Goal: Transaction & Acquisition: Purchase product/service

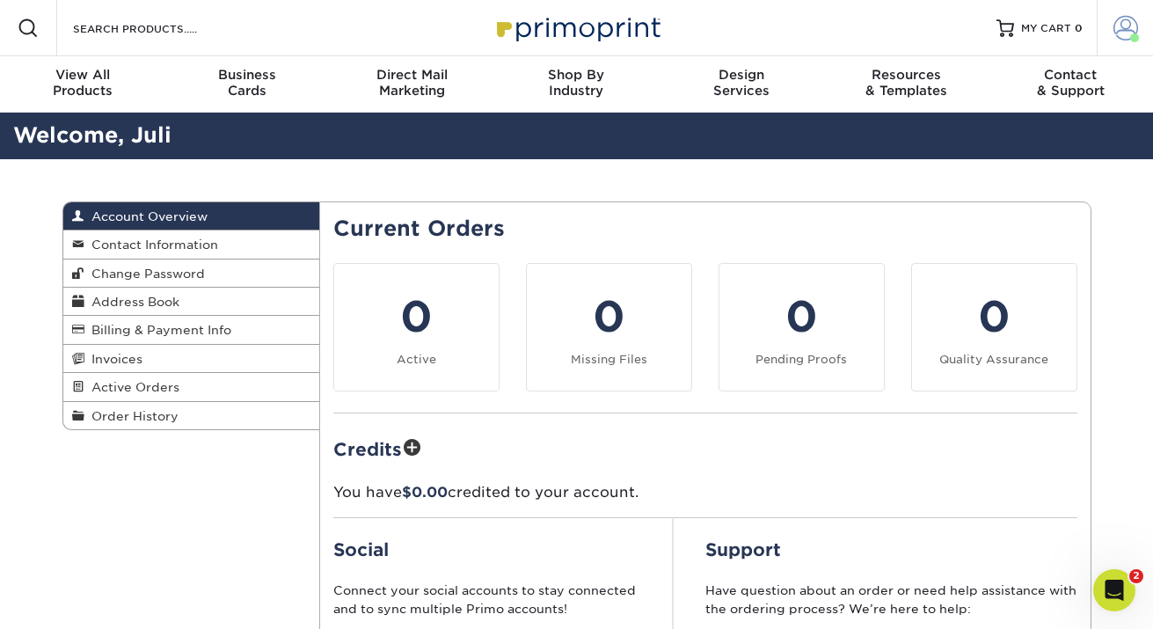
click at [1122, 24] on span at bounding box center [1125, 28] width 25 height 25
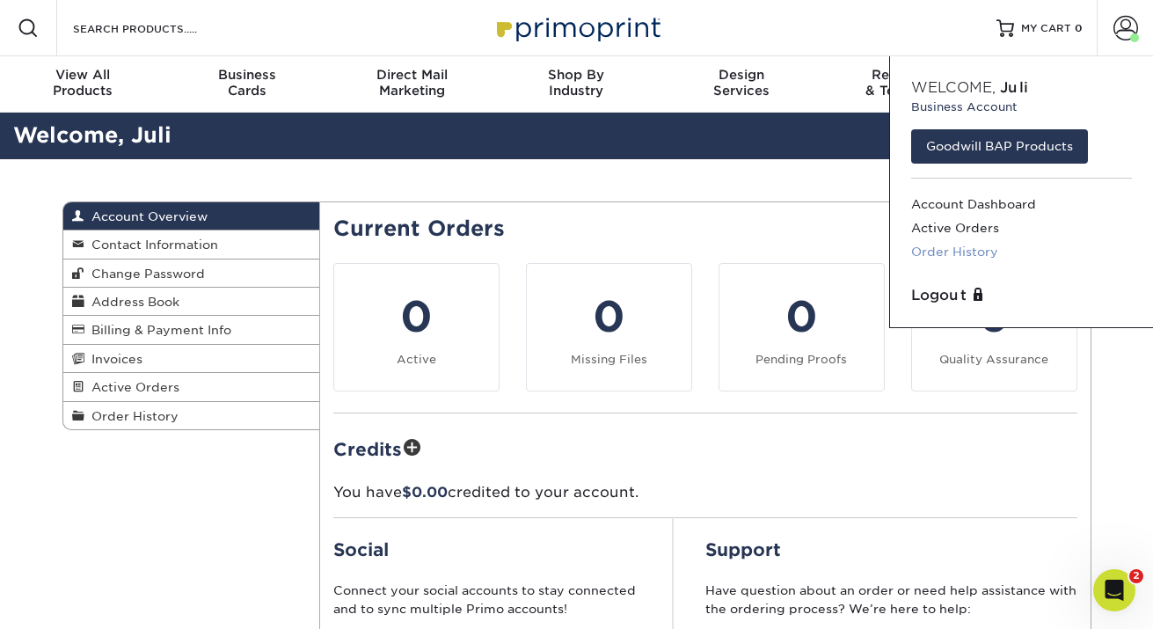
click at [973, 246] on link "Order History" at bounding box center [1021, 252] width 221 height 24
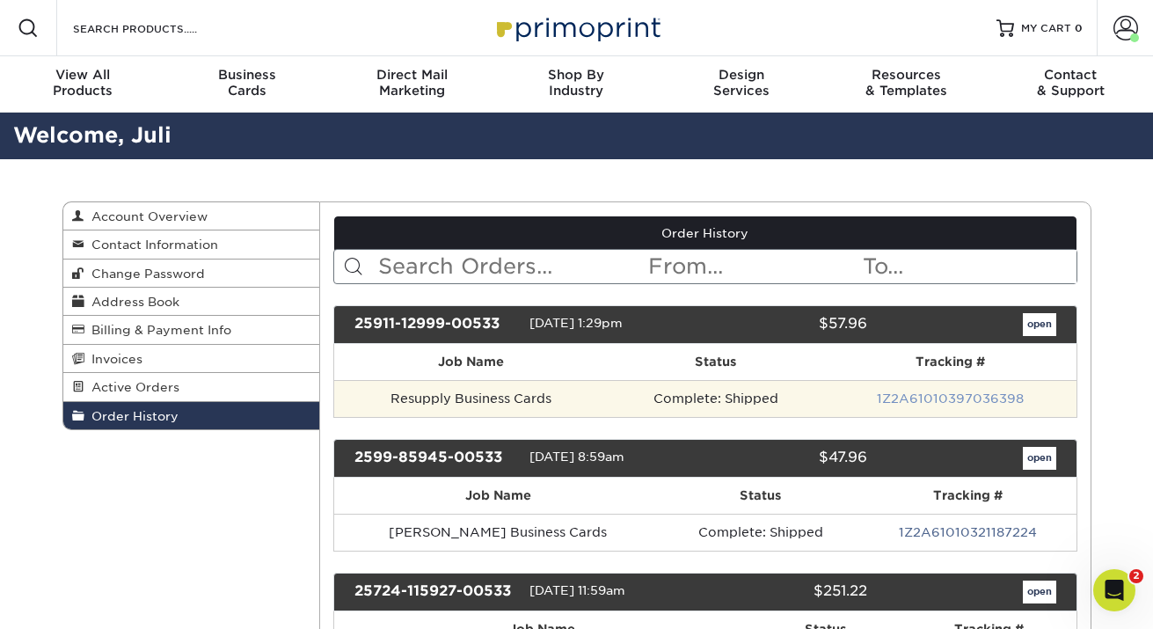
click at [952, 397] on link "1Z2A61010397036398" at bounding box center [950, 398] width 147 height 14
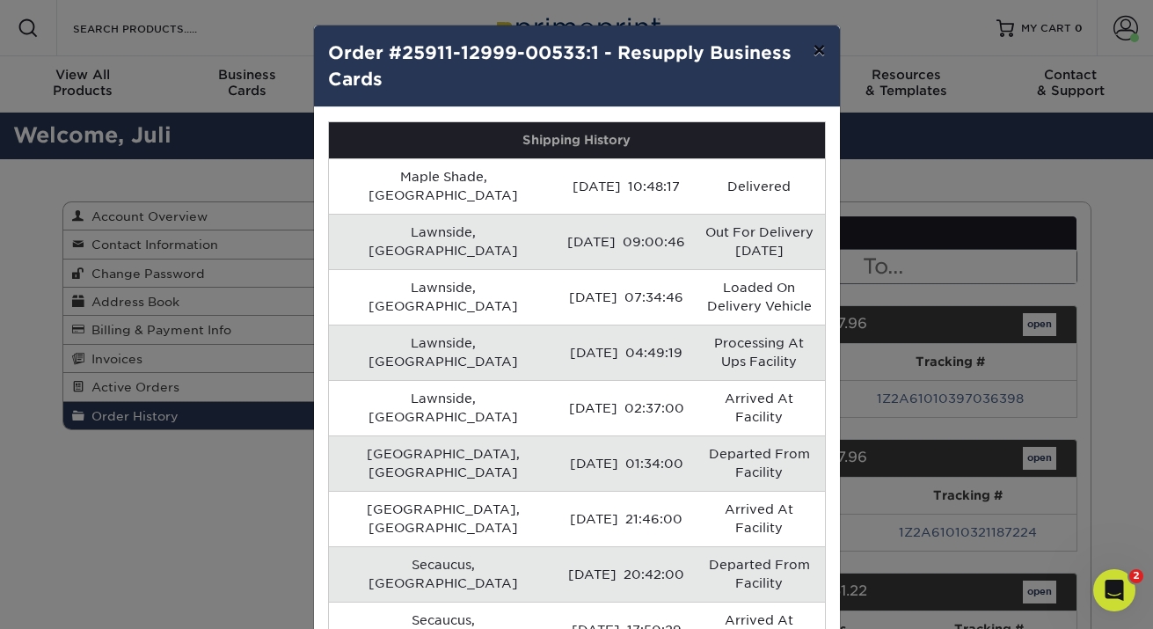
click at [814, 56] on button "×" at bounding box center [819, 50] width 40 height 49
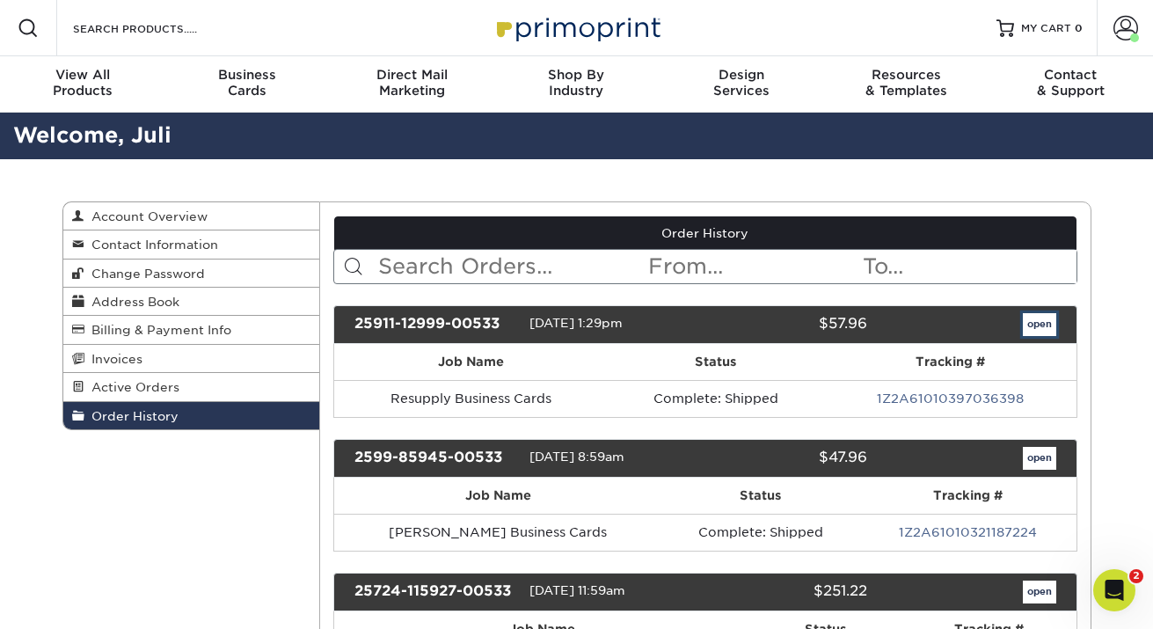
click at [1033, 329] on link "open" at bounding box center [1039, 324] width 33 height 23
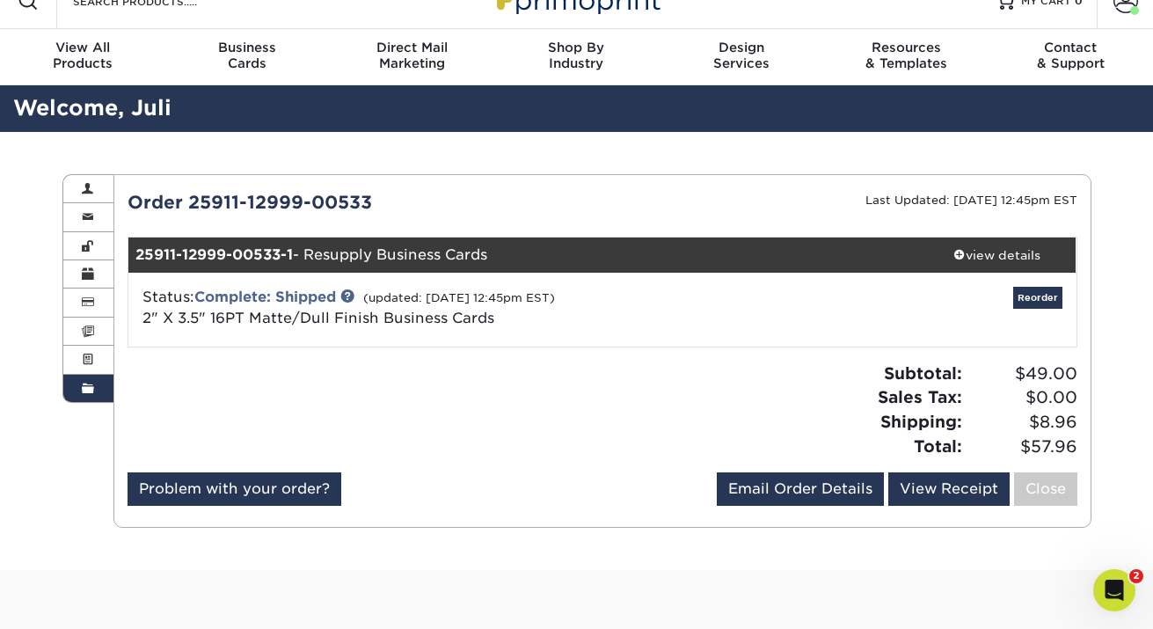
scroll to position [35, 0]
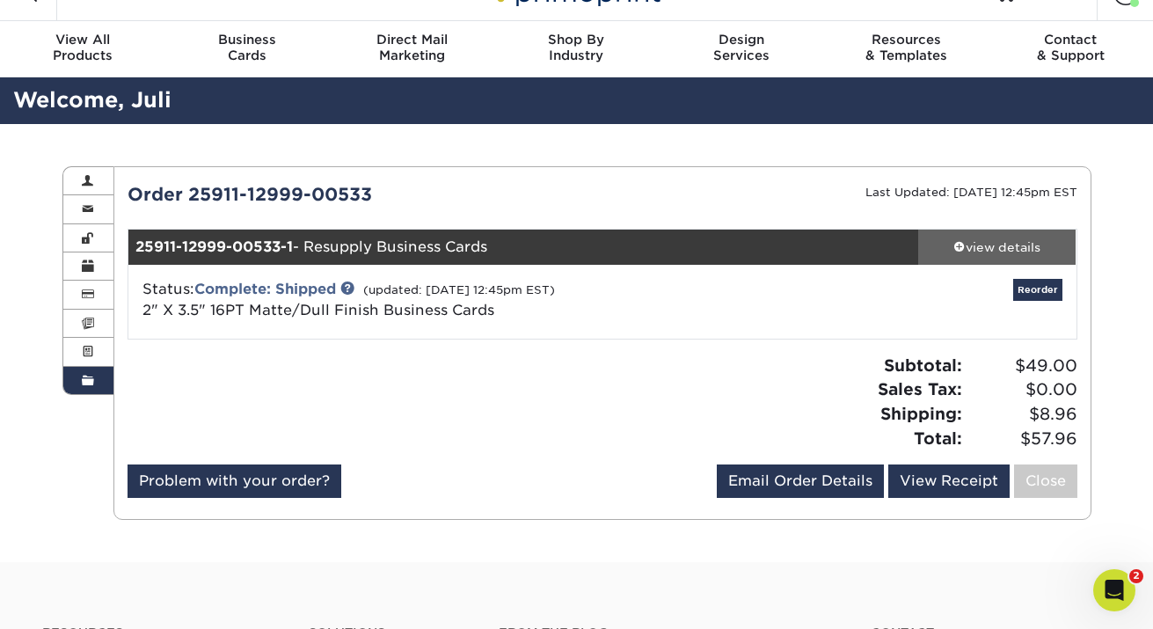
click at [981, 250] on div "view details" at bounding box center [997, 247] width 158 height 18
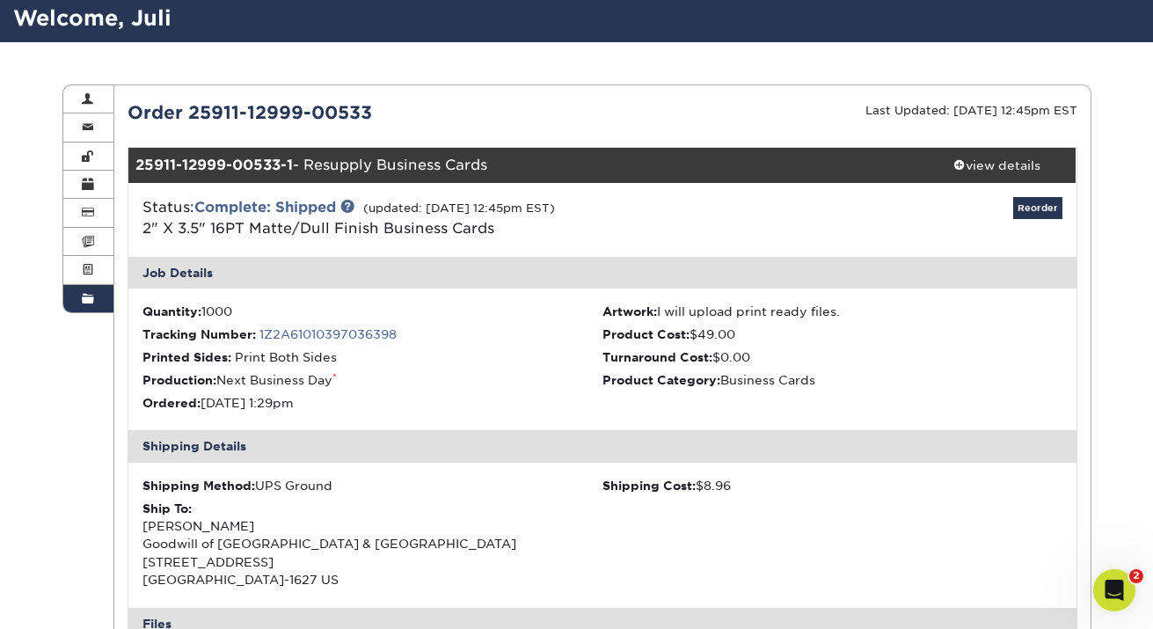
scroll to position [120, 0]
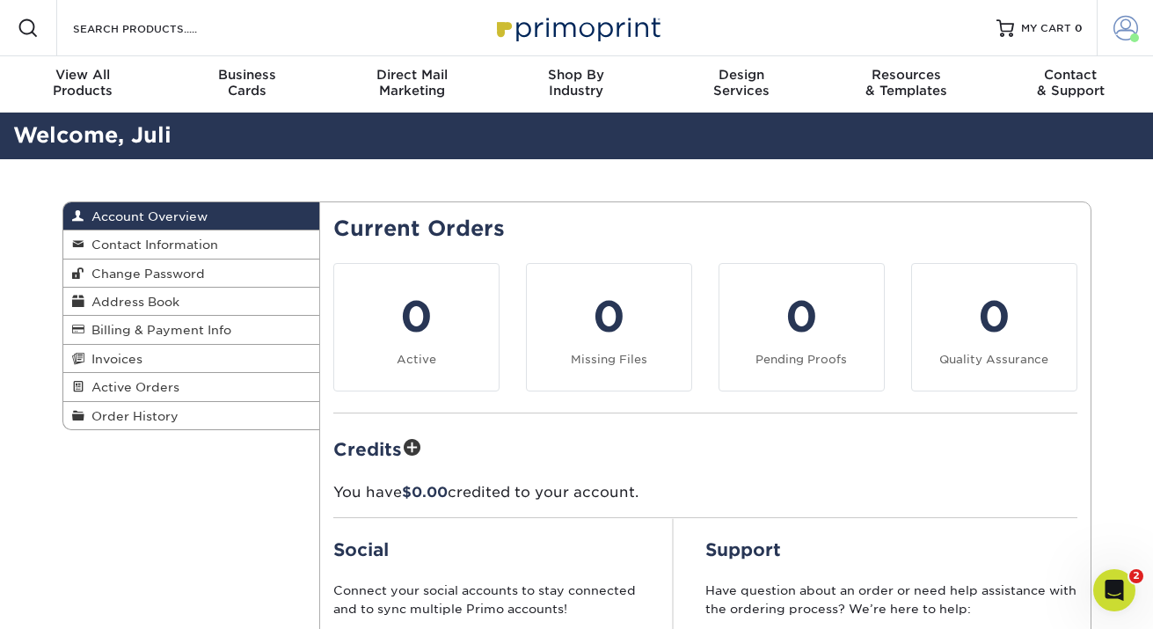
click at [1117, 29] on span at bounding box center [1125, 28] width 25 height 25
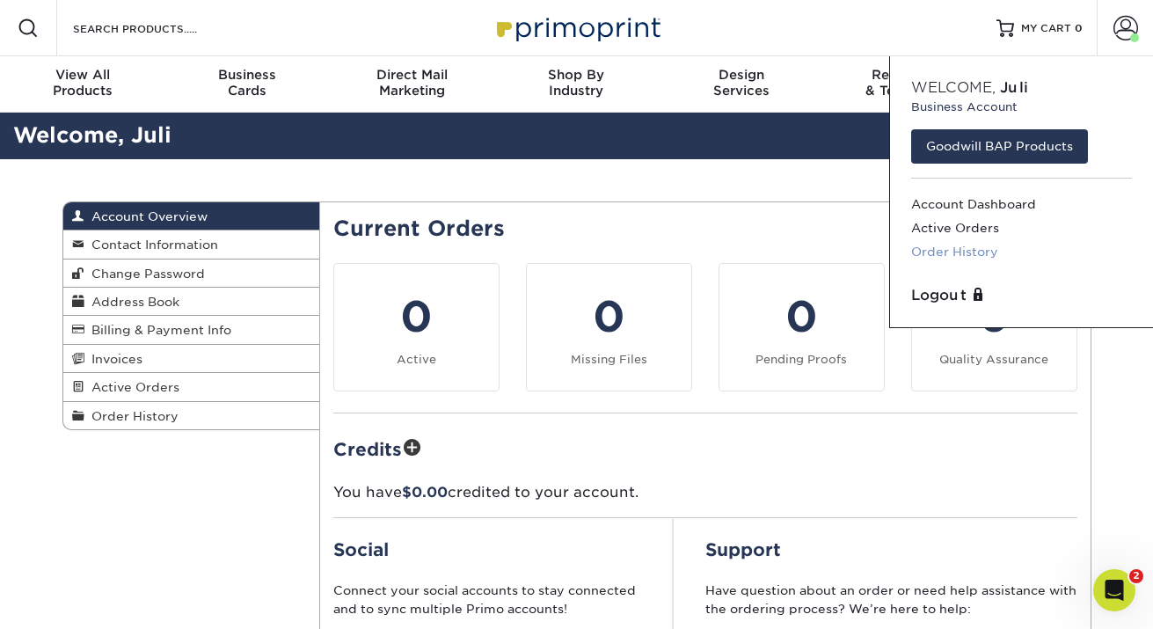
click at [973, 251] on link "Order History" at bounding box center [1021, 252] width 221 height 24
click at [939, 248] on link "Order History" at bounding box center [1021, 252] width 221 height 24
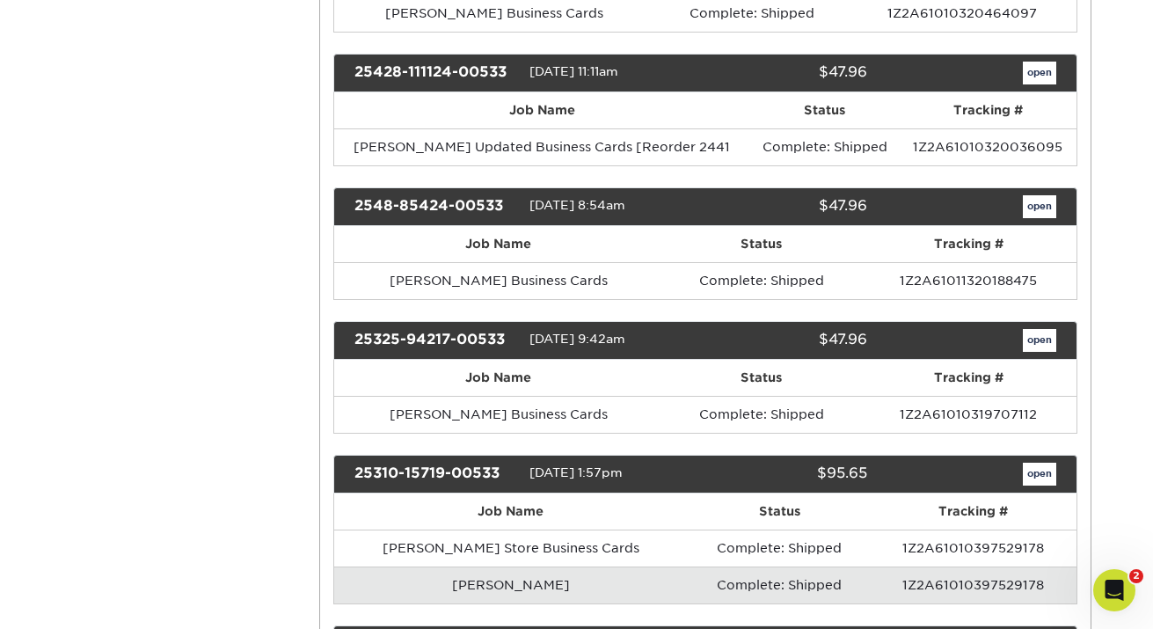
scroll to position [937, 0]
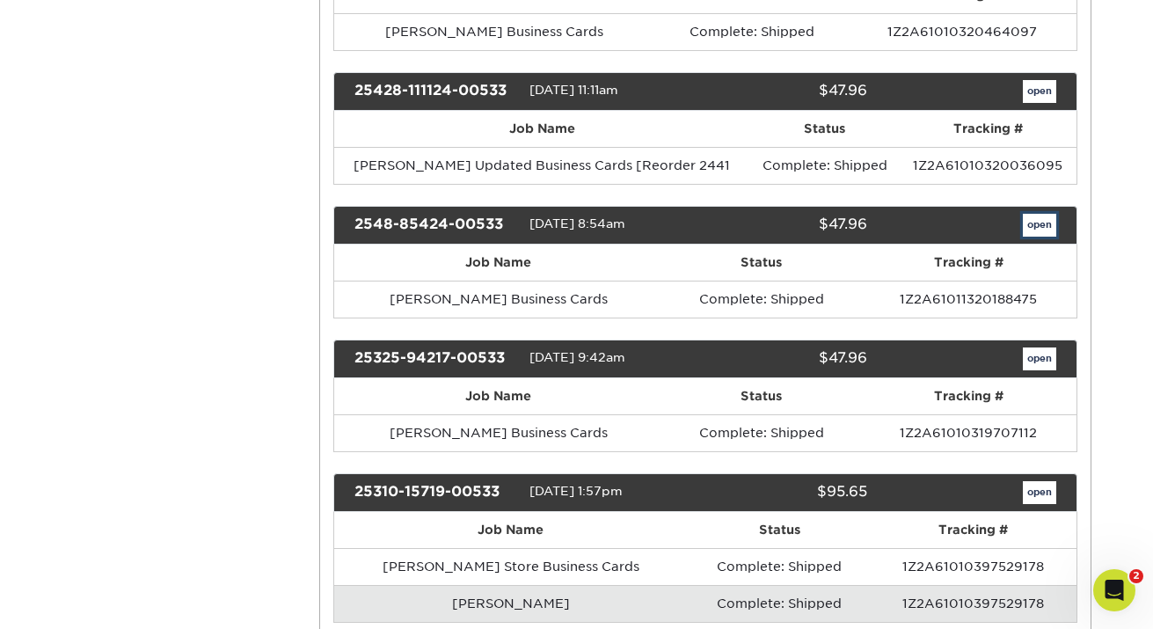
click at [1038, 228] on link "open" at bounding box center [1039, 225] width 33 height 23
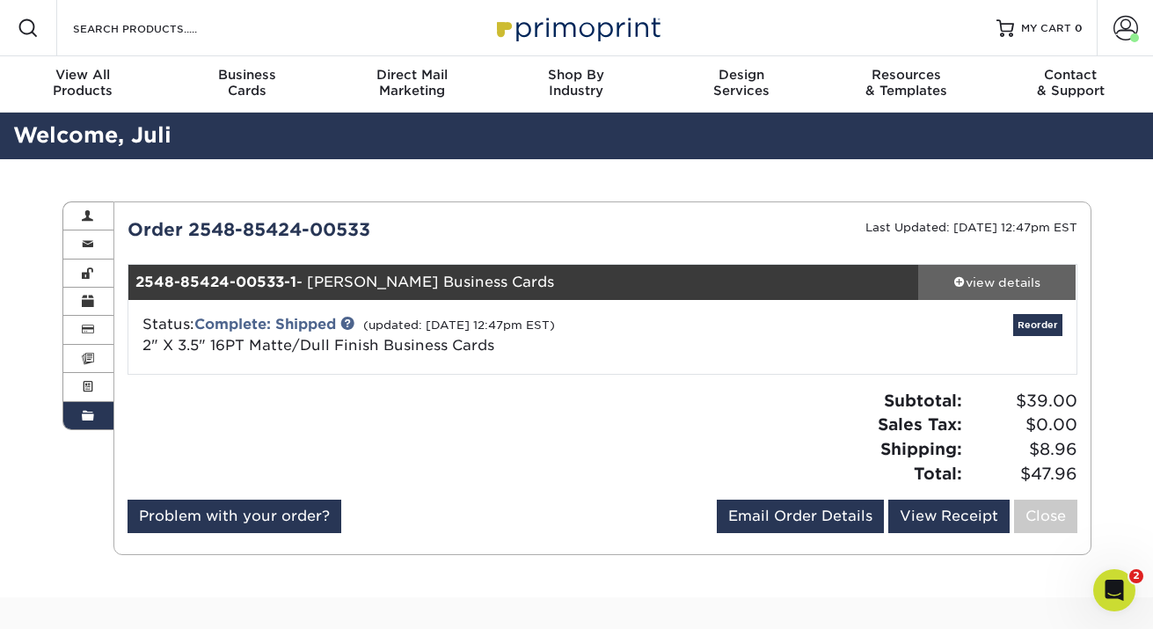
click at [983, 275] on div "view details" at bounding box center [997, 282] width 158 height 18
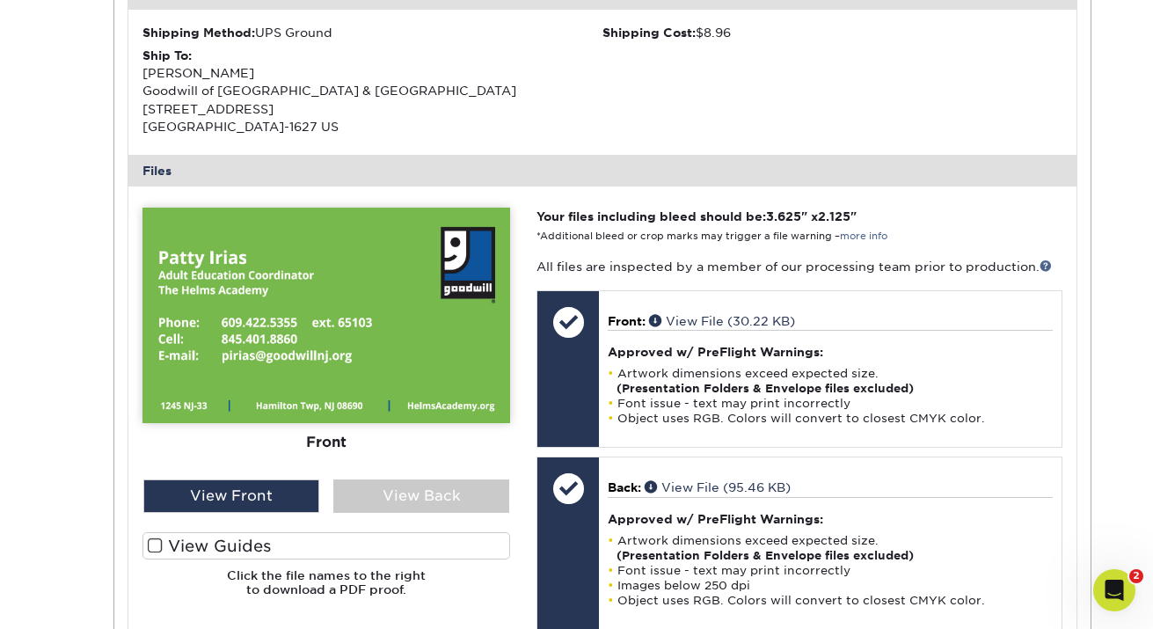
scroll to position [568, 0]
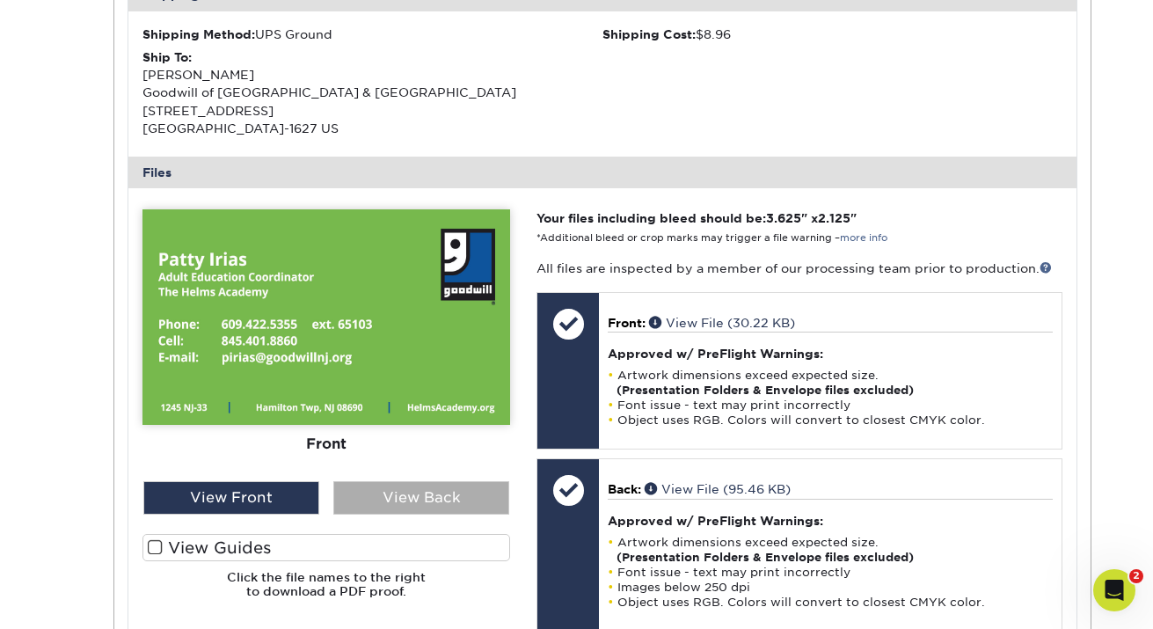
click at [431, 491] on div "View Back" at bounding box center [421, 497] width 176 height 33
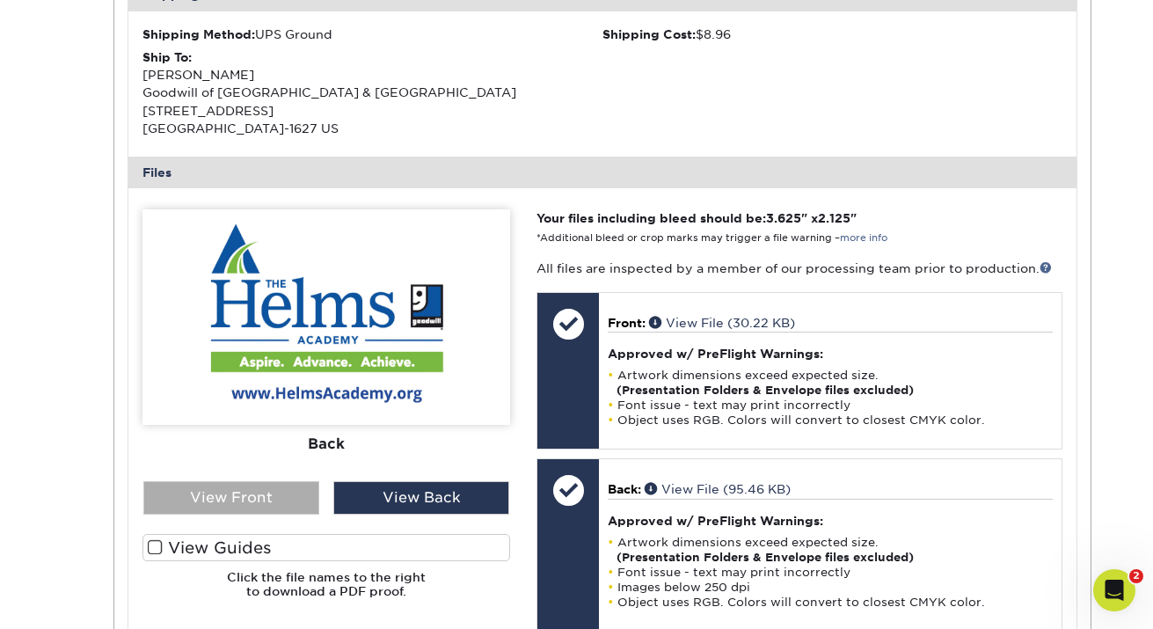
click at [244, 498] on div "View Front" at bounding box center [231, 497] width 176 height 33
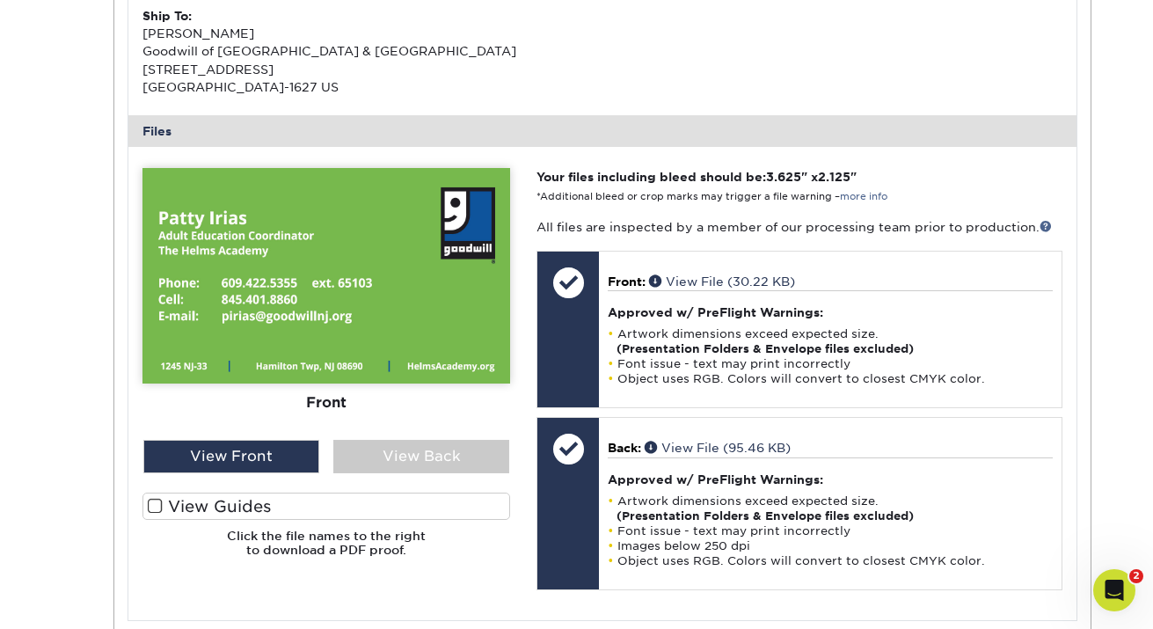
scroll to position [609, 0]
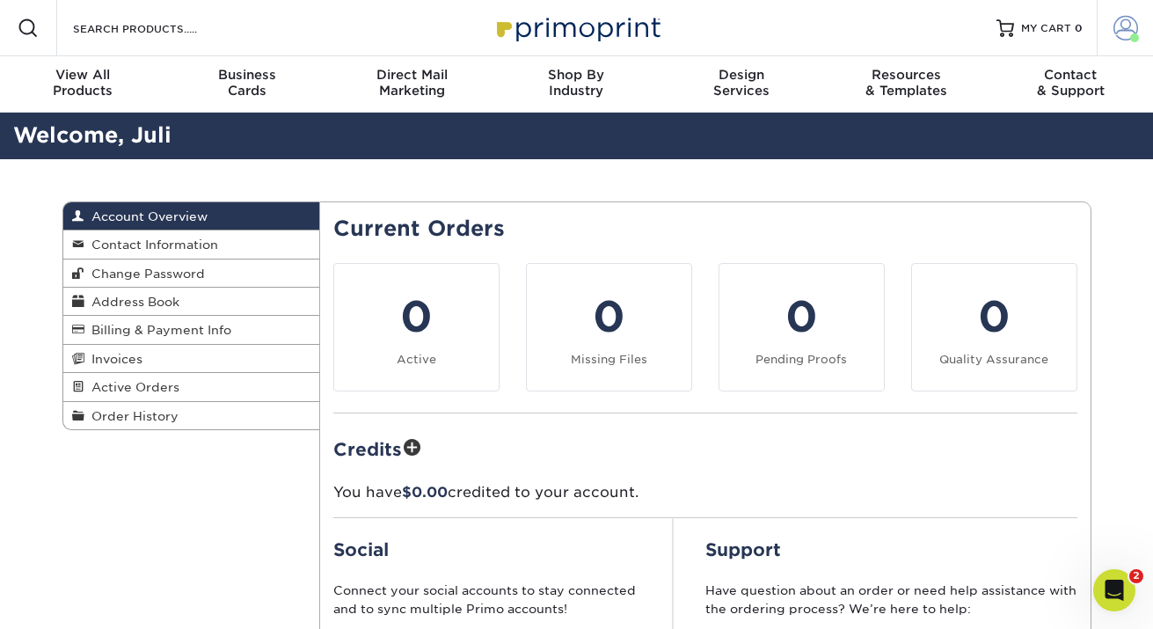
click at [1115, 26] on span at bounding box center [1125, 28] width 25 height 25
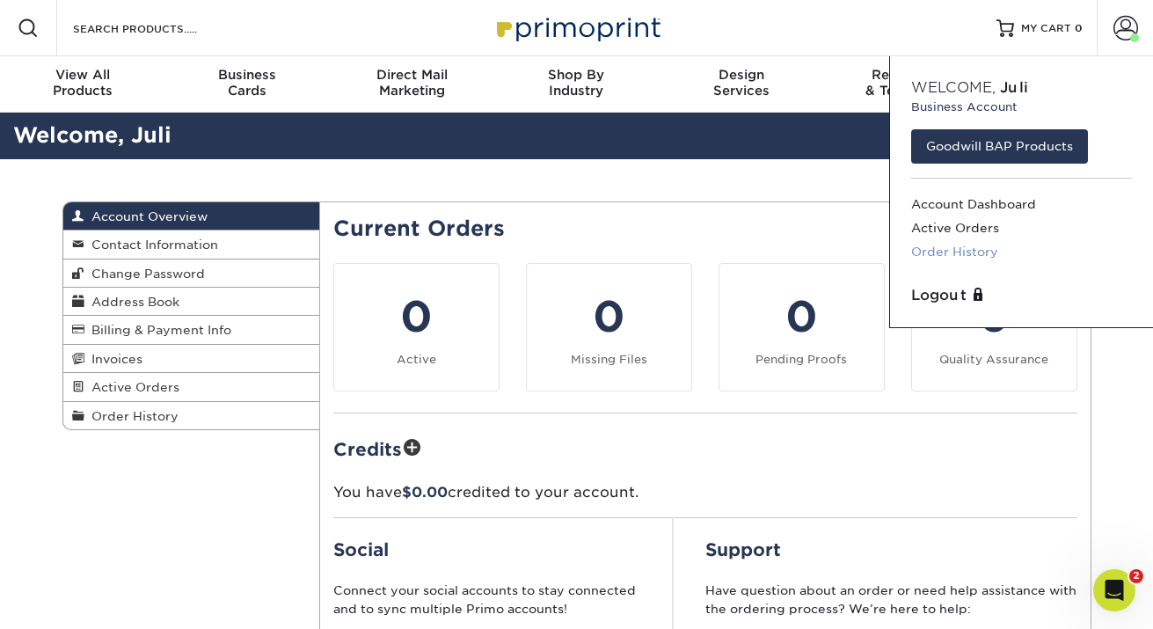
click at [971, 251] on link "Order History" at bounding box center [1021, 252] width 221 height 24
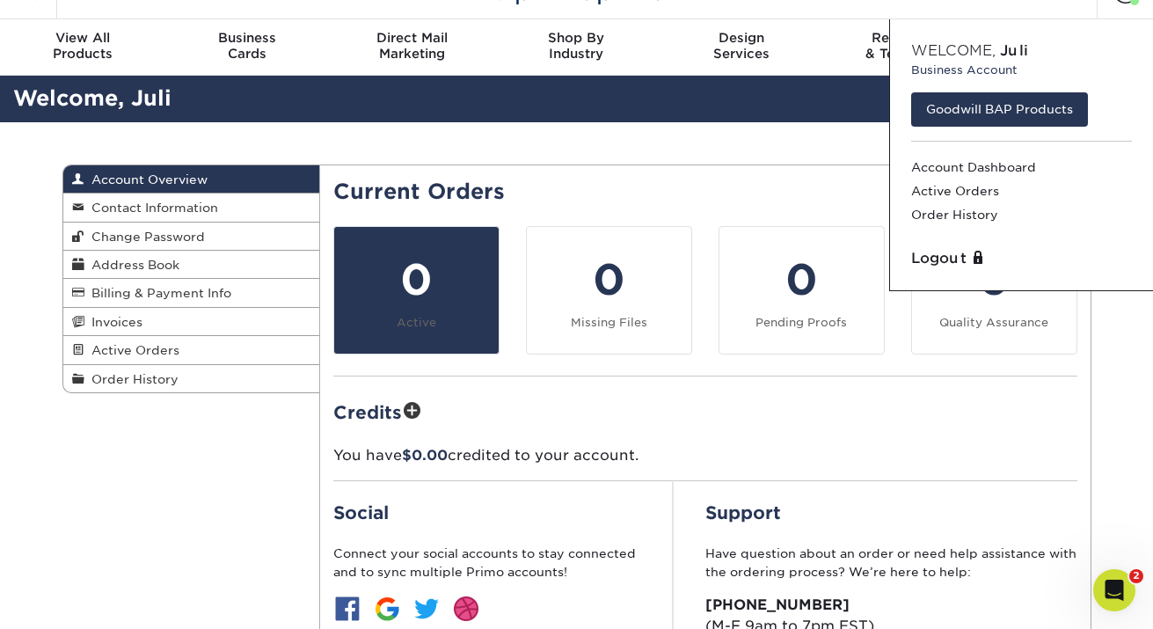
scroll to position [54, 0]
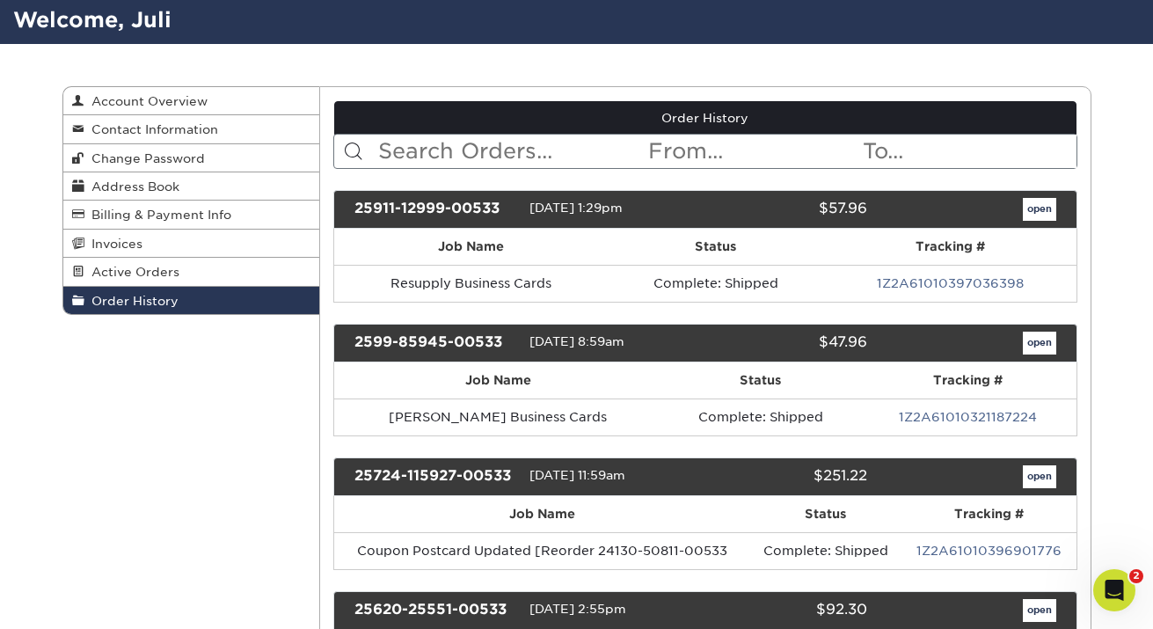
scroll to position [118, 0]
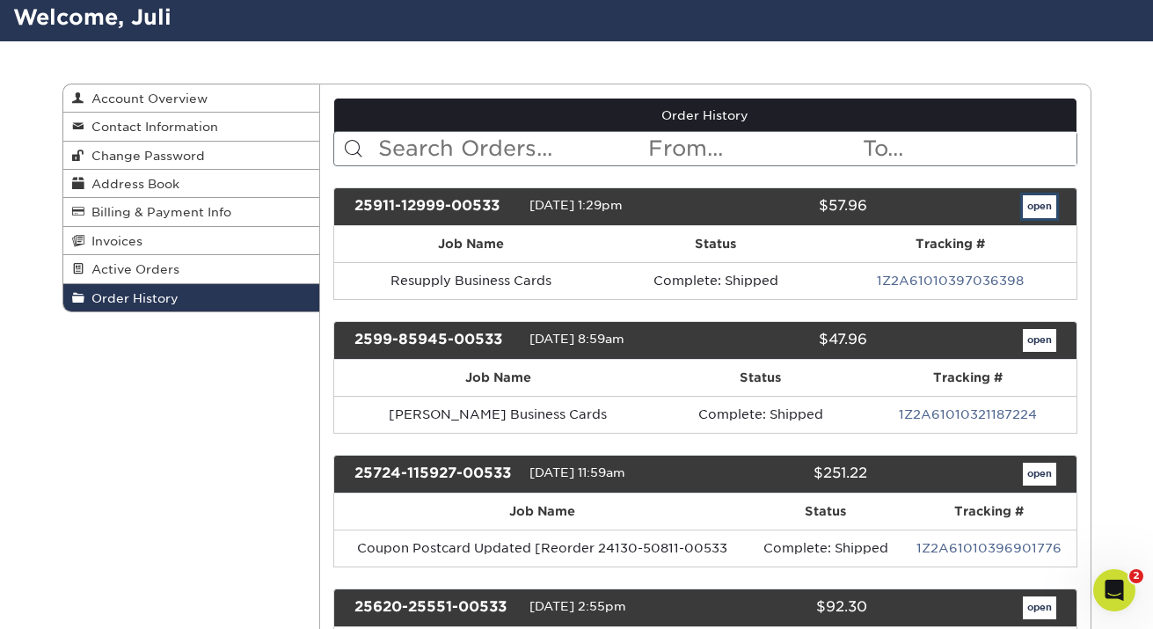
click at [1035, 207] on link "open" at bounding box center [1039, 206] width 33 height 23
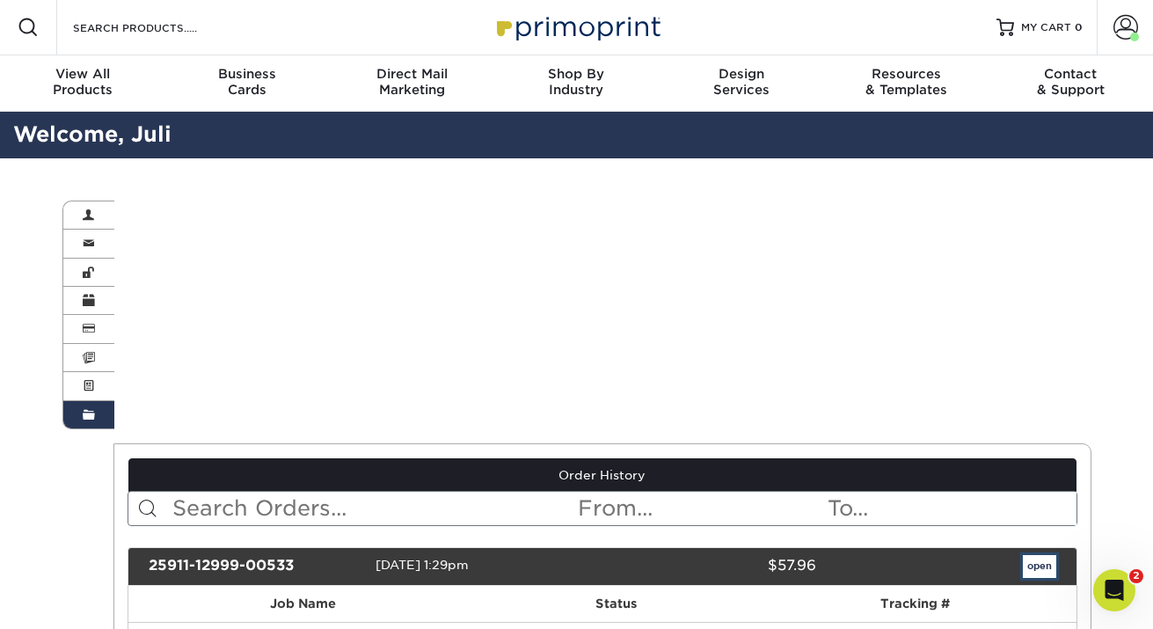
scroll to position [3, 0]
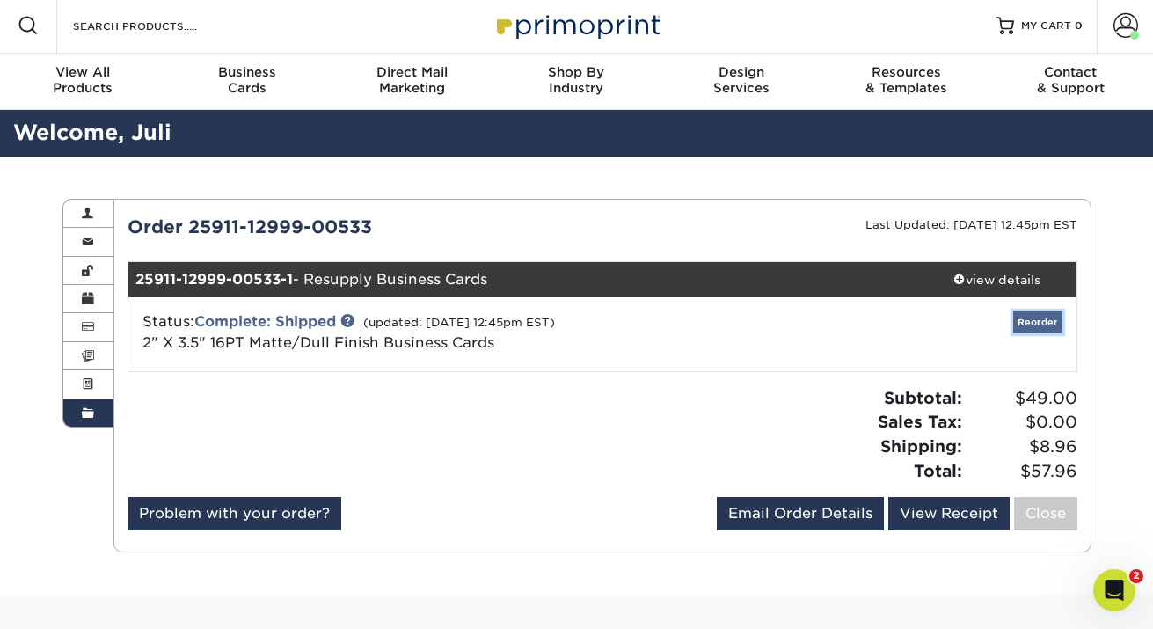
click at [1027, 318] on link "Reorder" at bounding box center [1037, 322] width 49 height 22
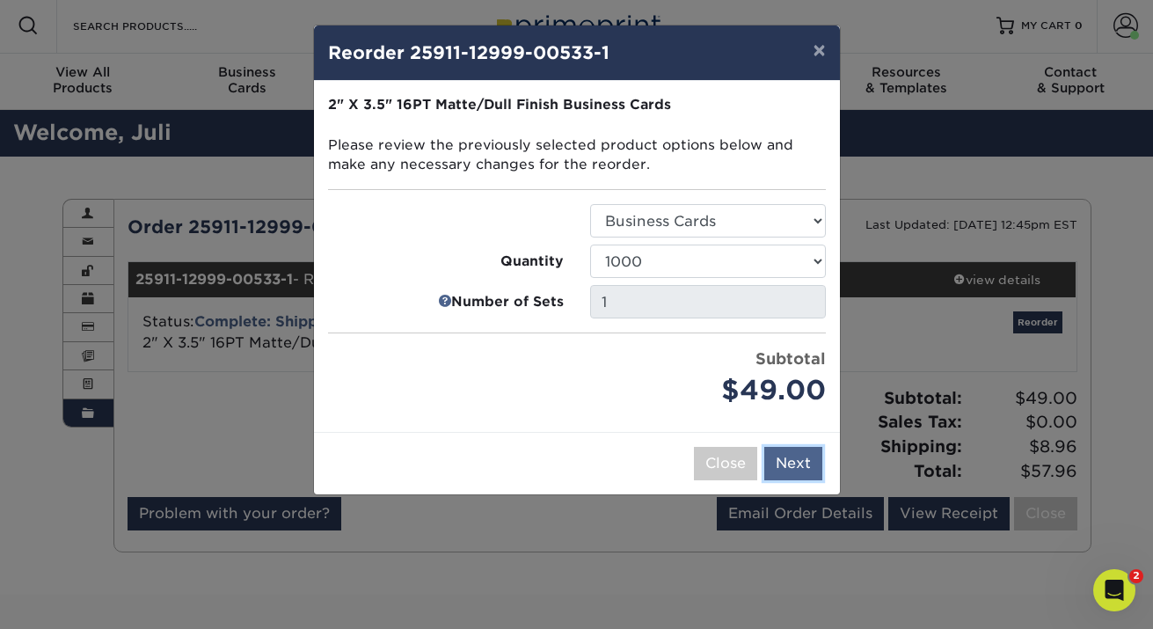
click at [803, 457] on button "Next" at bounding box center [793, 463] width 58 height 33
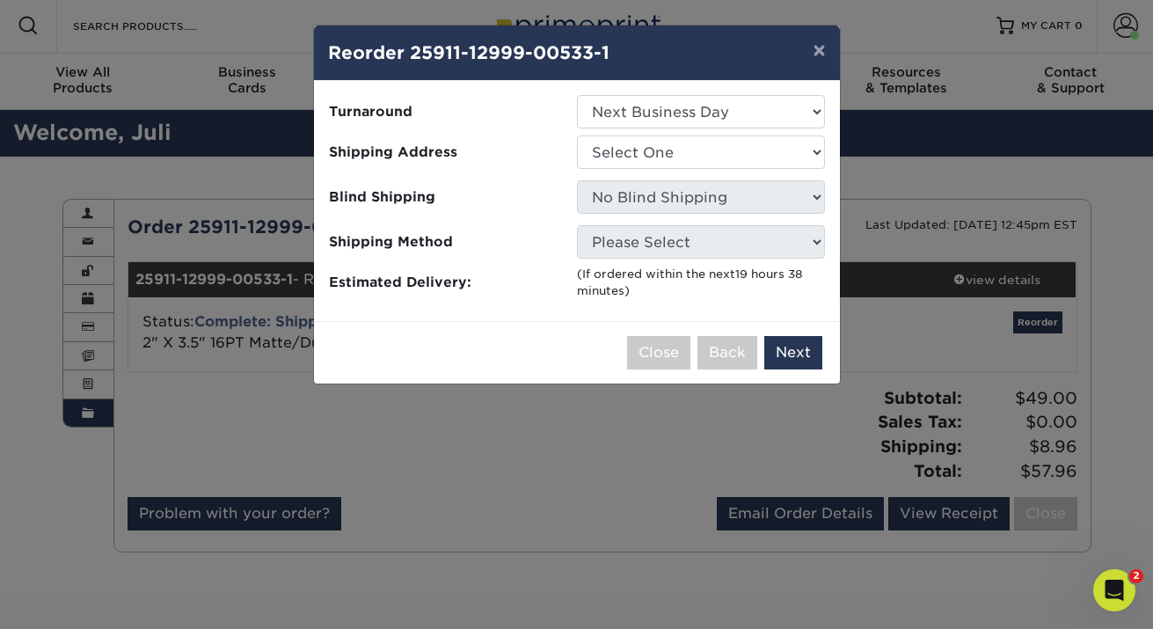
drag, startPoint x: 631, startPoint y: 58, endPoint x: 765, endPoint y: 58, distance: 134.5
click at [765, 58] on h4 "Reorder 25911-12999-00533-1" at bounding box center [577, 53] width 498 height 26
click at [733, 113] on select "Select One 2-4 Business Days 2 Day Next Business Day" at bounding box center [701, 111] width 248 height 33
select select "2167d3a5-02fc-4384-86ce-e339e30b5e03"
click at [577, 95] on select "Select One 2-4 Business Days 2 Day Next Business Day" at bounding box center [701, 111] width 248 height 33
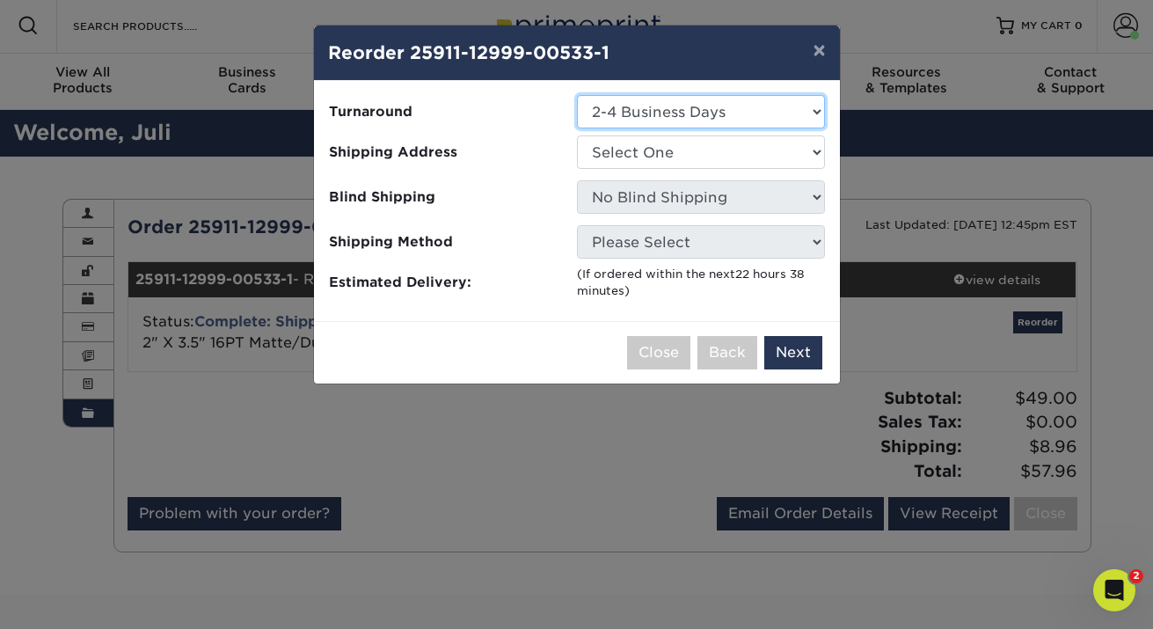
click at [746, 117] on select "Select One 2-4 Business Days 2 Day Next Business Day" at bounding box center [701, 111] width 248 height 33
click at [577, 95] on select "Select One 2-4 Business Days 2 Day Next Business Day" at bounding box center [701, 111] width 248 height 33
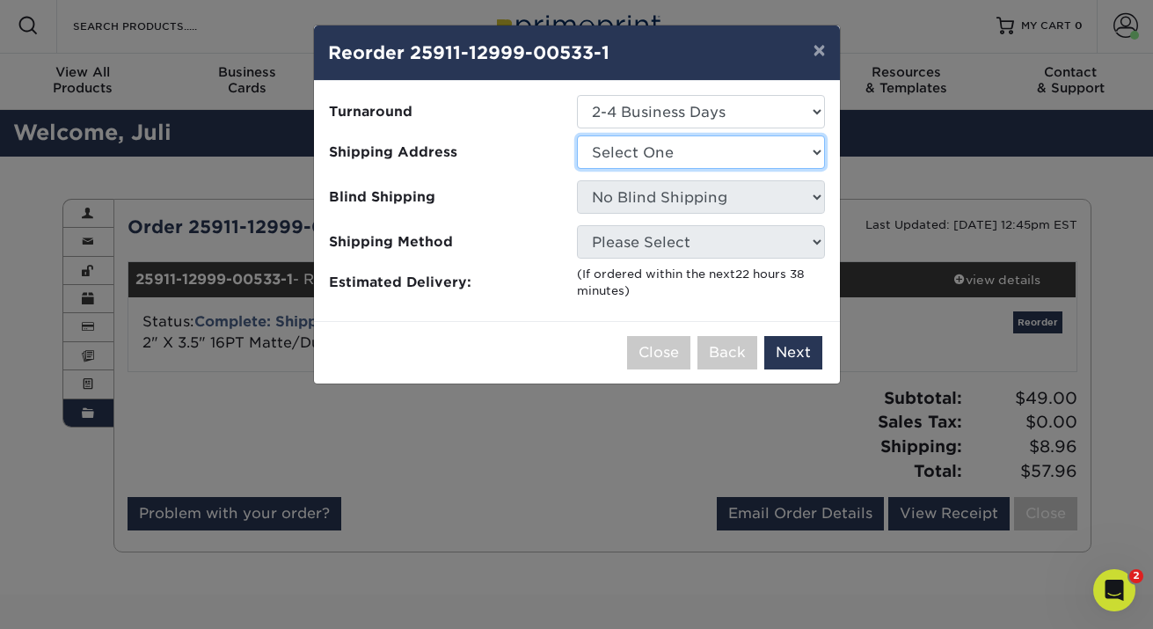
click at [749, 146] on select "Select One Benigno Warehouse Corporate HQ GHME Conference Goodwill Home Medical…" at bounding box center [701, 151] width 248 height 33
select select "89403"
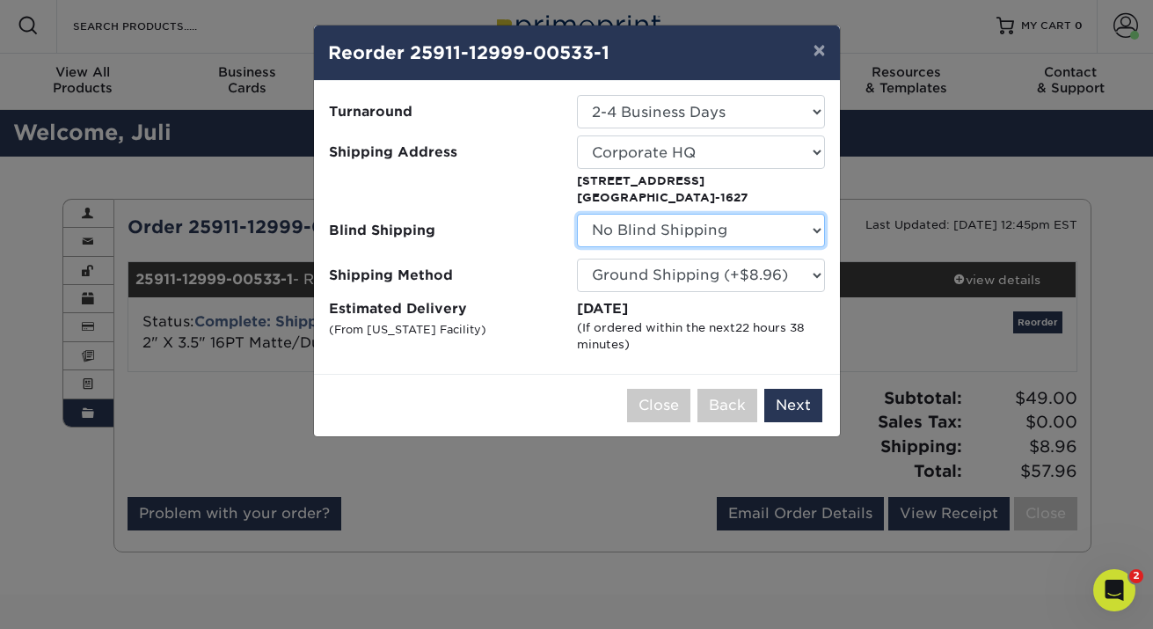
click at [812, 229] on select "No Blind Shipping Benigno Warehouse Corporate HQ GHME Conference Goodwill Home …" at bounding box center [701, 230] width 248 height 33
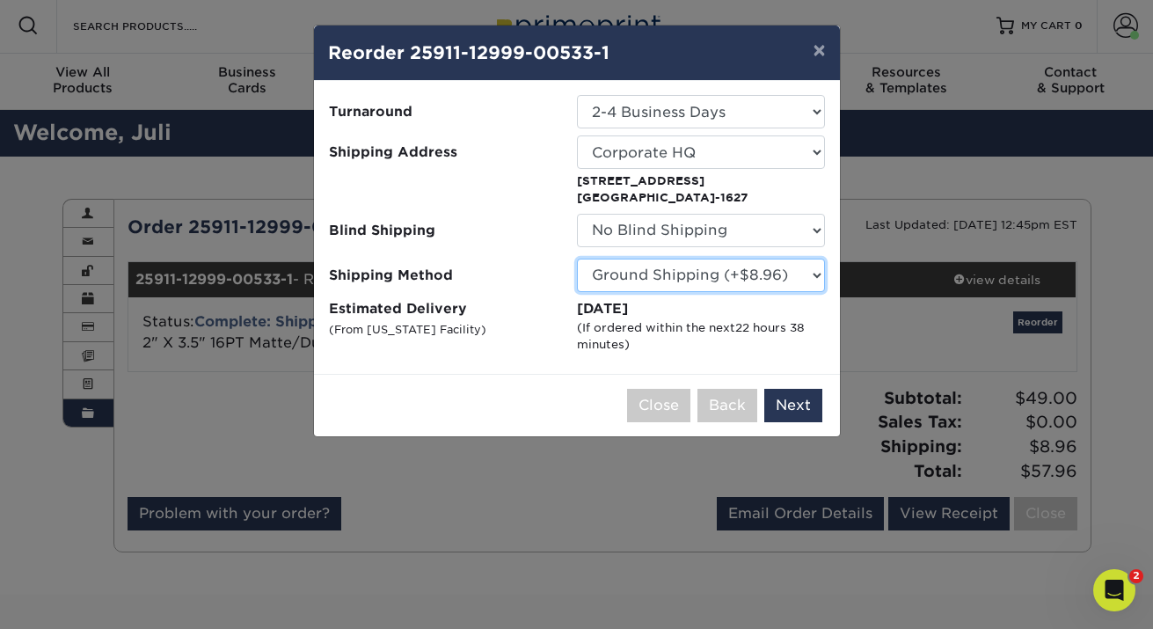
click at [808, 275] on select "Please Select Ground Shipping (+$8.96) 3 Day Shipping Service (+$15.34) 2 Day A…" at bounding box center [701, 275] width 248 height 33
click at [577, 259] on select "Please Select Ground Shipping (+$8.96) 3 Day Shipping Service (+$15.34) 2 Day A…" at bounding box center [701, 275] width 248 height 33
click at [799, 404] on button "Next" at bounding box center [793, 405] width 58 height 33
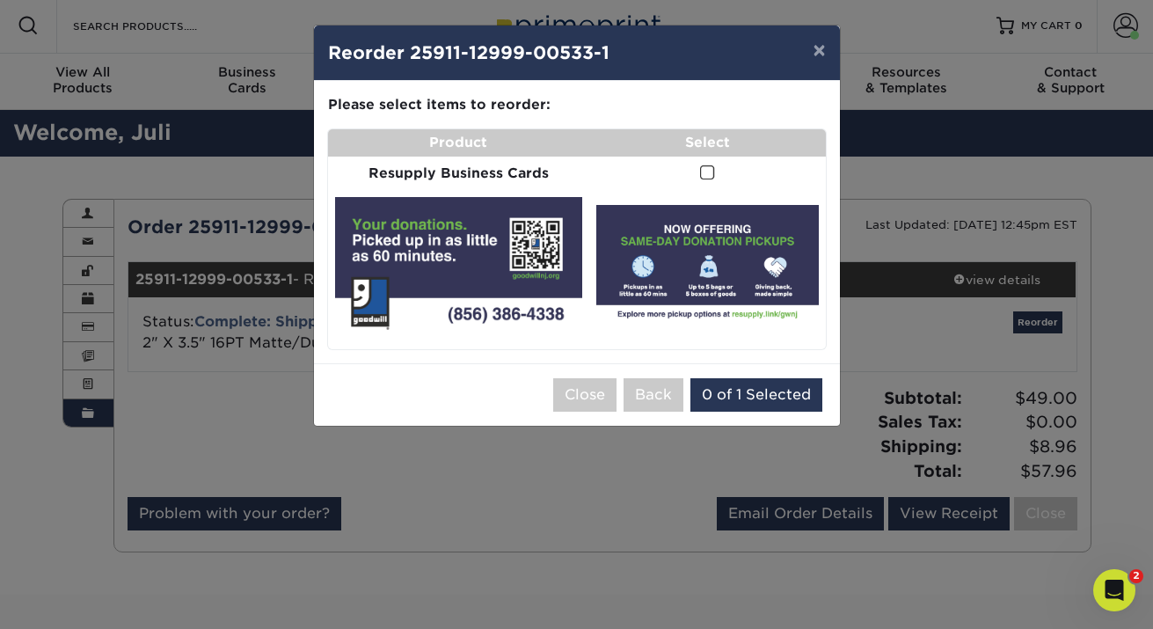
click at [707, 177] on span at bounding box center [707, 172] width 15 height 17
click at [0, 0] on input "checkbox" at bounding box center [0, 0] width 0 height 0
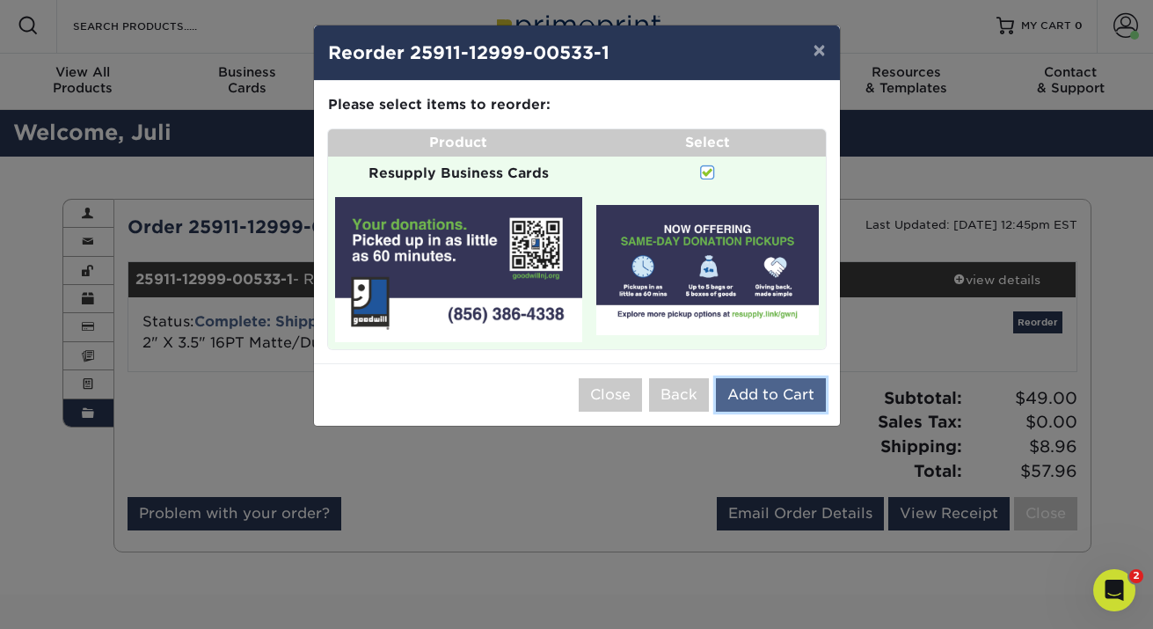
click at [767, 399] on button "Add to Cart" at bounding box center [771, 394] width 110 height 33
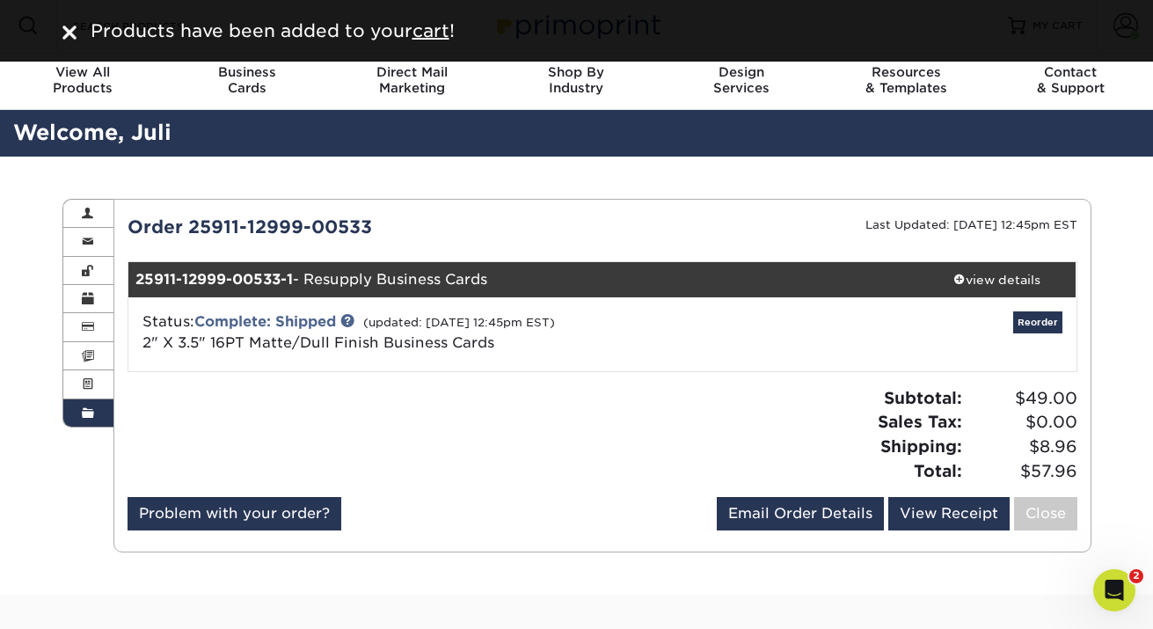
scroll to position [0, 0]
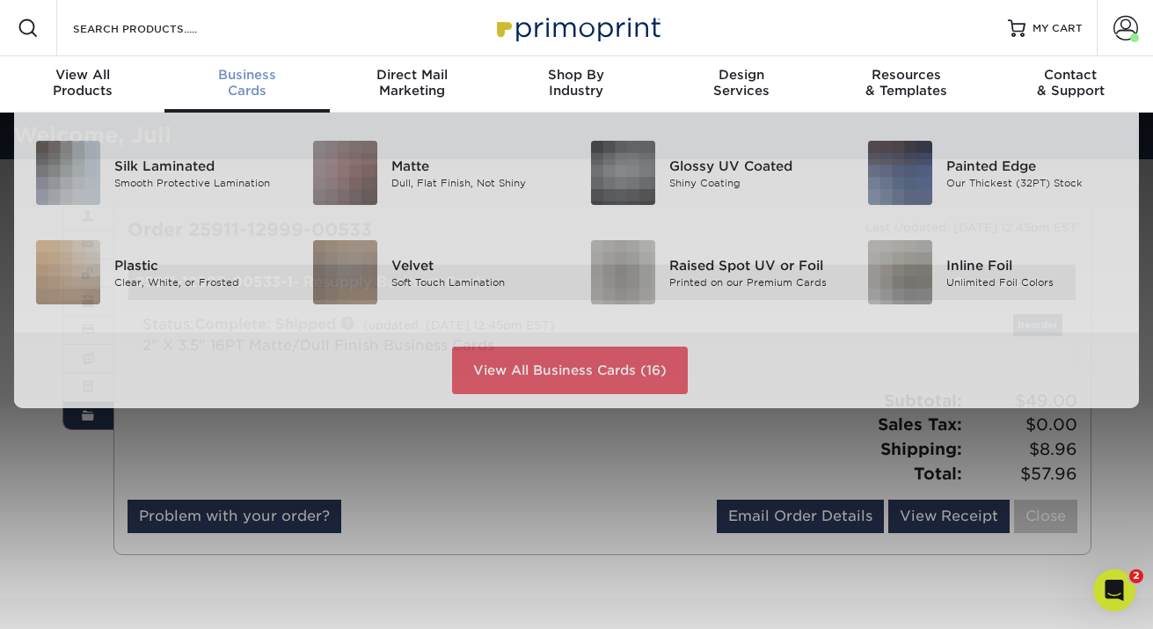
click at [242, 74] on span "Business" at bounding box center [246, 75] width 164 height 16
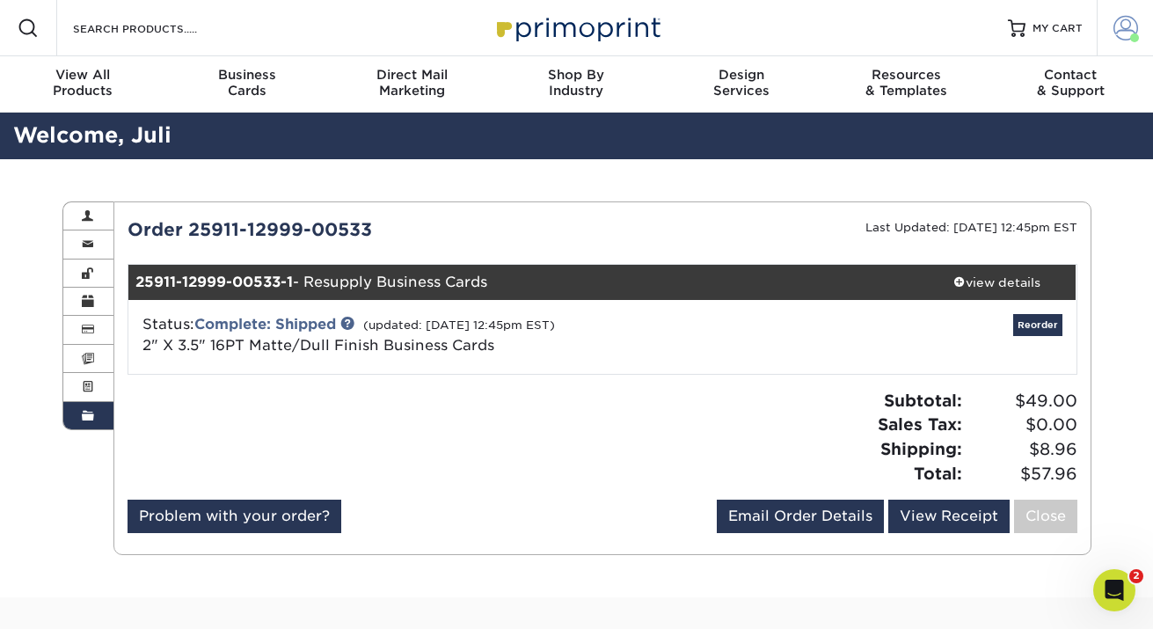
click at [1118, 33] on span at bounding box center [1125, 28] width 25 height 25
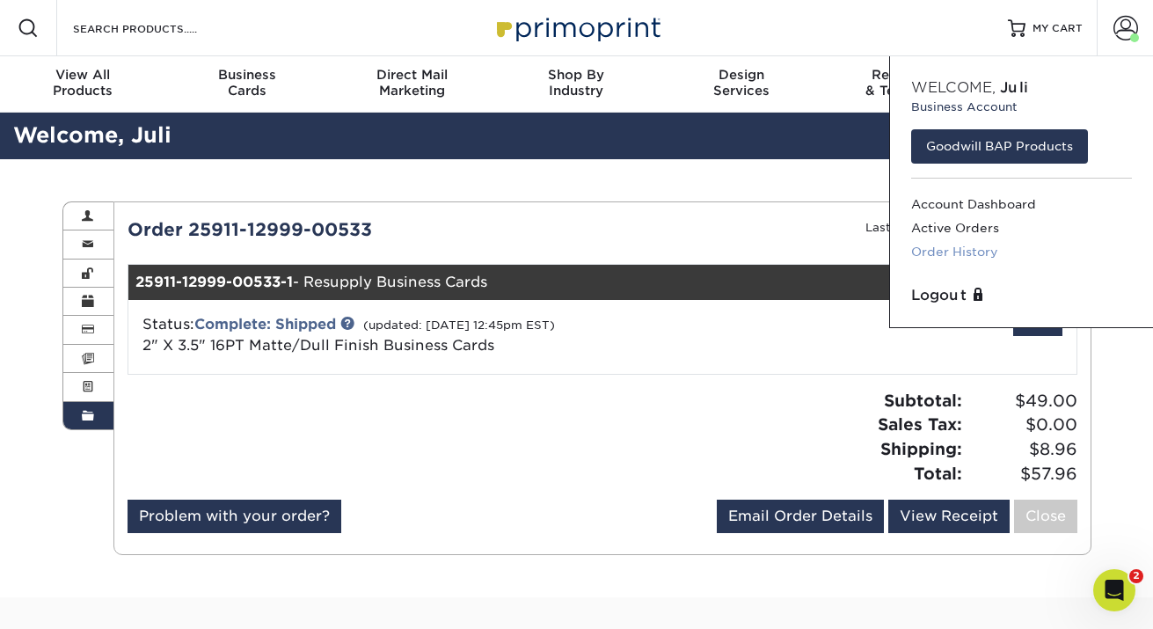
click at [989, 251] on link "Order History" at bounding box center [1021, 252] width 221 height 24
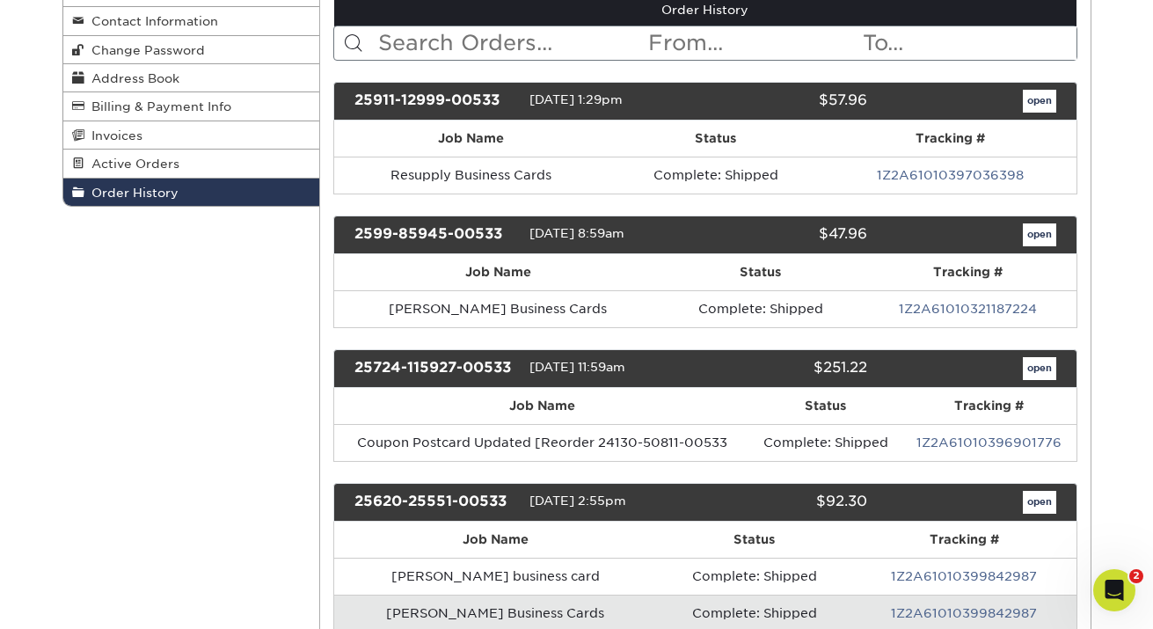
scroll to position [229, 0]
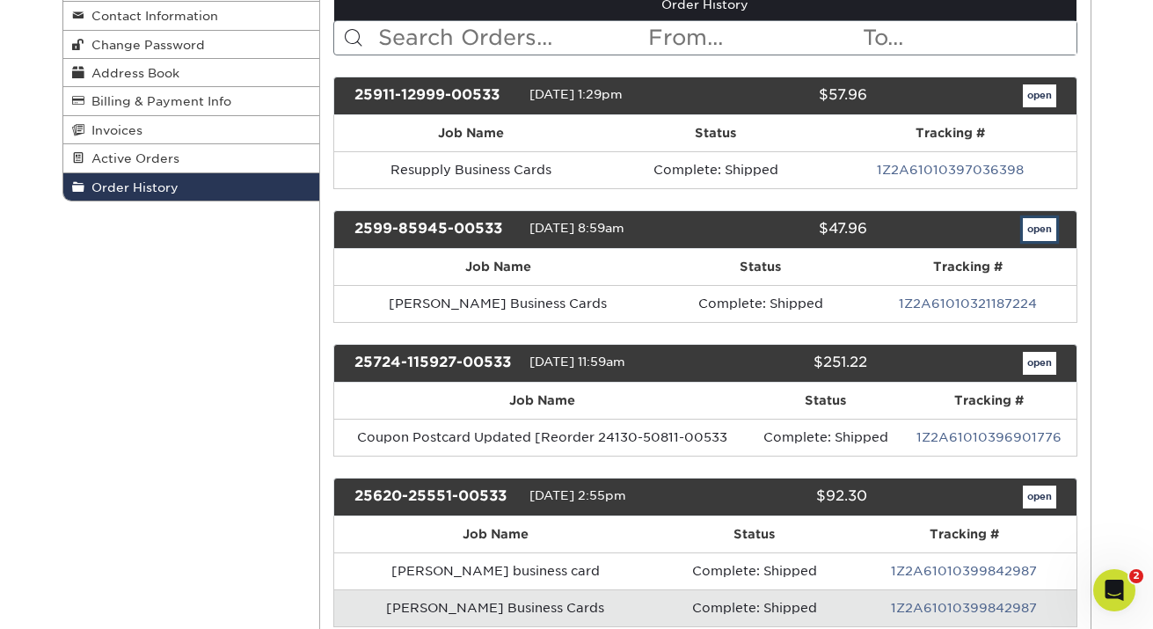
click at [1052, 236] on link "open" at bounding box center [1039, 229] width 33 height 23
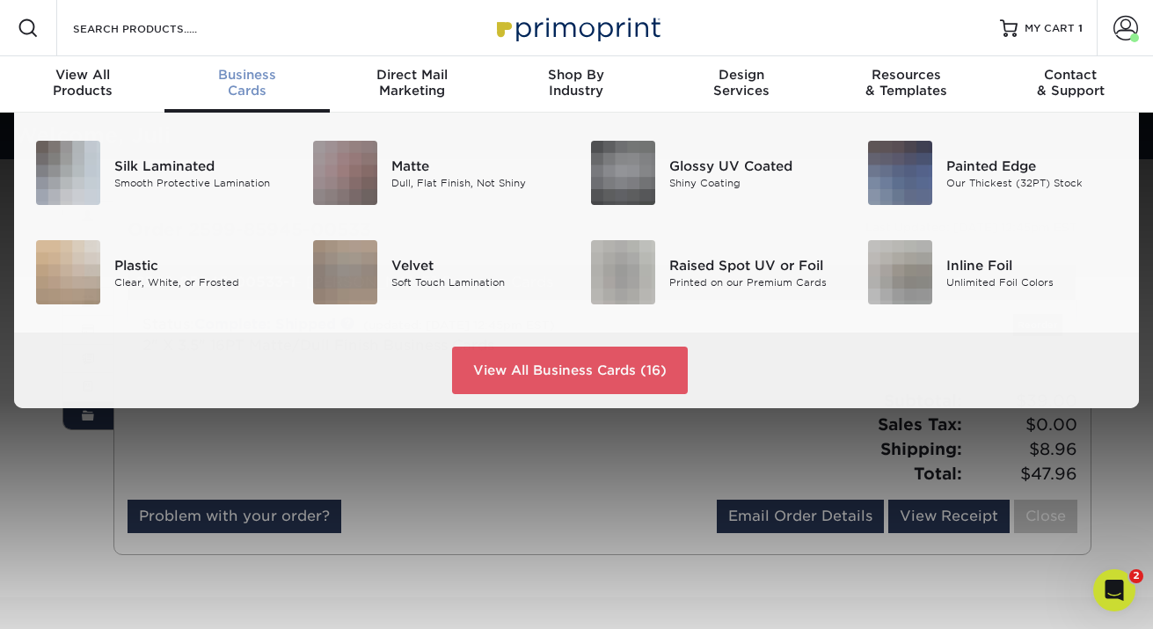
click at [242, 77] on span "Business" at bounding box center [246, 75] width 164 height 16
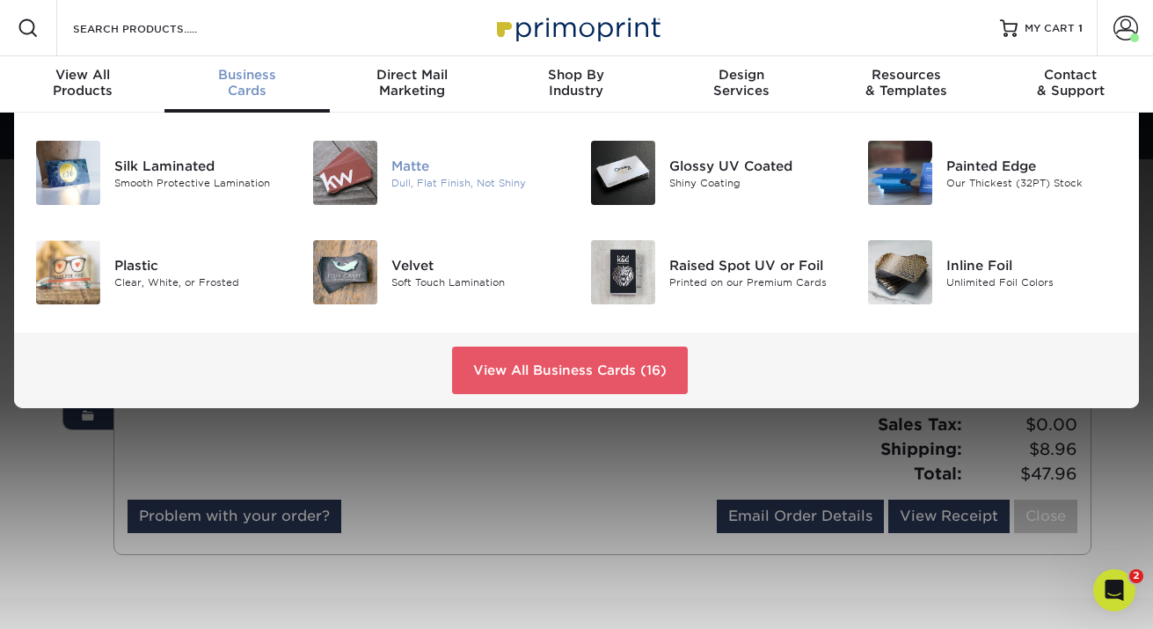
click at [452, 166] on div "Matte" at bounding box center [476, 165] width 171 height 19
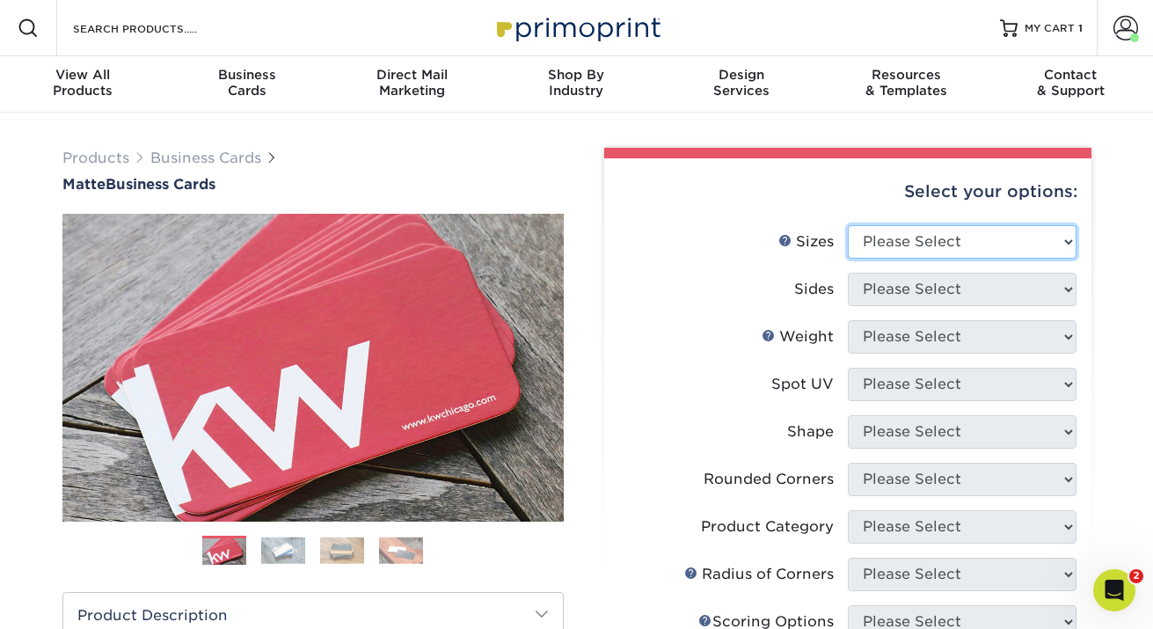
click at [1015, 240] on select "Please Select 1.5" x 3.5" - Mini 1.75" x 3.5" - Mini 2" x 2" - Square 2" x 3" -…" at bounding box center [962, 241] width 229 height 33
select select "2.00x3.50"
click at [848, 225] on select "Please Select 1.5" x 3.5" - Mini 1.75" x 3.5" - Mini 2" x 2" - Square 2" x 3" -…" at bounding box center [962, 241] width 229 height 33
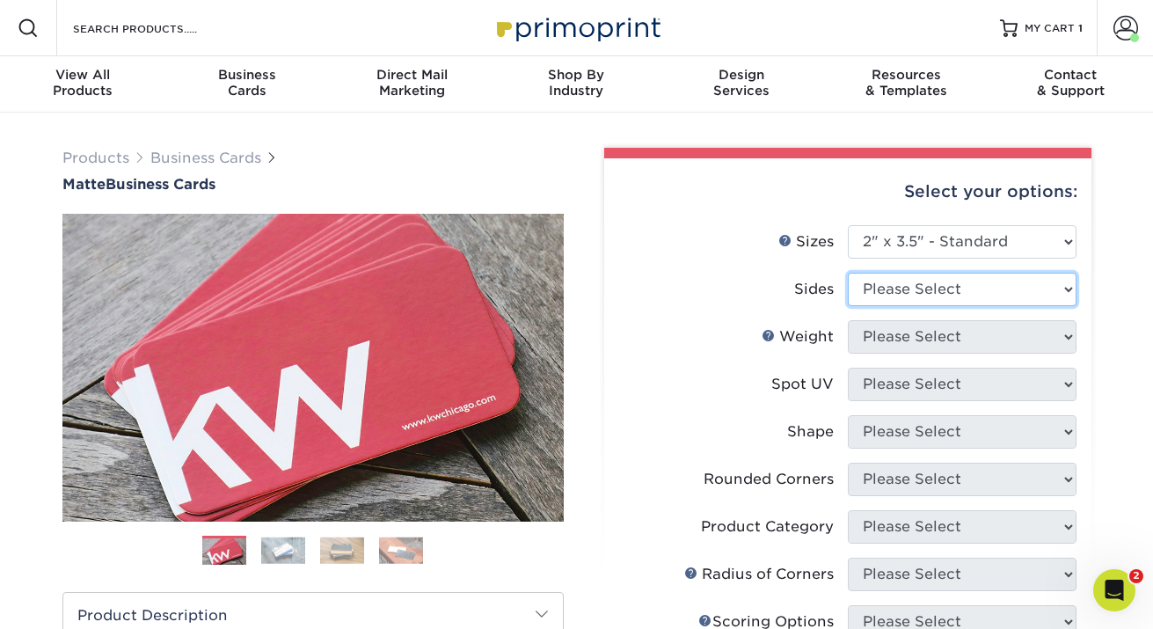
click at [1015, 295] on select "Please Select Print Both Sides Print Front Only" at bounding box center [962, 289] width 229 height 33
select select "13abbda7-1d64-4f25-8bb2-c179b224825d"
click at [848, 273] on select "Please Select Print Both Sides Print Front Only" at bounding box center [962, 289] width 229 height 33
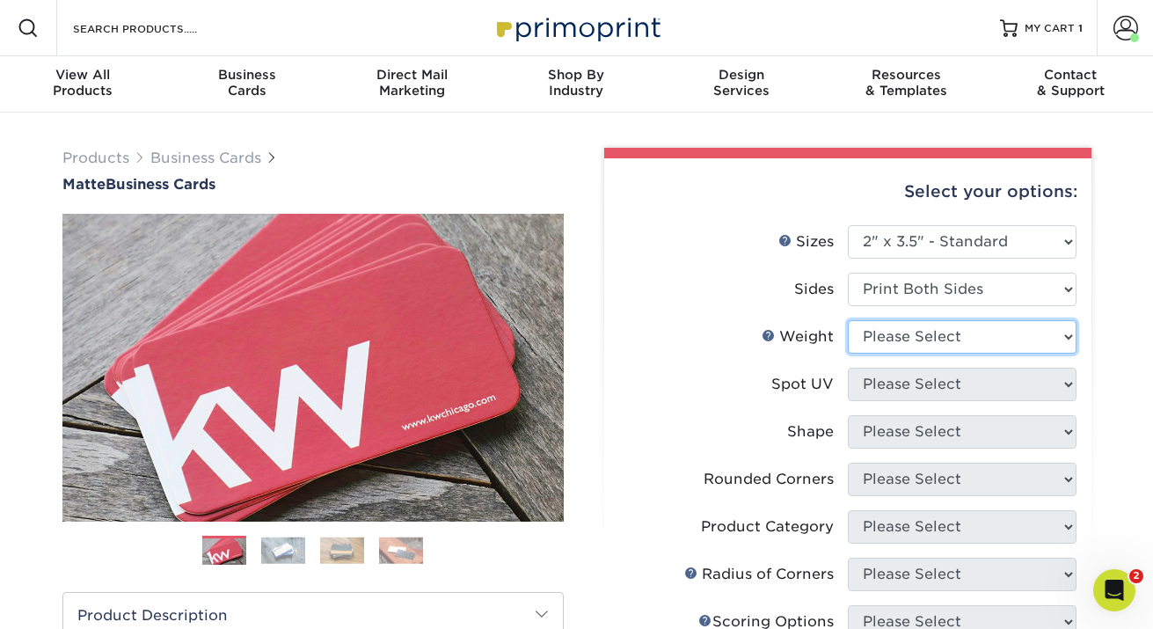
click at [1010, 337] on select "Please Select 16PT 14PT" at bounding box center [962, 336] width 229 height 33
select select "16PT"
click at [848, 320] on select "Please Select 16PT 14PT" at bounding box center [962, 336] width 229 height 33
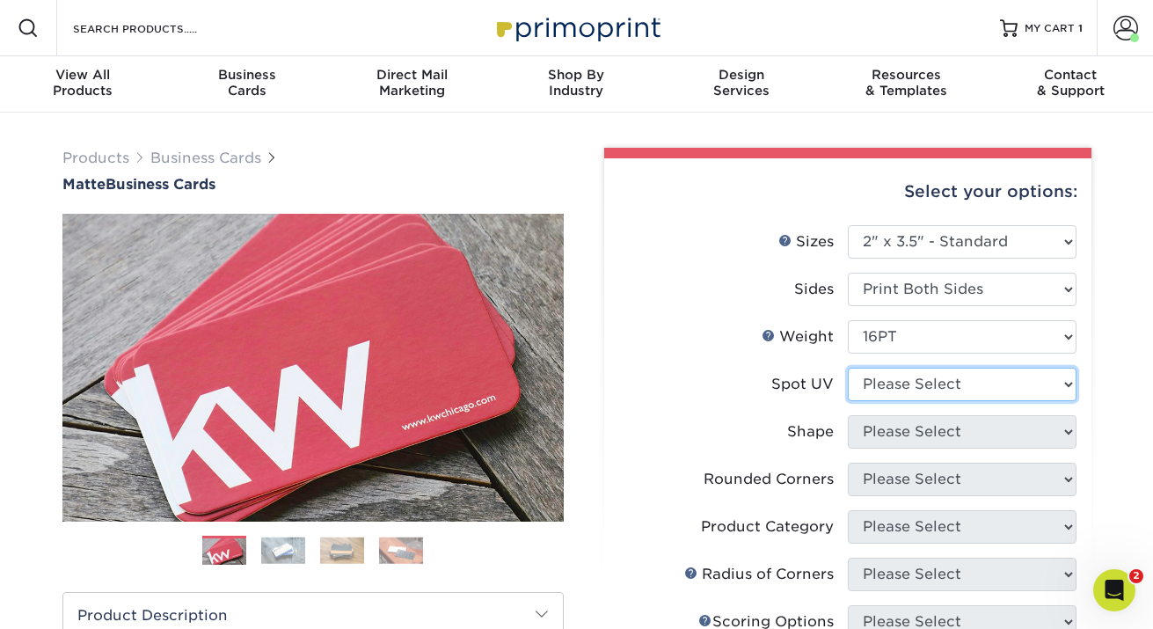
click at [1011, 385] on select "Please Select No Spot UV Front and Back (Both Sides) Front Only Back Only" at bounding box center [962, 384] width 229 height 33
select select "3"
click at [848, 368] on select "Please Select No Spot UV Front and Back (Both Sides) Front Only Back Only" at bounding box center [962, 384] width 229 height 33
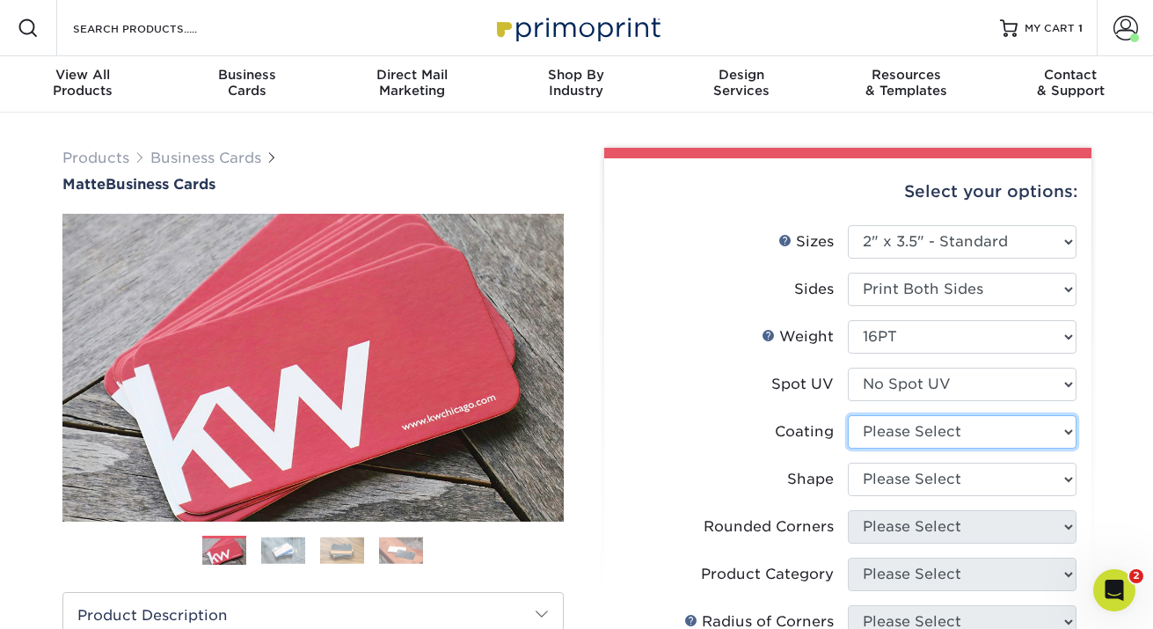
click at [1018, 426] on select at bounding box center [962, 431] width 229 height 33
select select "121bb7b5-3b4d-429f-bd8d-bbf80e953313"
click at [848, 415] on select at bounding box center [962, 431] width 229 height 33
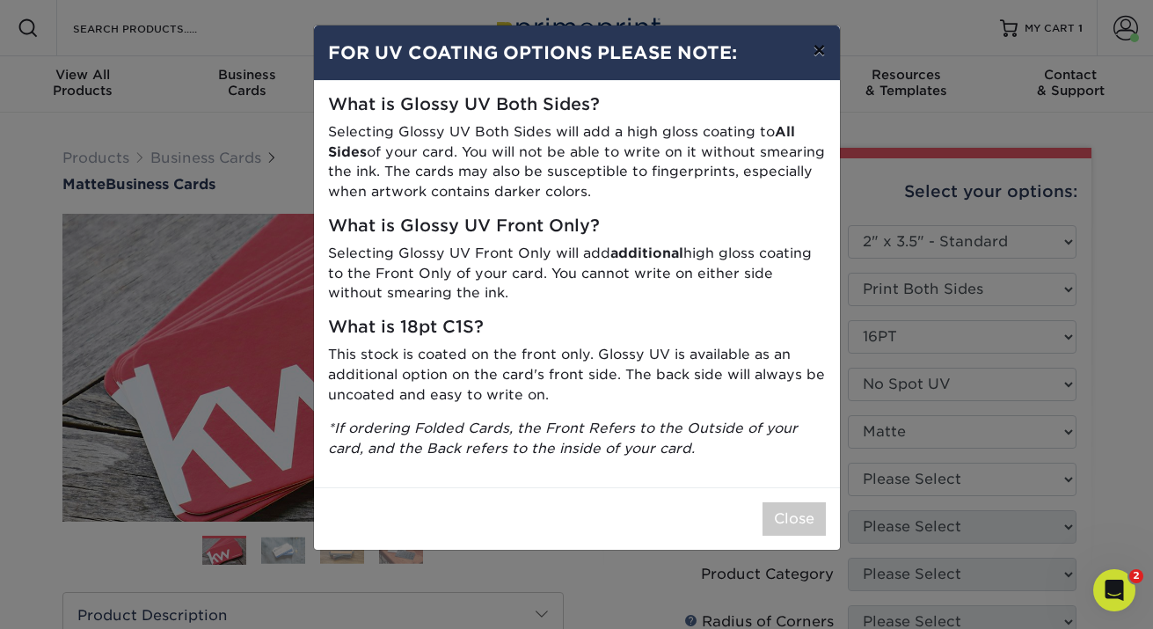
click at [813, 57] on button "×" at bounding box center [819, 50] width 40 height 49
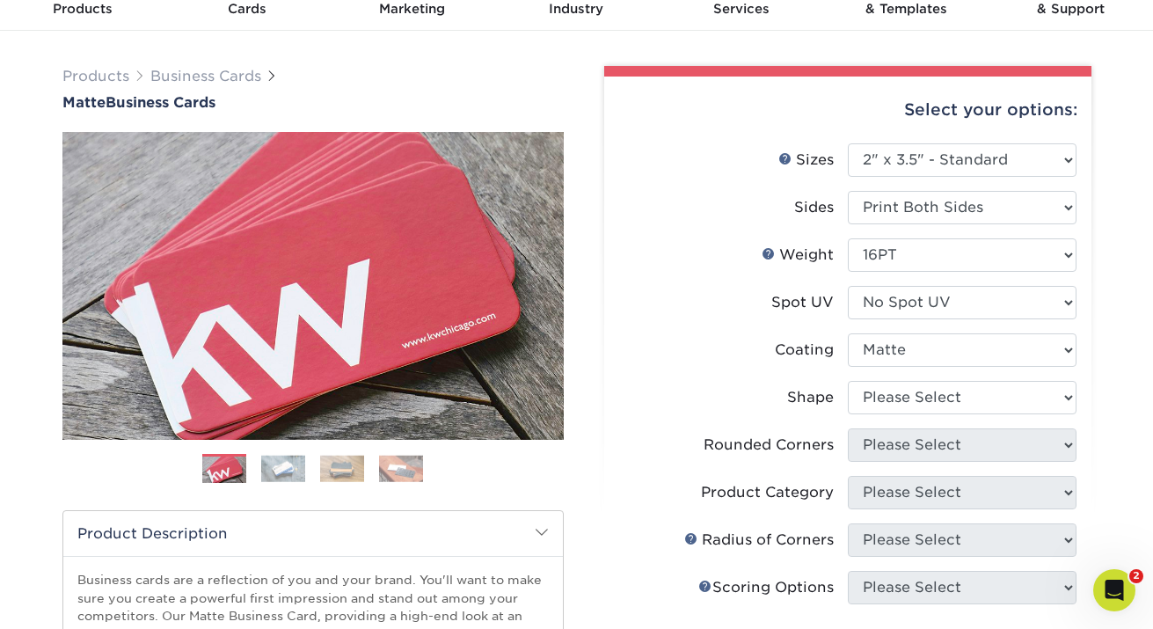
scroll to position [88, 0]
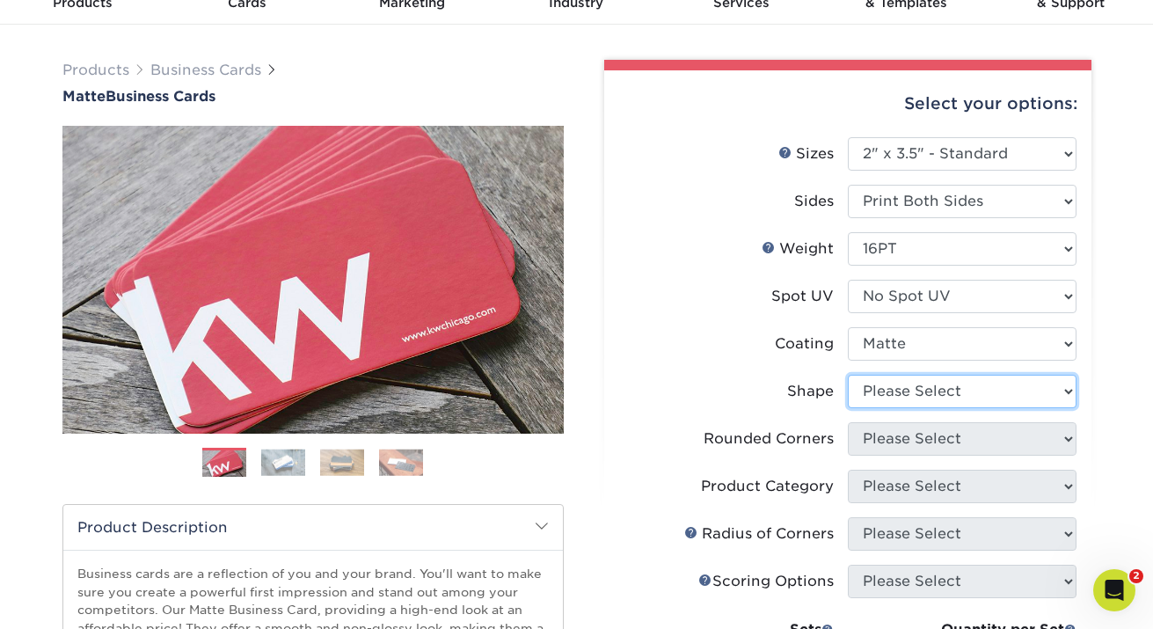
click at [1016, 383] on select "Please Select Standard Oval" at bounding box center [962, 391] width 229 height 33
select select "standard"
click at [848, 375] on select "Please Select Standard Oval" at bounding box center [962, 391] width 229 height 33
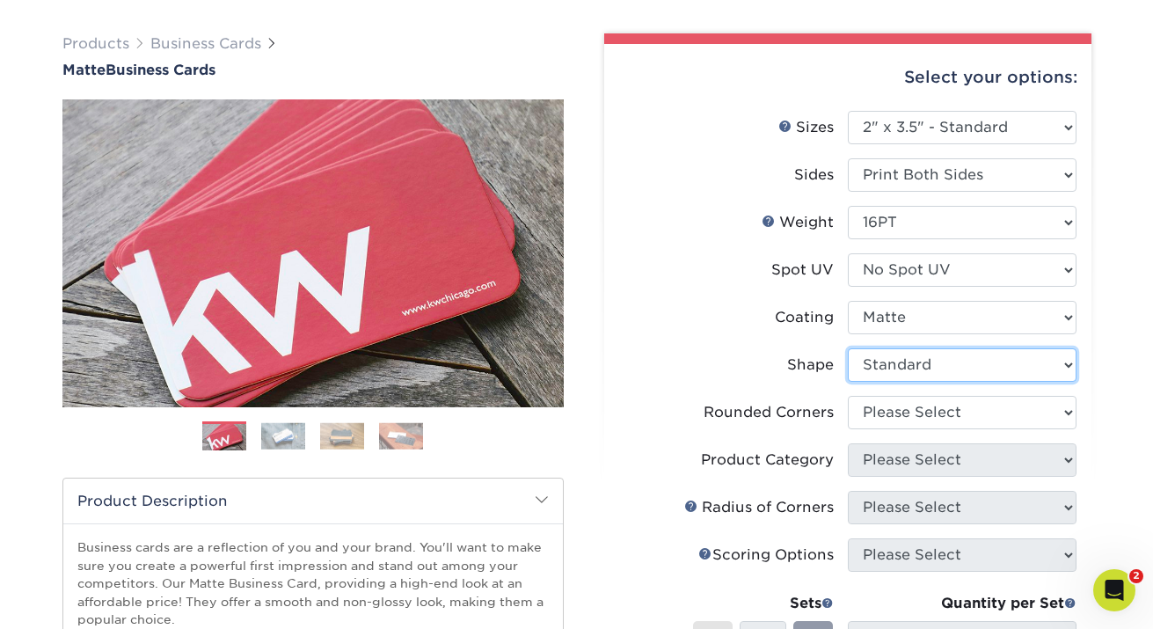
scroll to position [127, 0]
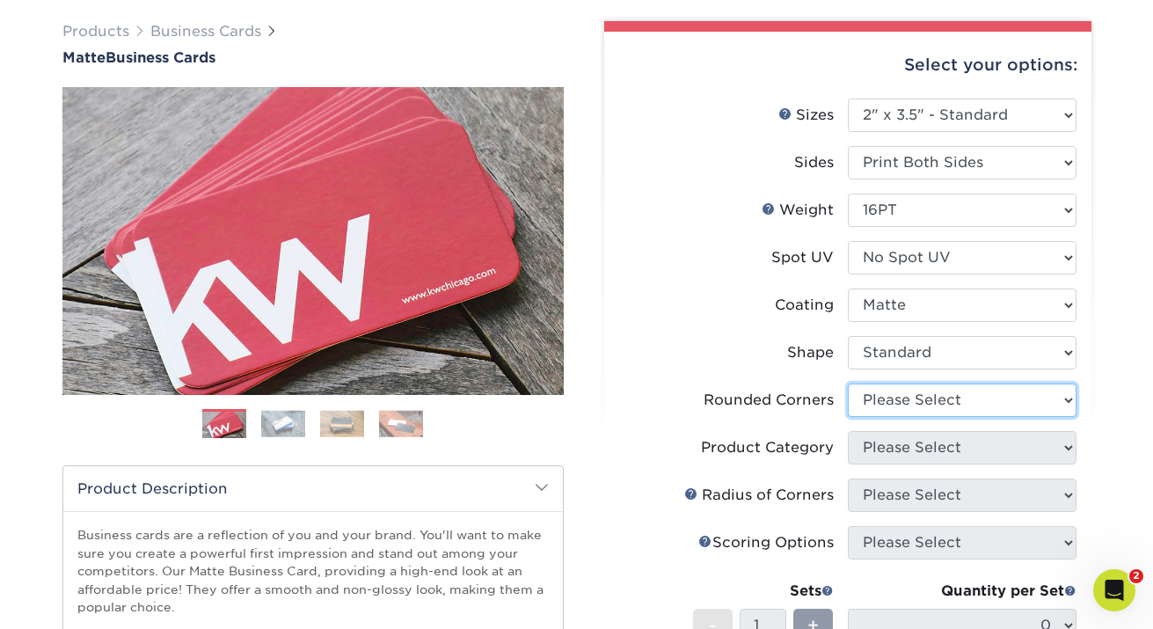
click at [1025, 402] on select "Please Select Yes - Round 2 Corners Yes - Round 4 Corners No" at bounding box center [962, 399] width 229 height 33
select select "0"
click at [848, 383] on select "Please Select Yes - Round 2 Corners Yes - Round 4 Corners No" at bounding box center [962, 399] width 229 height 33
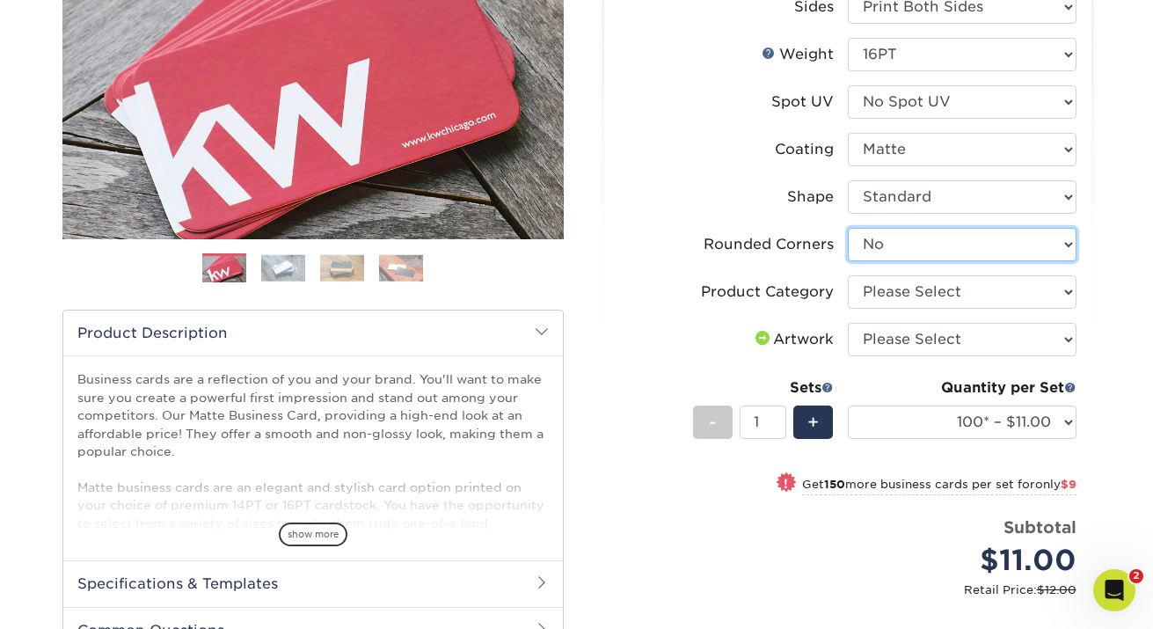
scroll to position [287, 0]
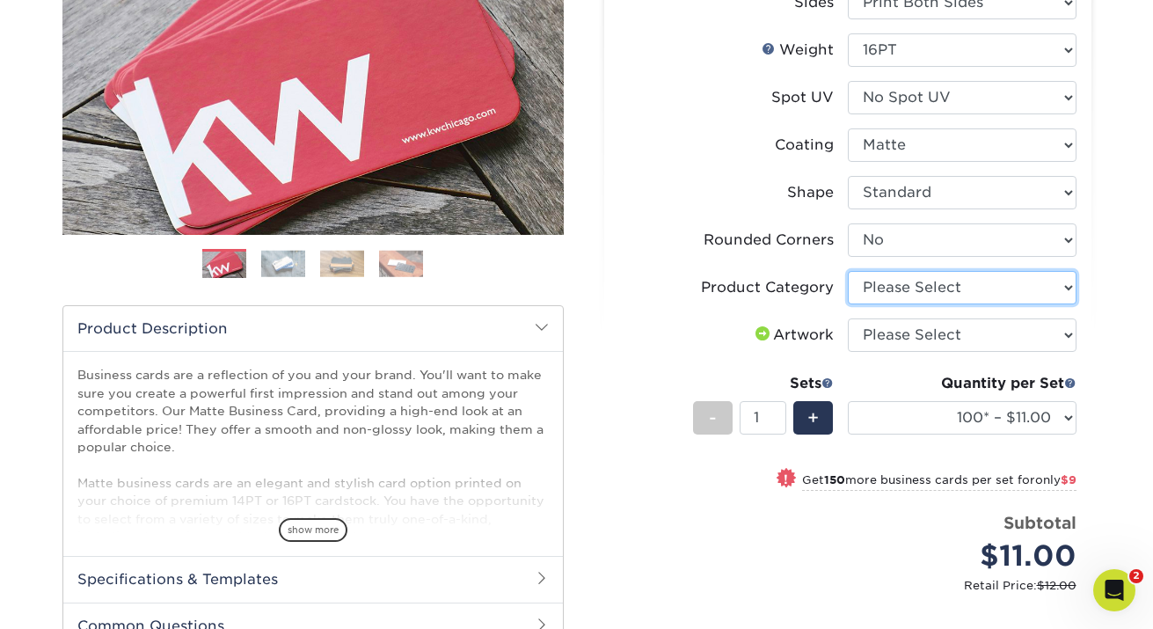
click at [1059, 291] on select "Please Select Business Cards" at bounding box center [962, 287] width 229 height 33
select select "3b5148f1-0588-4f88-a218-97bcfdce65c1"
click at [848, 271] on select "Please Select Business Cards" at bounding box center [962, 287] width 229 height 33
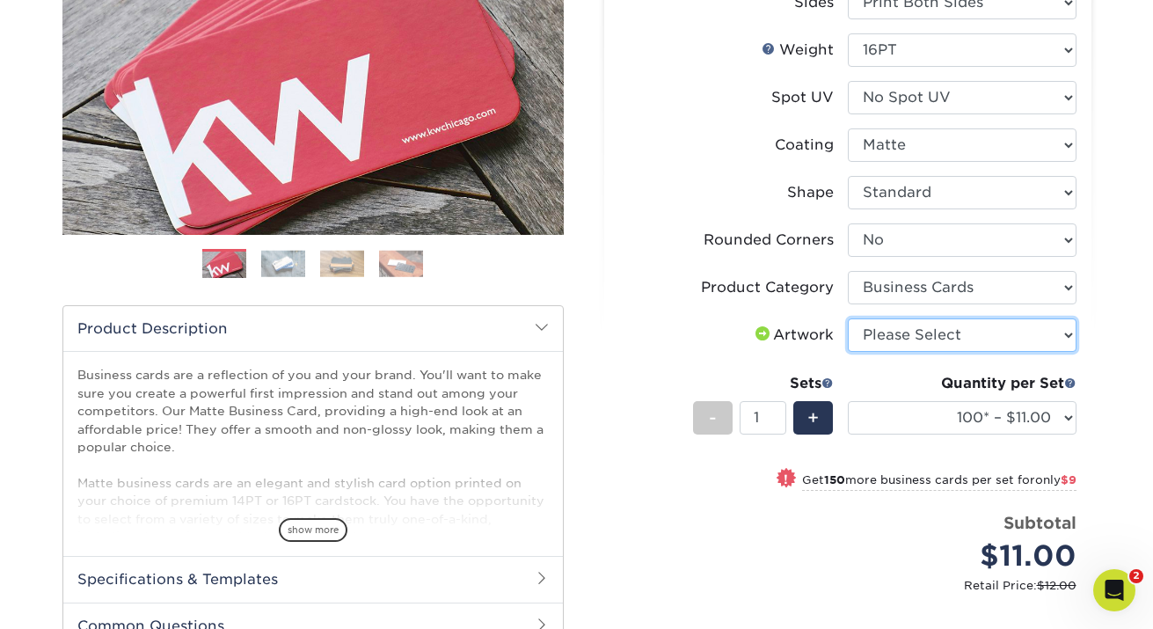
click at [1059, 332] on select "Please Select I will upload files I need a design - $100" at bounding box center [962, 334] width 229 height 33
select select "upload"
click at [848, 318] on select "Please Select I will upload files I need a design - $100" at bounding box center [962, 334] width 229 height 33
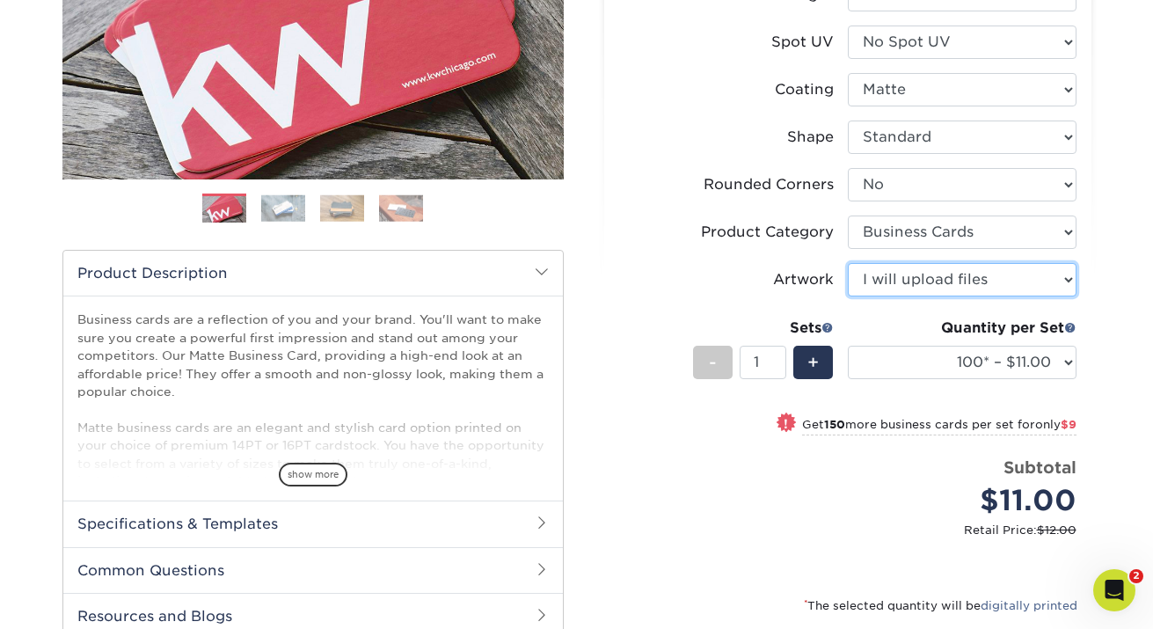
scroll to position [344, 0]
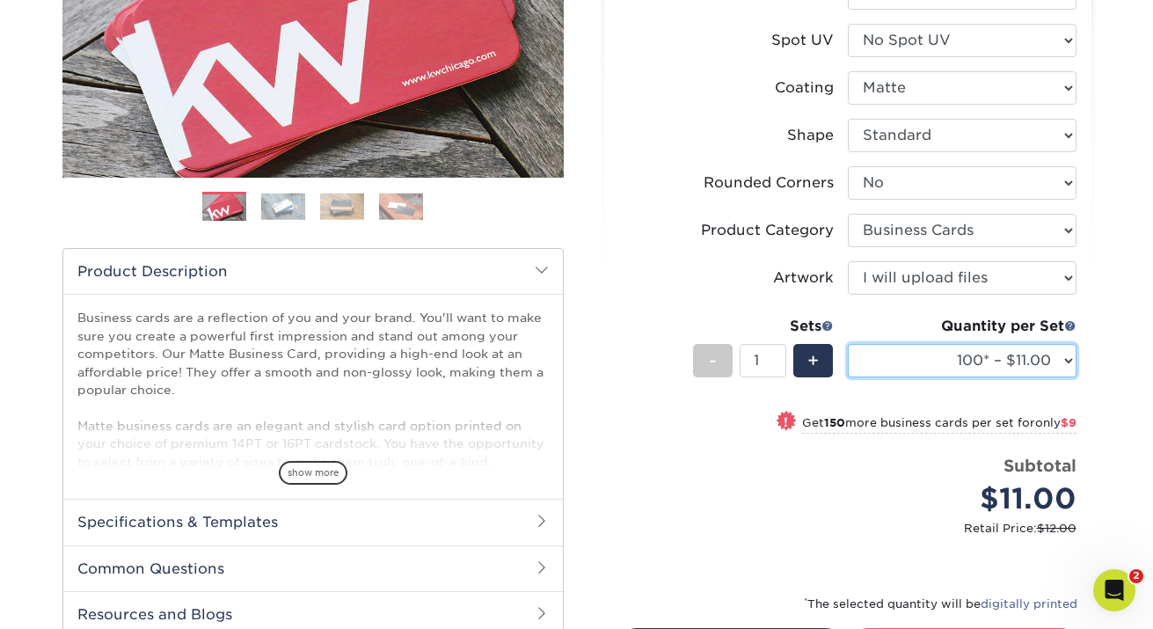
click at [1066, 361] on select "100* – $11.00 250* – $20.00 500 – $39.00 1000 – $49.00 2500 – $87.00 5000 – $16…" at bounding box center [962, 360] width 229 height 33
click at [848, 344] on select "100* – $11.00 250* – $20.00 500 – $39.00 1000 – $49.00 2500 – $87.00 5000 – $16…" at bounding box center [962, 360] width 229 height 33
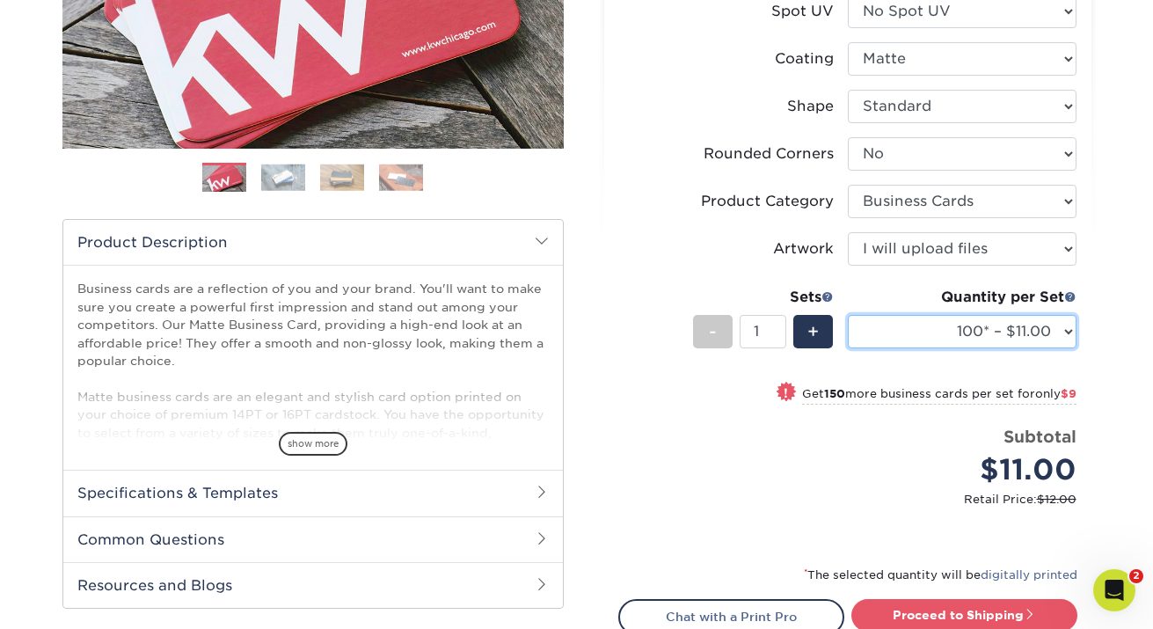
scroll to position [397, 0]
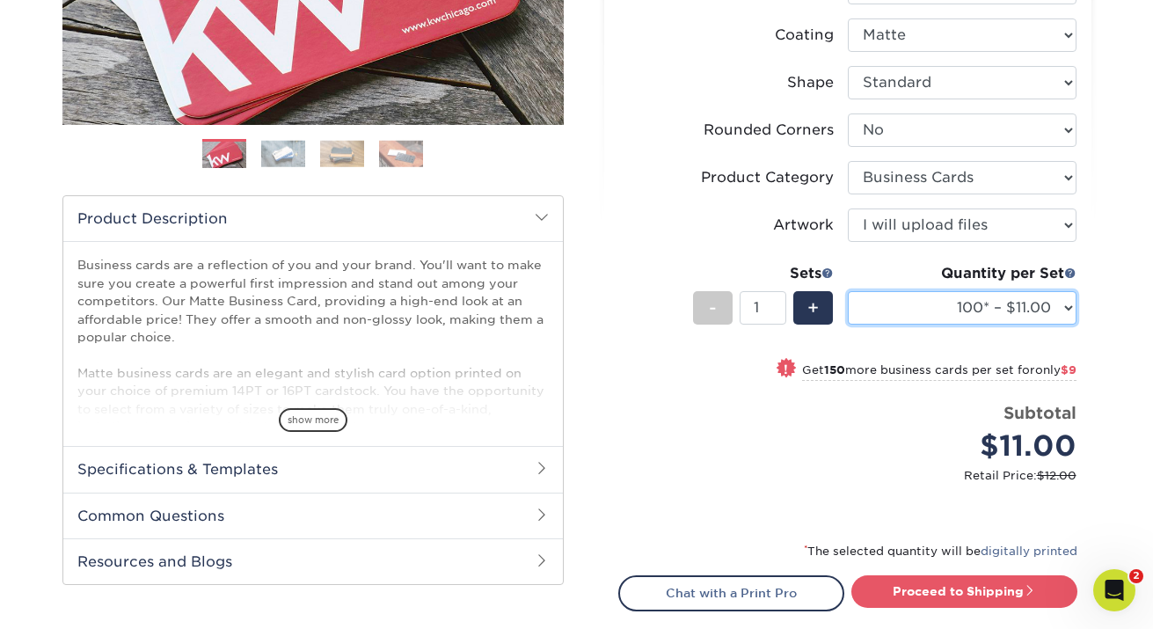
click at [1068, 305] on select "100* – $11.00 250* – $20.00 500 – $39.00 1000 – $49.00 2500 – $87.00 5000 – $16…" at bounding box center [962, 307] width 229 height 33
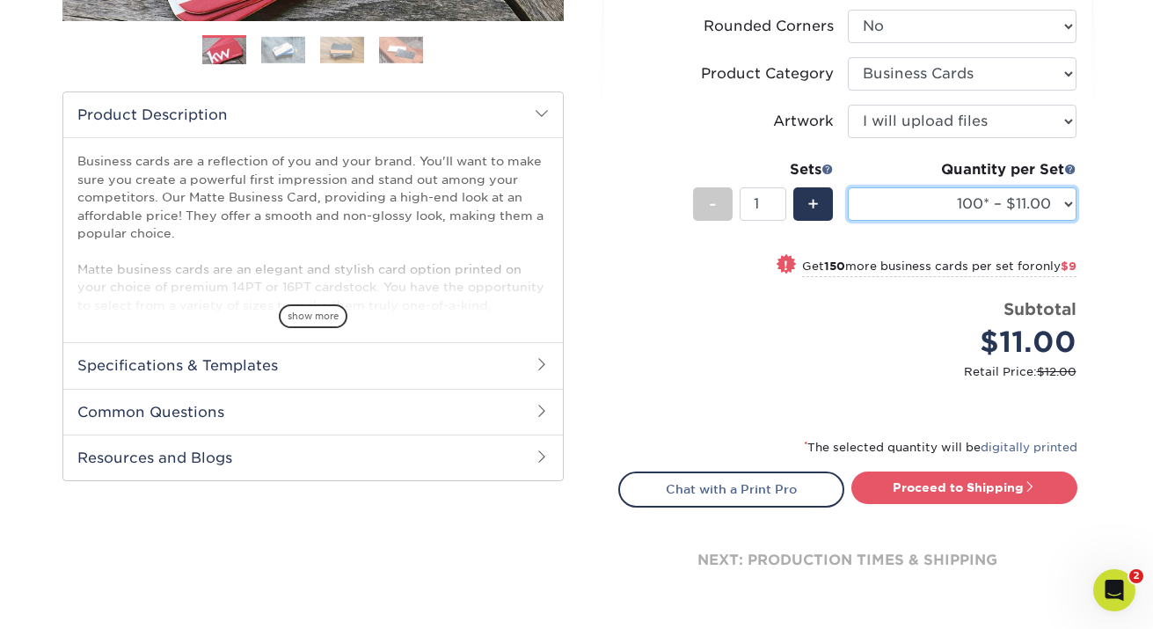
scroll to position [501, 0]
click at [1065, 207] on select "100* – $11.00 250* – $20.00 500 – $39.00 1000 – $49.00 2500 – $87.00 5000 – $16…" at bounding box center [962, 202] width 229 height 33
click at [848, 186] on select "100* – $11.00 250* – $20.00 500 – $39.00 1000 – $49.00 2500 – $87.00 5000 – $16…" at bounding box center [962, 202] width 229 height 33
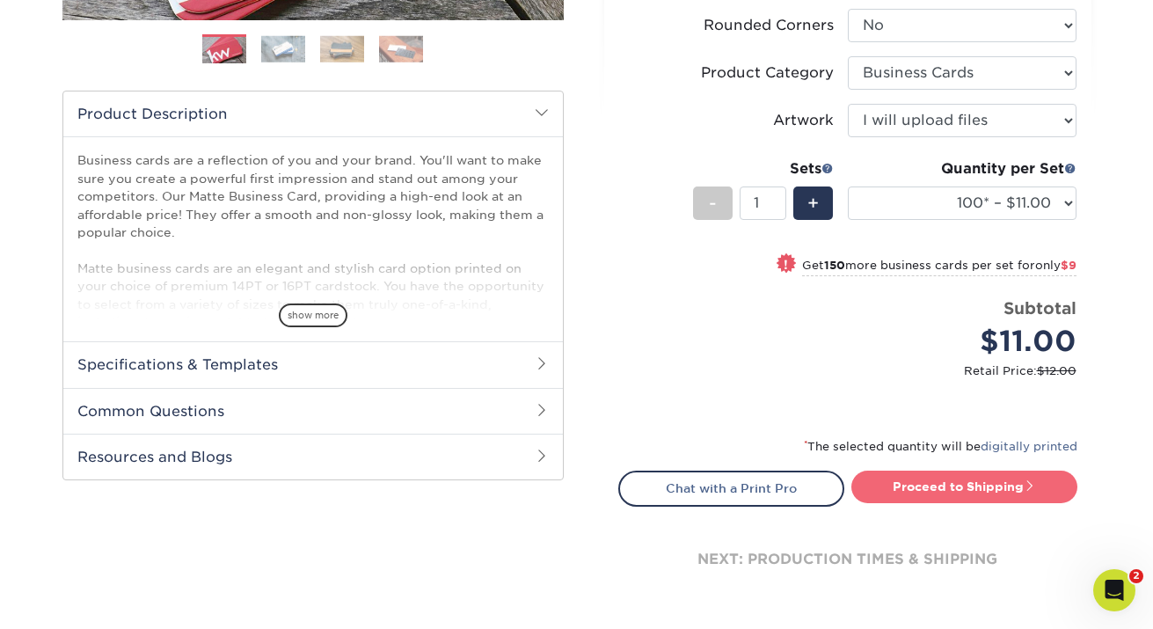
click at [933, 489] on link "Proceed to Shipping" at bounding box center [964, 486] width 226 height 32
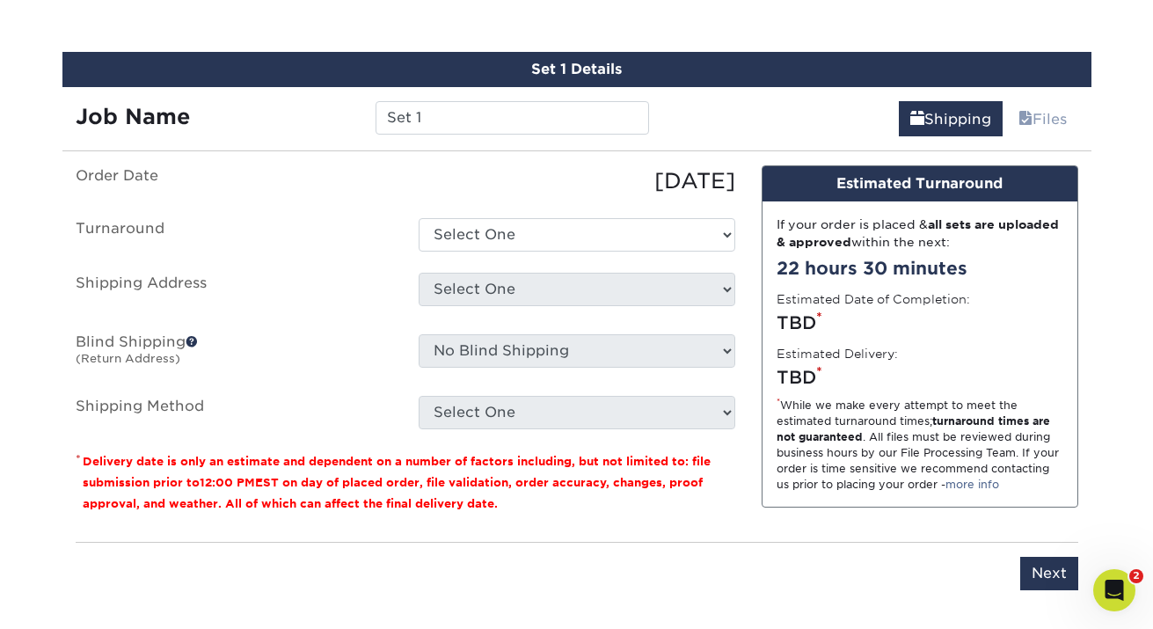
scroll to position [1019, 0]
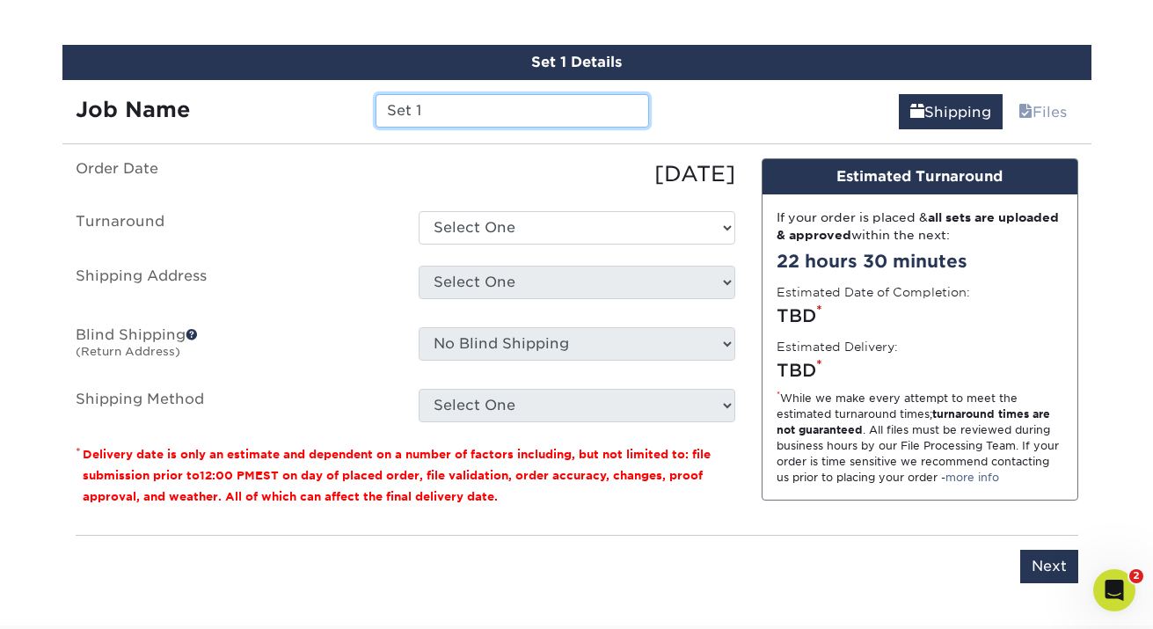
drag, startPoint x: 534, startPoint y: 112, endPoint x: 362, endPoint y: 89, distance: 173.0
click at [362, 89] on div "Job Name Set 1" at bounding box center [362, 104] width 601 height 49
type input "Stephanie Gonzalez Goodwill Business Cards"
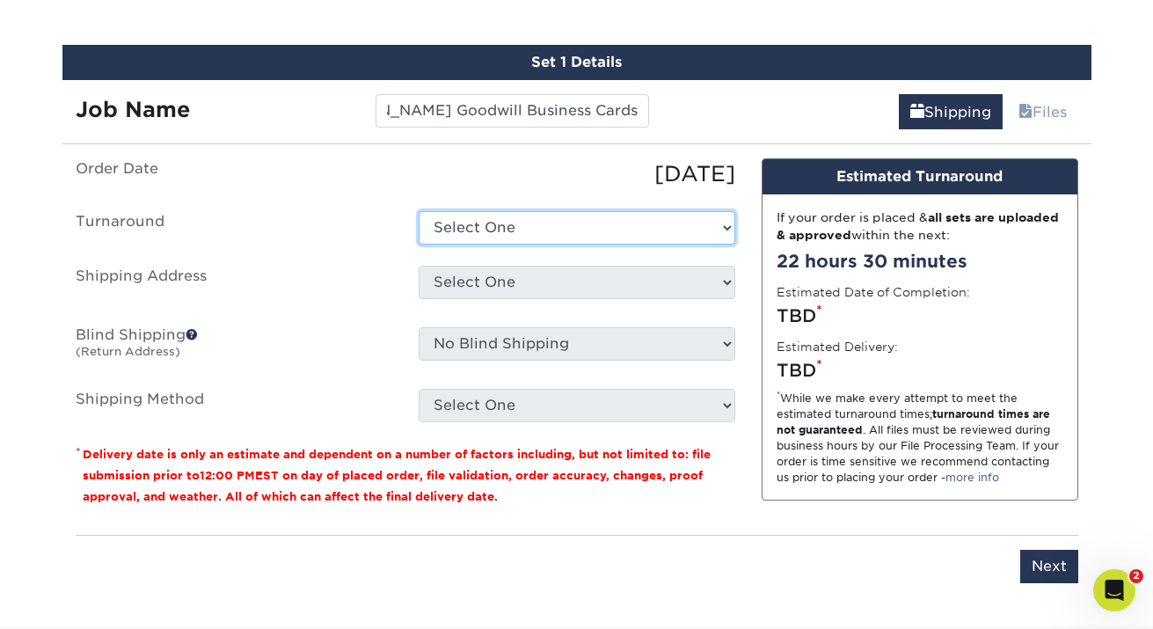
click at [509, 220] on select "Select One 2-4 Business Days 2 Day Next Business Day" at bounding box center [577, 227] width 317 height 33
select select "47dbf4b1-3bfd-4687-b793-fcd3ee179f06"
click at [419, 211] on select "Select One 2-4 Business Days 2 Day Next Business Day" at bounding box center [577, 227] width 317 height 33
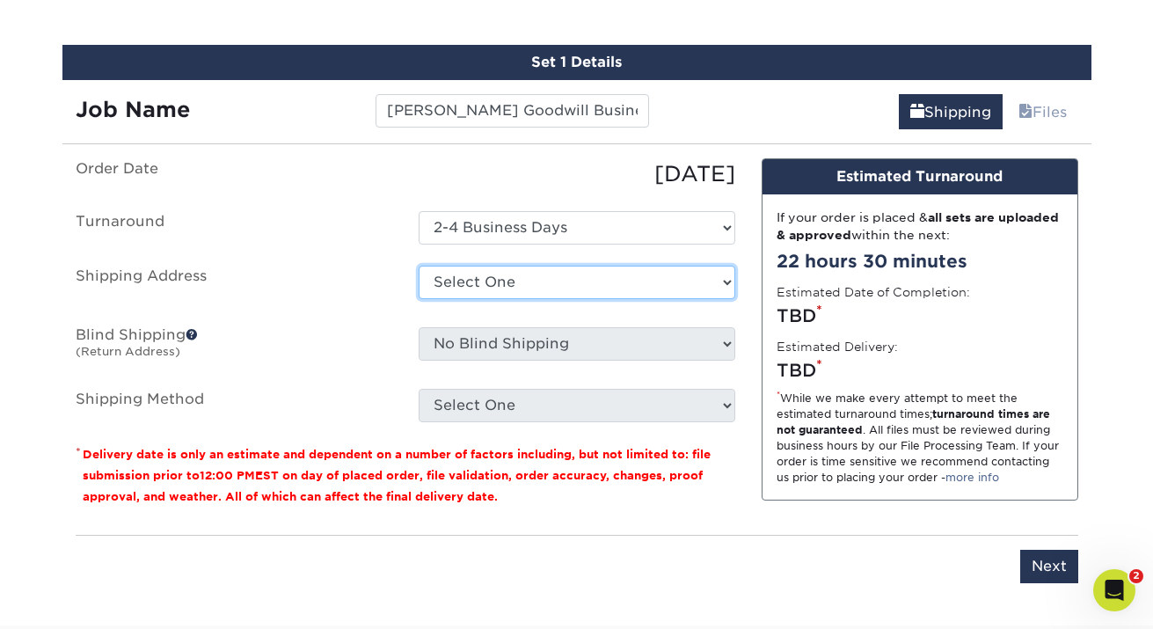
click at [542, 279] on select "Select One Benigno Warehouse Corporate HQ GHME Conference Goodwill Home Medical…" at bounding box center [577, 282] width 317 height 33
select select "89403"
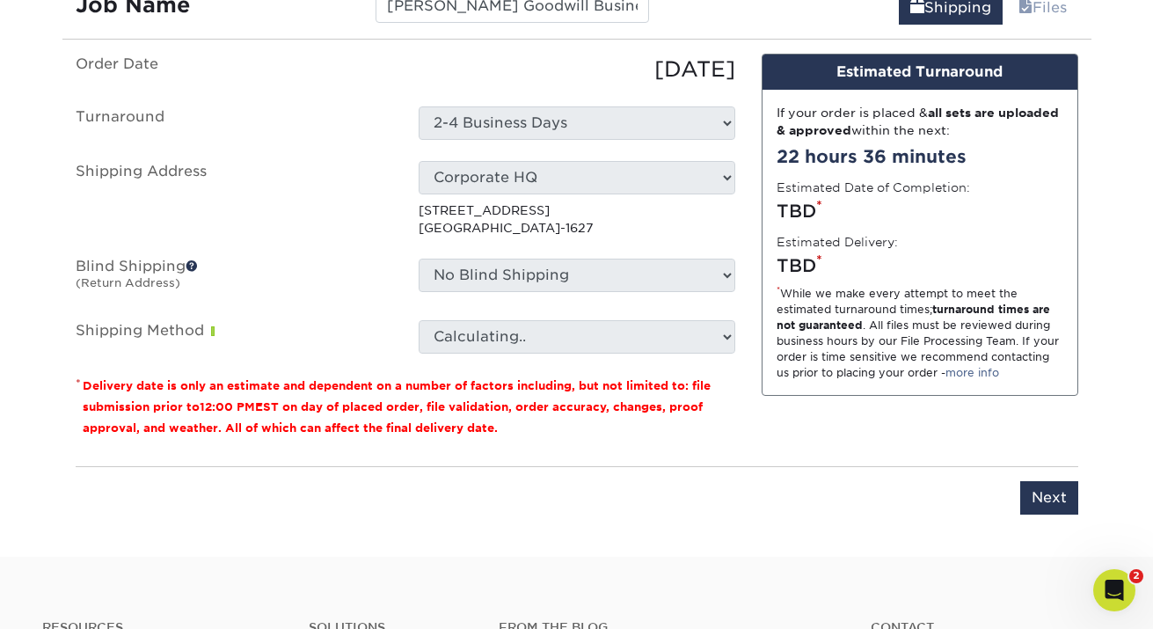
scroll to position [1126, 0]
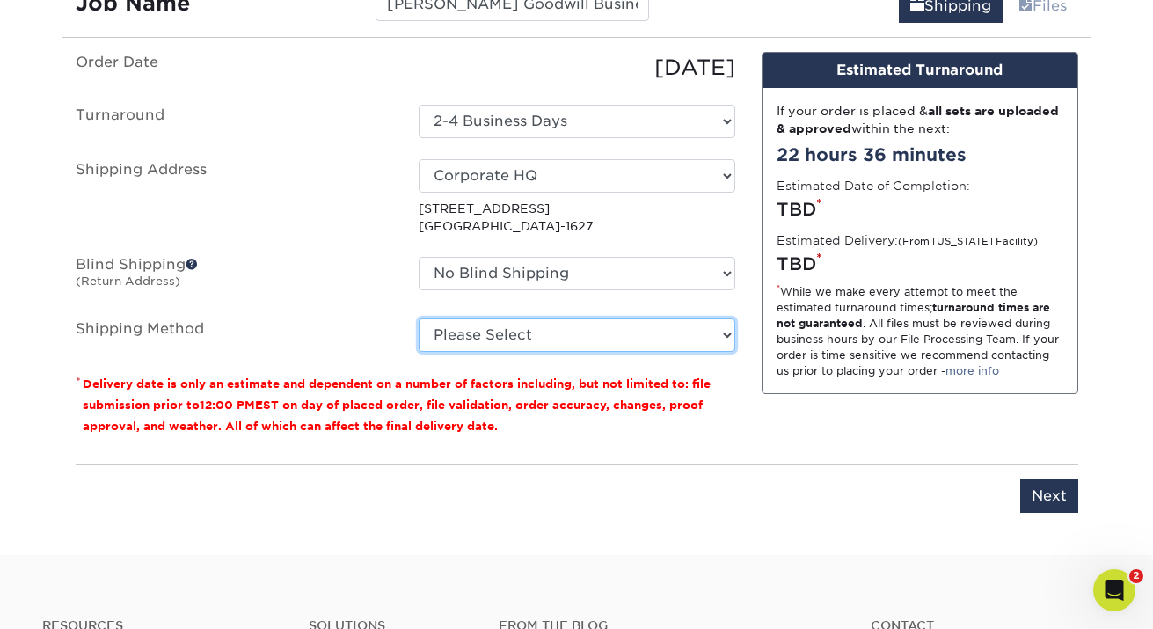
click at [603, 342] on select "Please Select Ground Shipping (+$7.84) 3 Day Shipping Service (+$15.33) 2 Day A…" at bounding box center [577, 334] width 317 height 33
select select "03"
click at [419, 318] on select "Please Select Ground Shipping (+$7.84) 3 Day Shipping Service (+$15.33) 2 Day A…" at bounding box center [577, 334] width 317 height 33
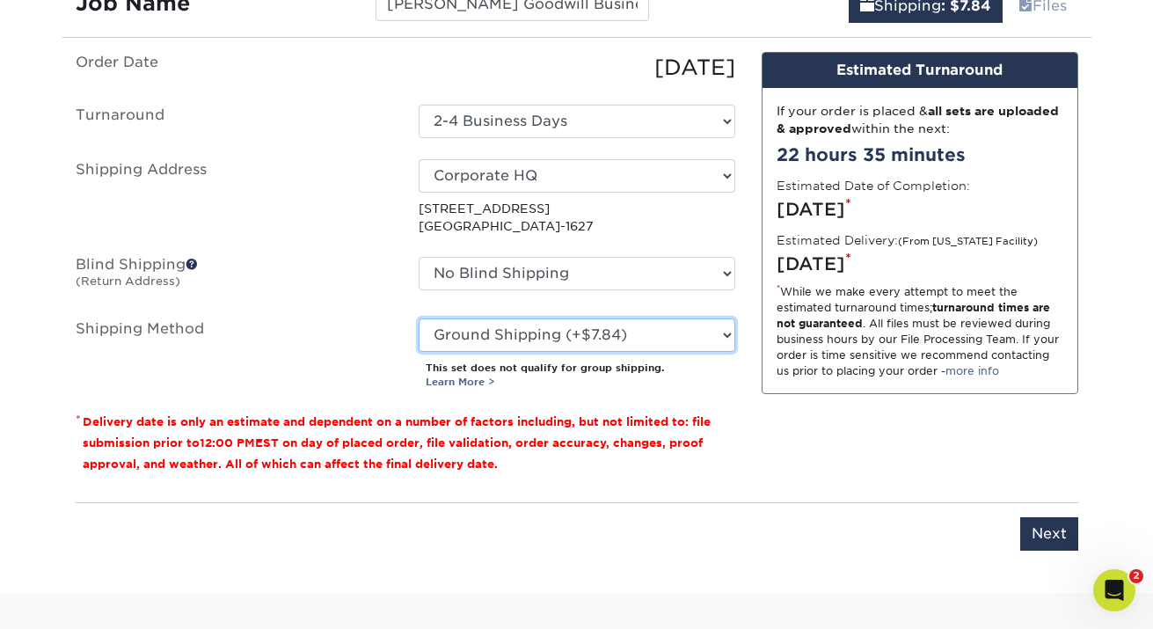
click at [716, 336] on select "Please Select Ground Shipping (+$7.84) 3 Day Shipping Service (+$15.33) 2 Day A…" at bounding box center [577, 334] width 317 height 33
click at [419, 318] on select "Please Select Ground Shipping (+$7.84) 3 Day Shipping Service (+$15.33) 2 Day A…" at bounding box center [577, 334] width 317 height 33
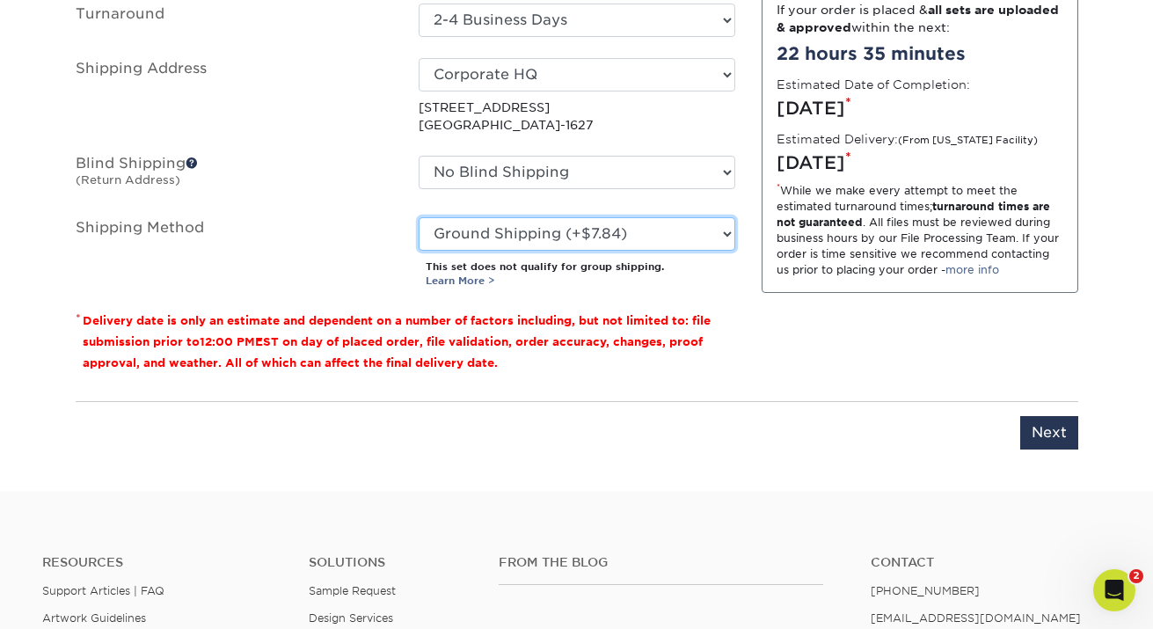
scroll to position [1230, 0]
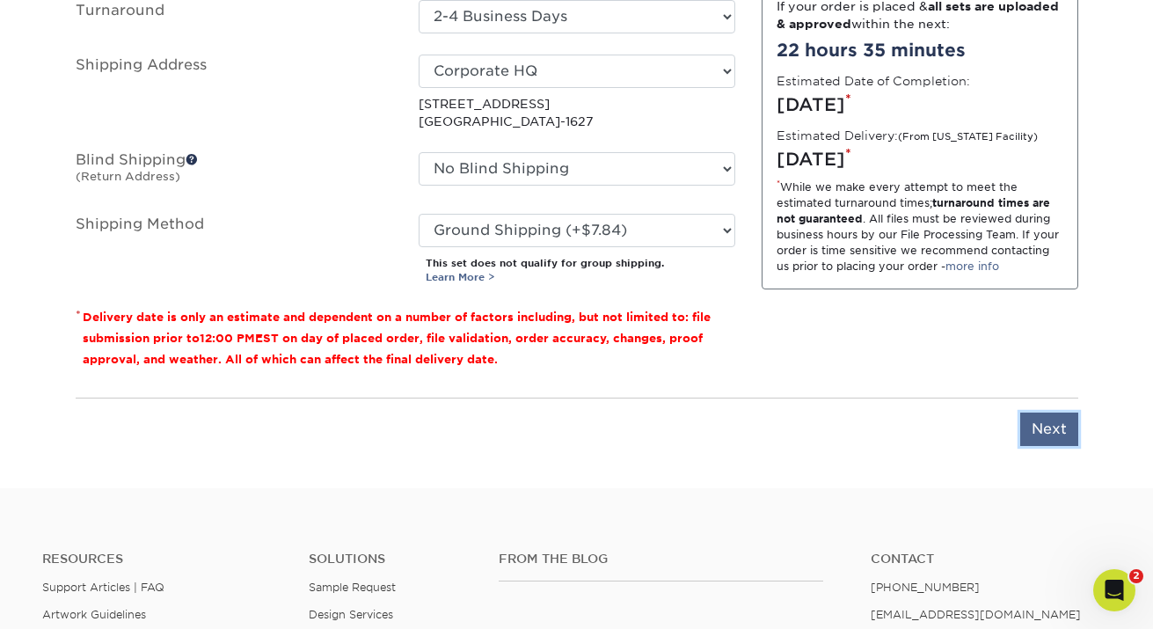
click at [1035, 429] on input "Next" at bounding box center [1049, 428] width 58 height 33
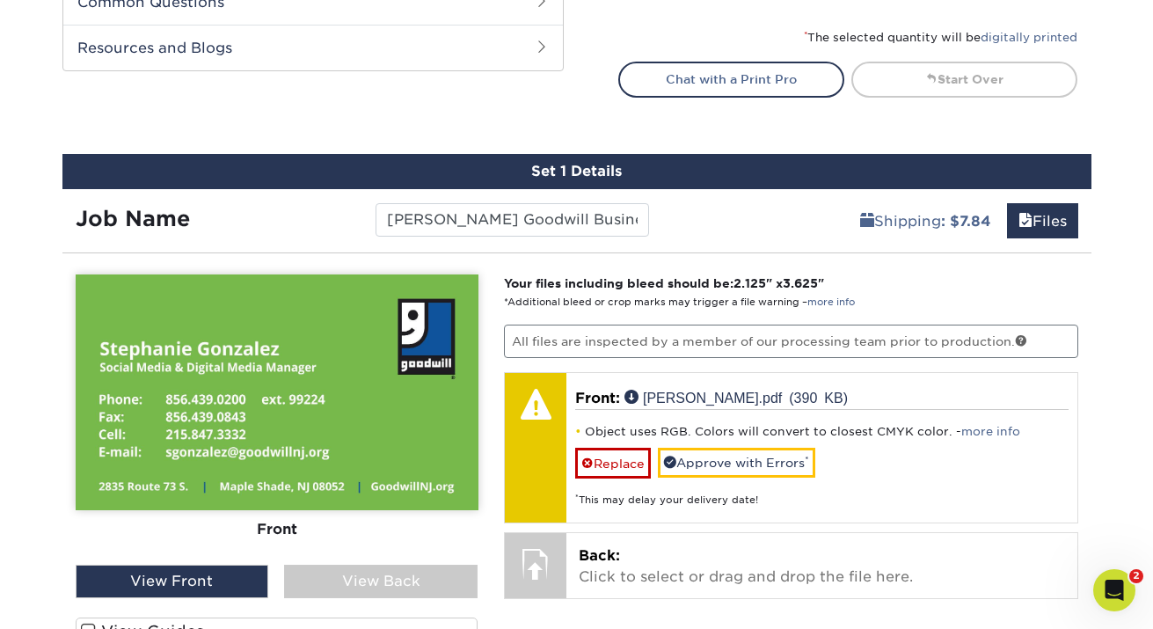
scroll to position [908, 0]
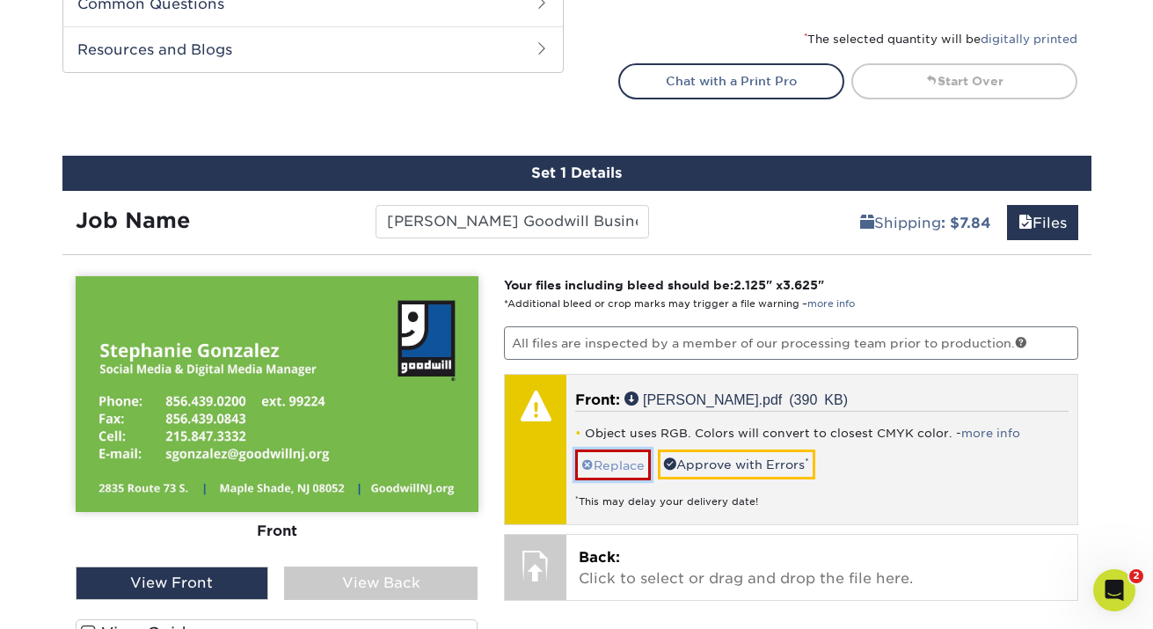
click at [634, 463] on link "Replace" at bounding box center [613, 464] width 76 height 31
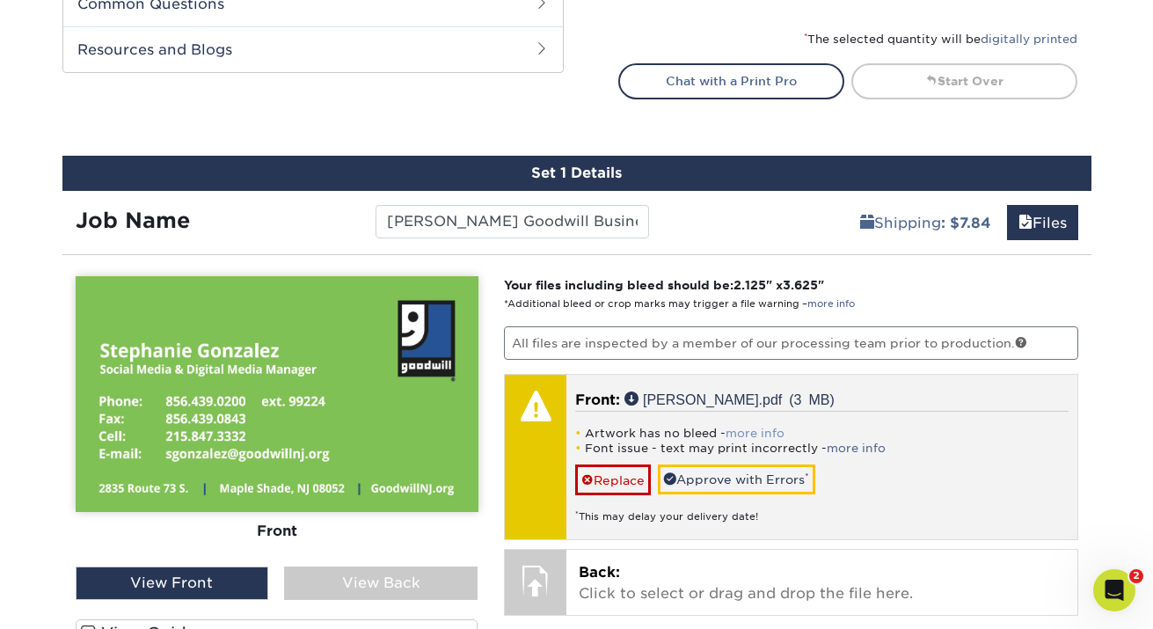
click at [763, 431] on link "more info" at bounding box center [755, 433] width 59 height 13
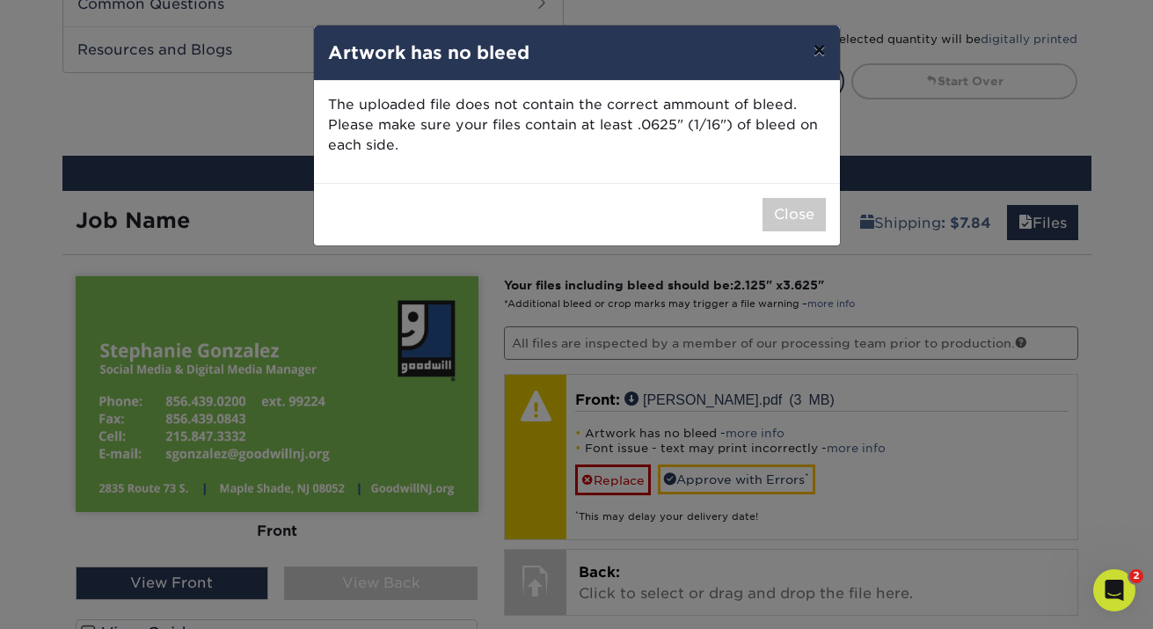
click at [825, 57] on button "×" at bounding box center [819, 50] width 40 height 49
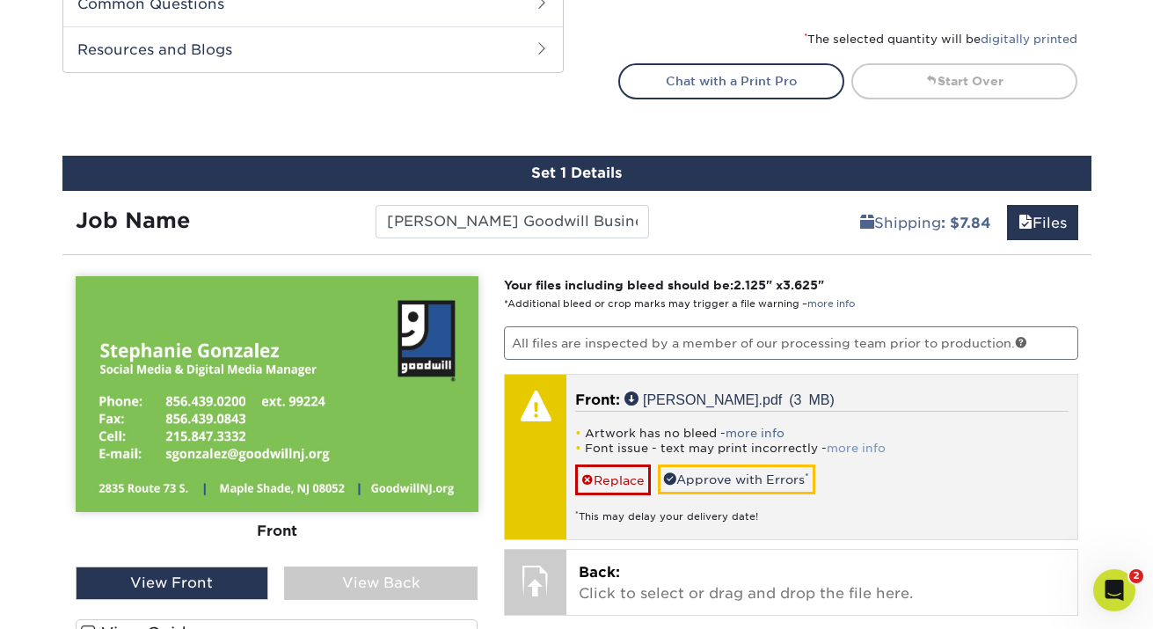
click at [842, 448] on link "more info" at bounding box center [856, 447] width 59 height 13
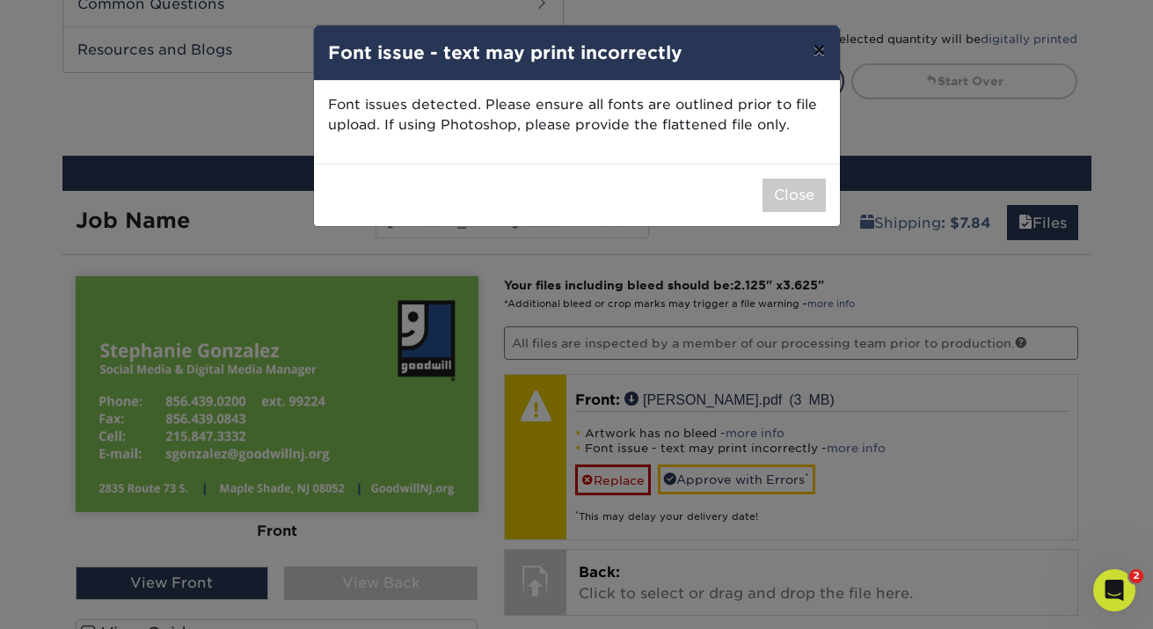
click at [814, 47] on button "×" at bounding box center [819, 50] width 40 height 49
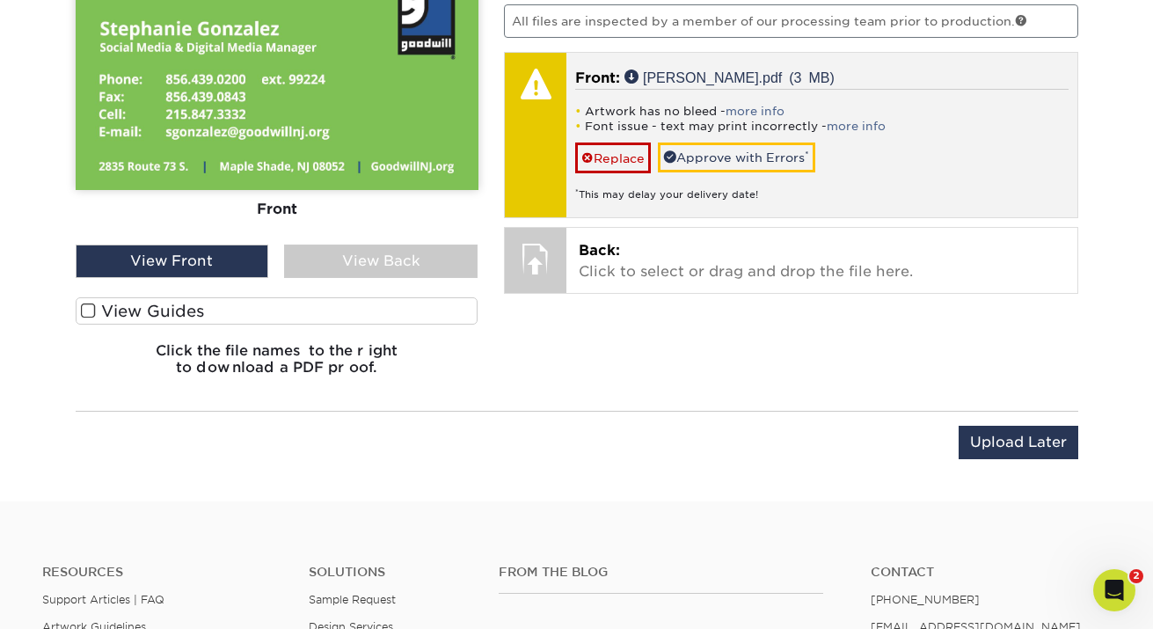
scroll to position [1253, 0]
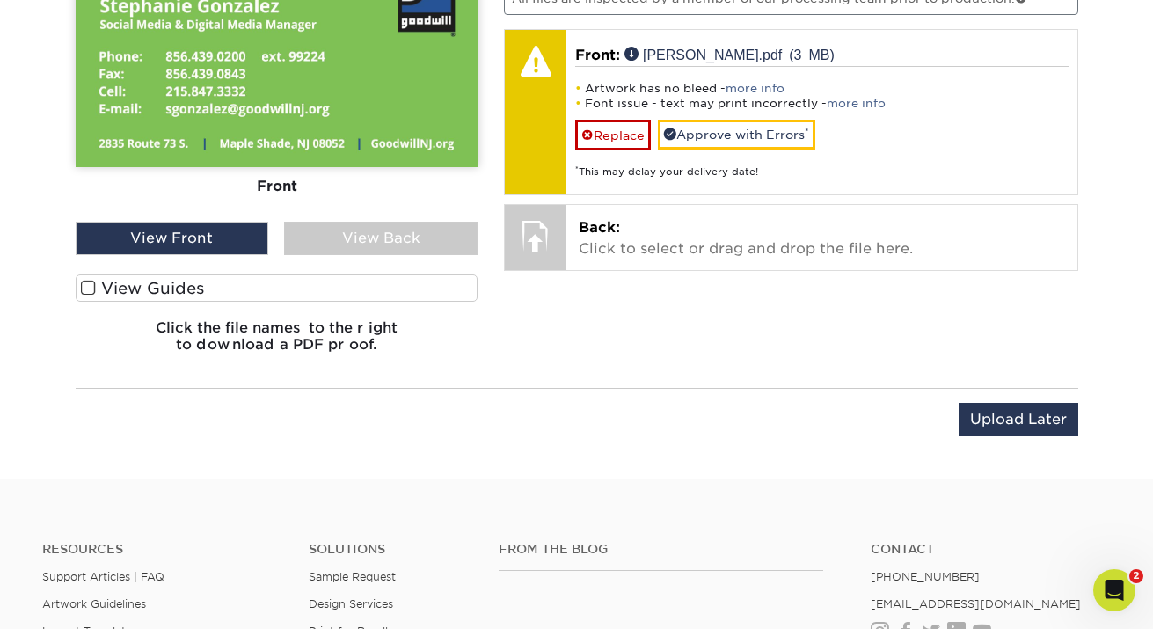
click at [244, 289] on label "View Guides" at bounding box center [277, 287] width 403 height 27
click at [0, 0] on input "View Guides" at bounding box center [0, 0] width 0 height 0
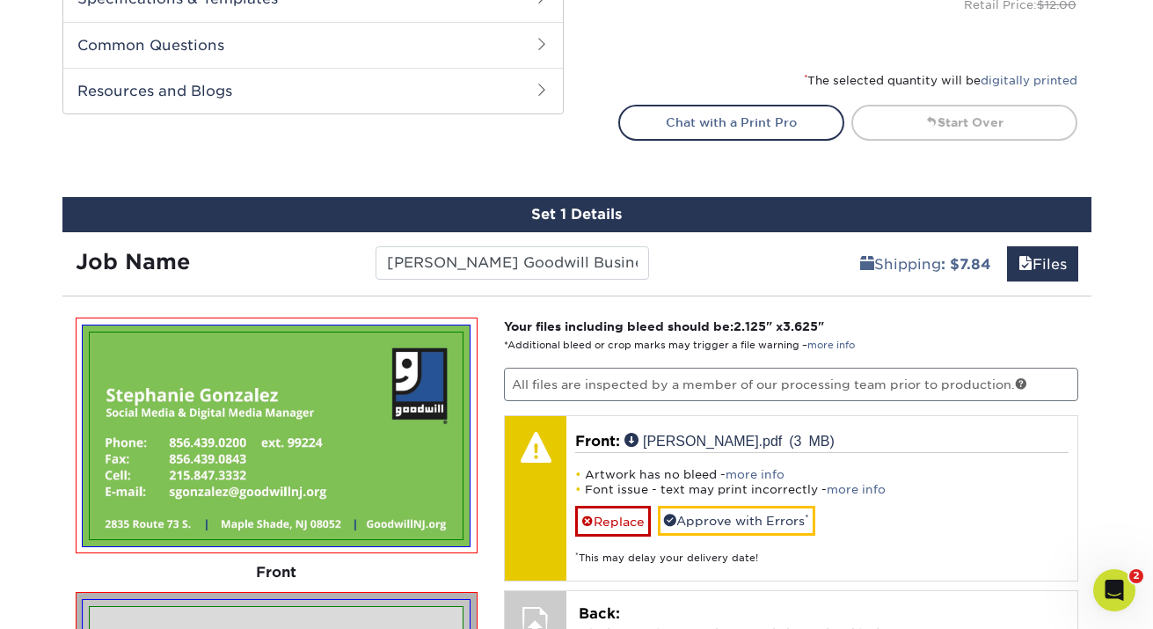
scroll to position [868, 0]
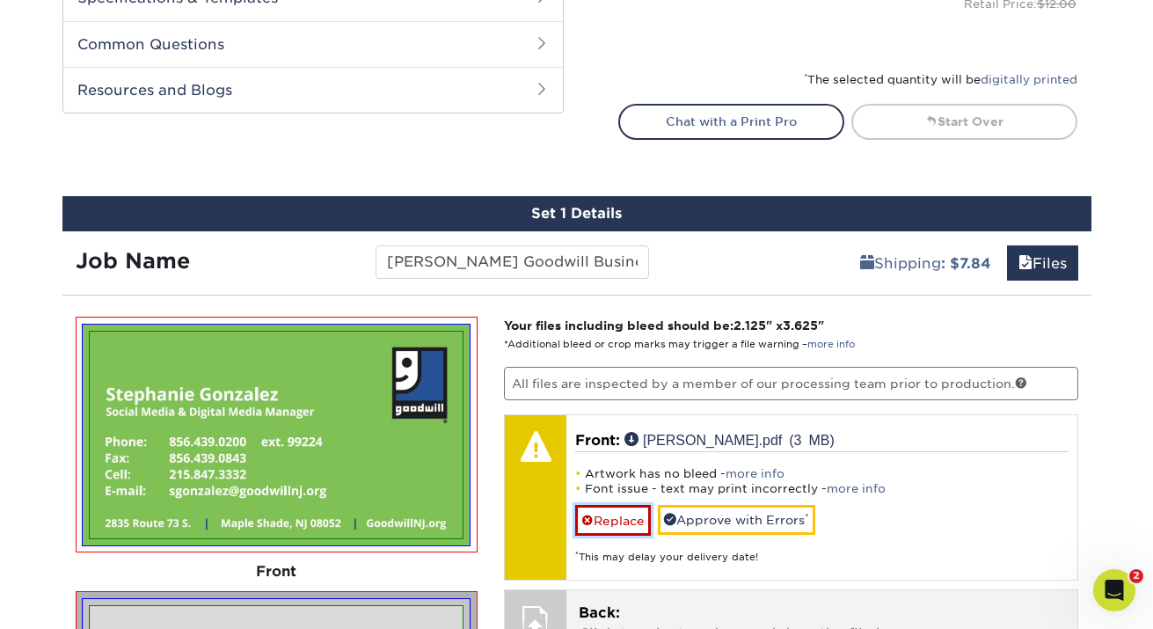
click at [624, 511] on link "Replace" at bounding box center [613, 520] width 76 height 31
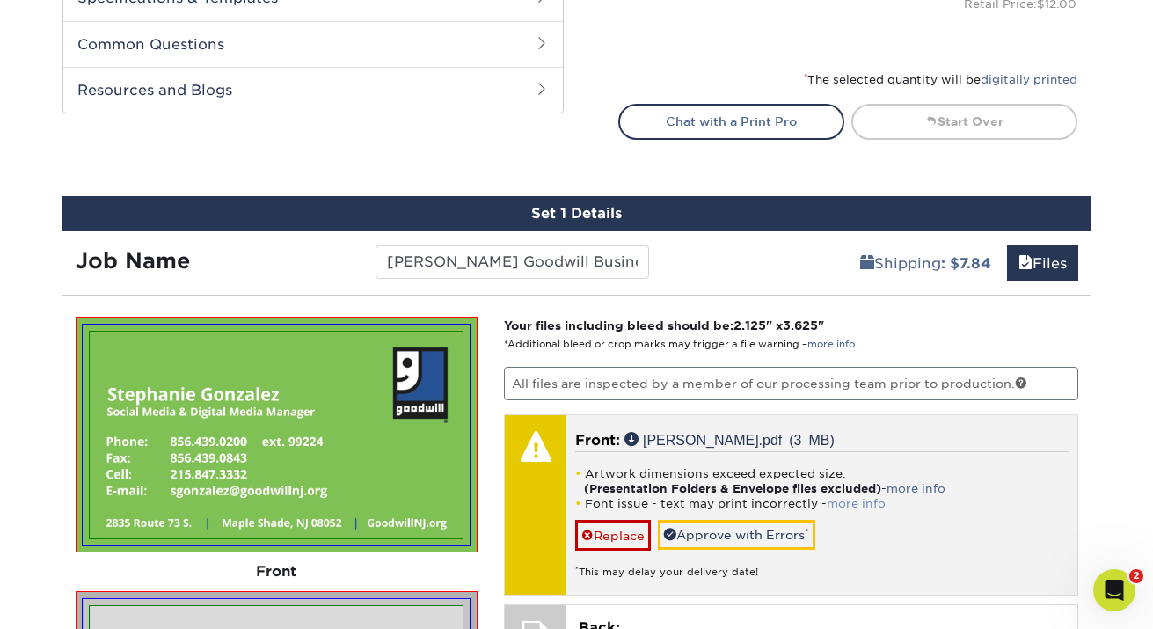
click at [850, 499] on link "more info" at bounding box center [856, 503] width 59 height 13
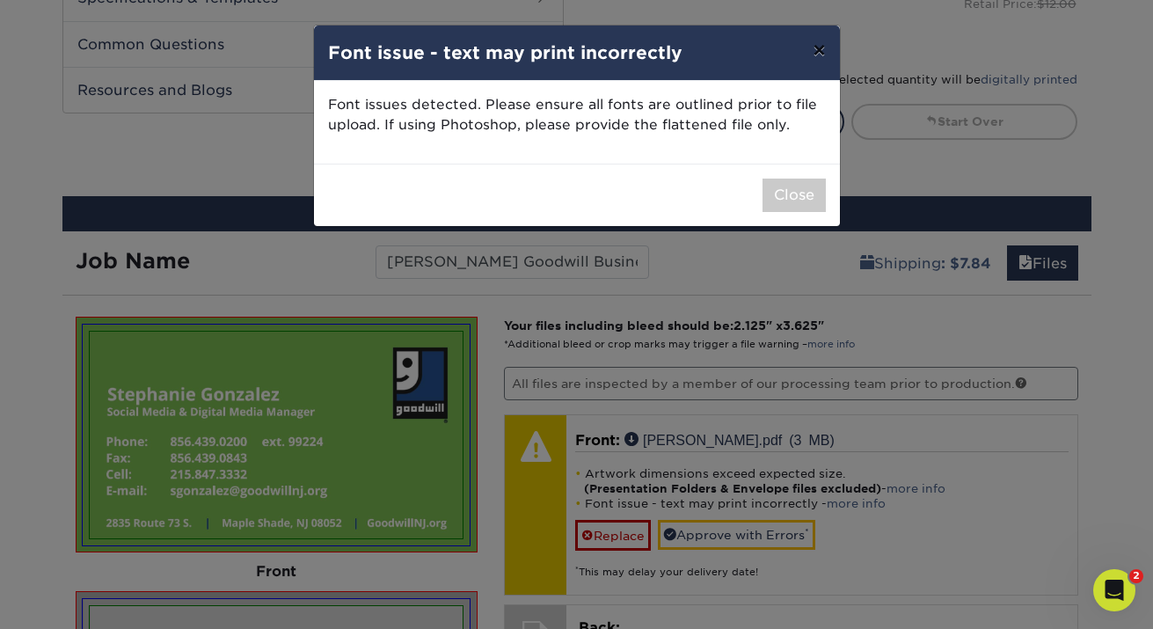
click at [816, 47] on button "×" at bounding box center [819, 50] width 40 height 49
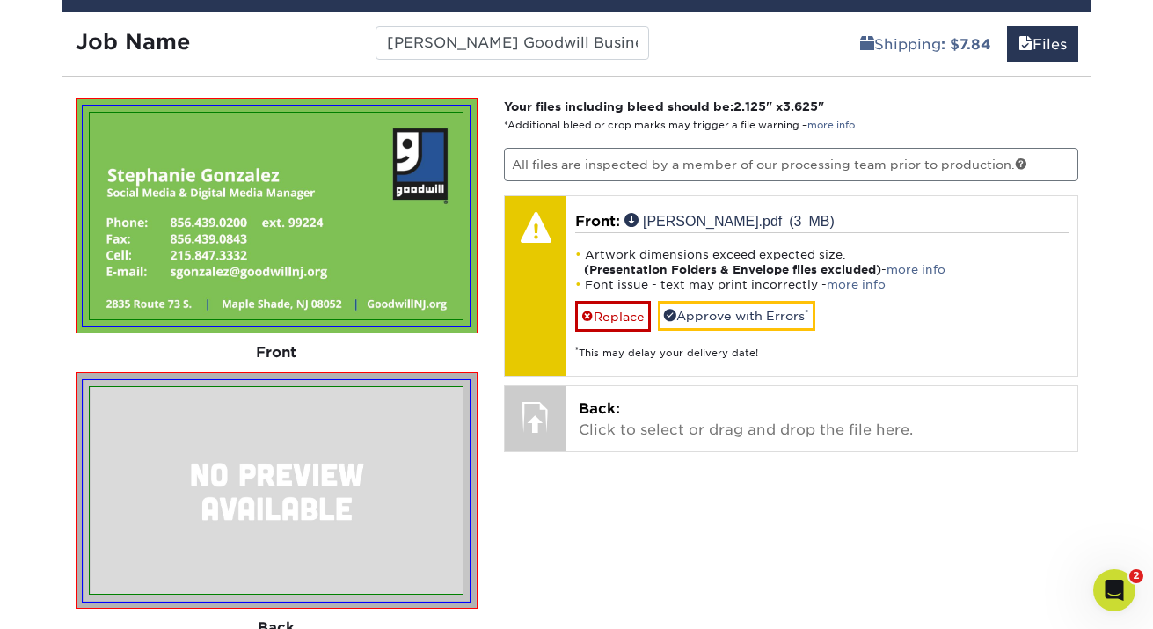
scroll to position [1085, 0]
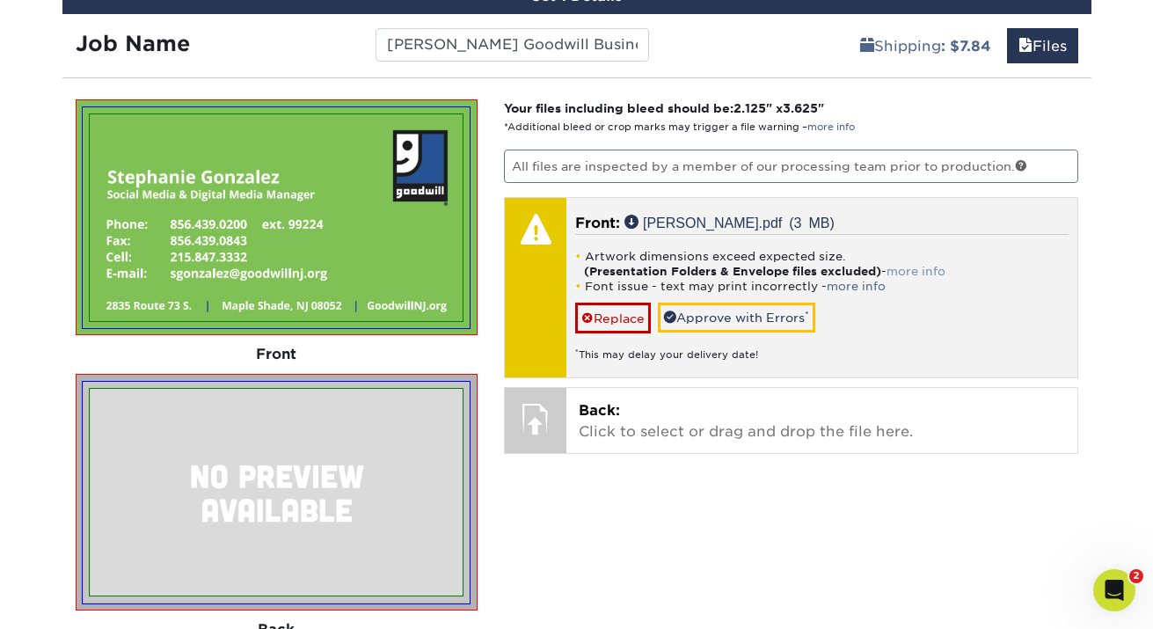
click at [904, 272] on link "more info" at bounding box center [915, 271] width 59 height 13
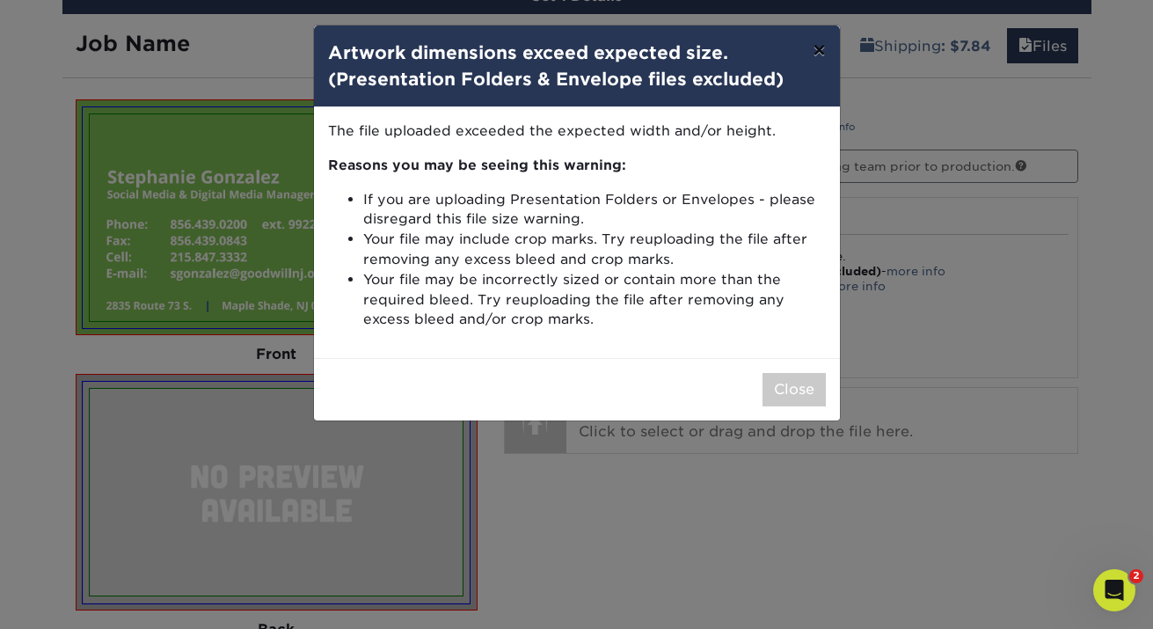
click at [819, 47] on button "×" at bounding box center [819, 50] width 40 height 49
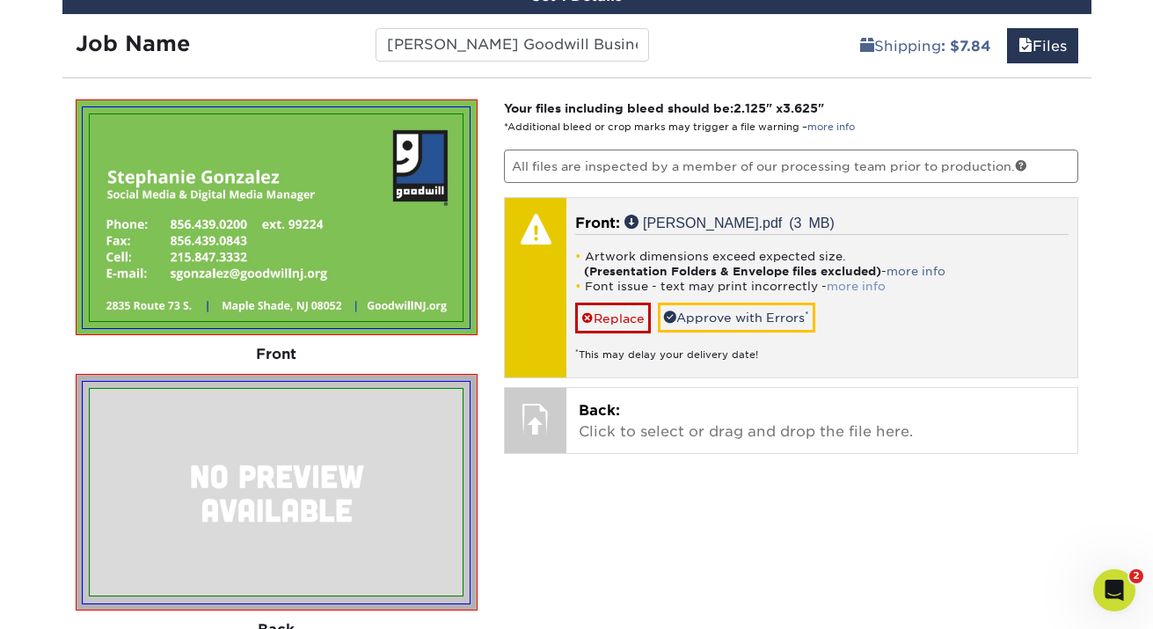
click at [832, 285] on link "more info" at bounding box center [856, 286] width 59 height 13
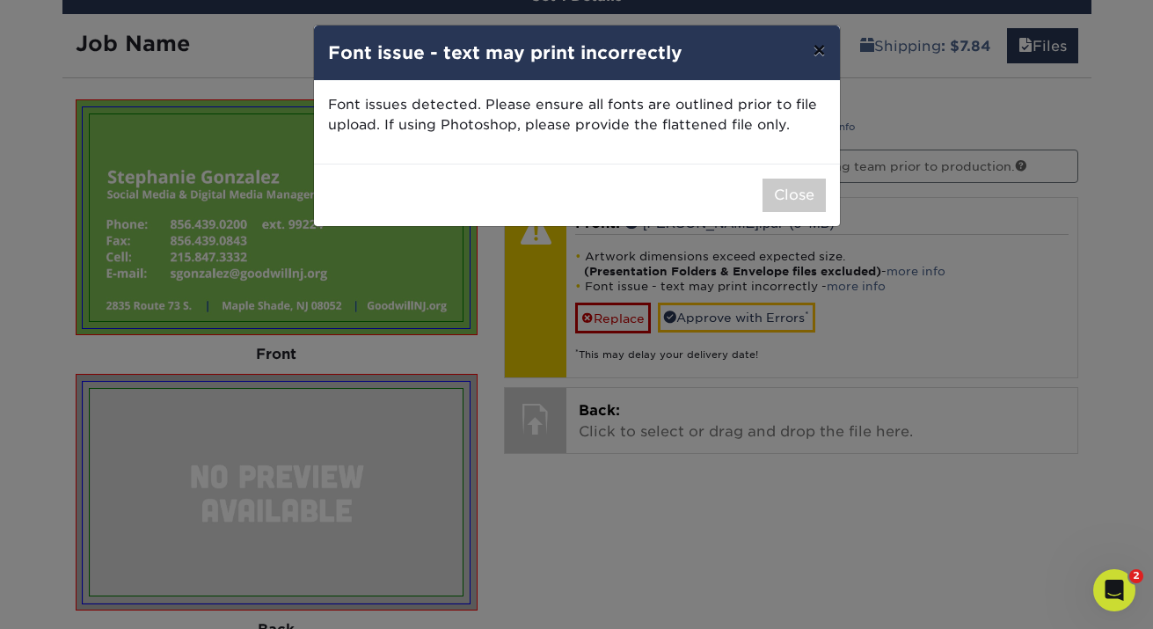
click at [814, 65] on button "×" at bounding box center [819, 50] width 40 height 49
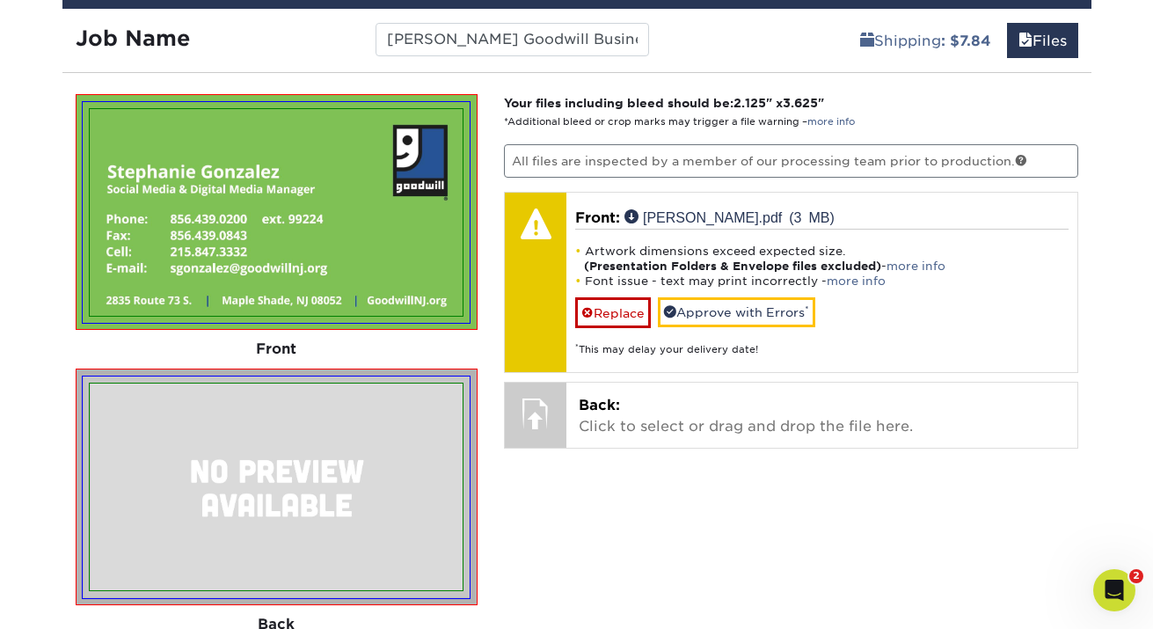
scroll to position [1111, 0]
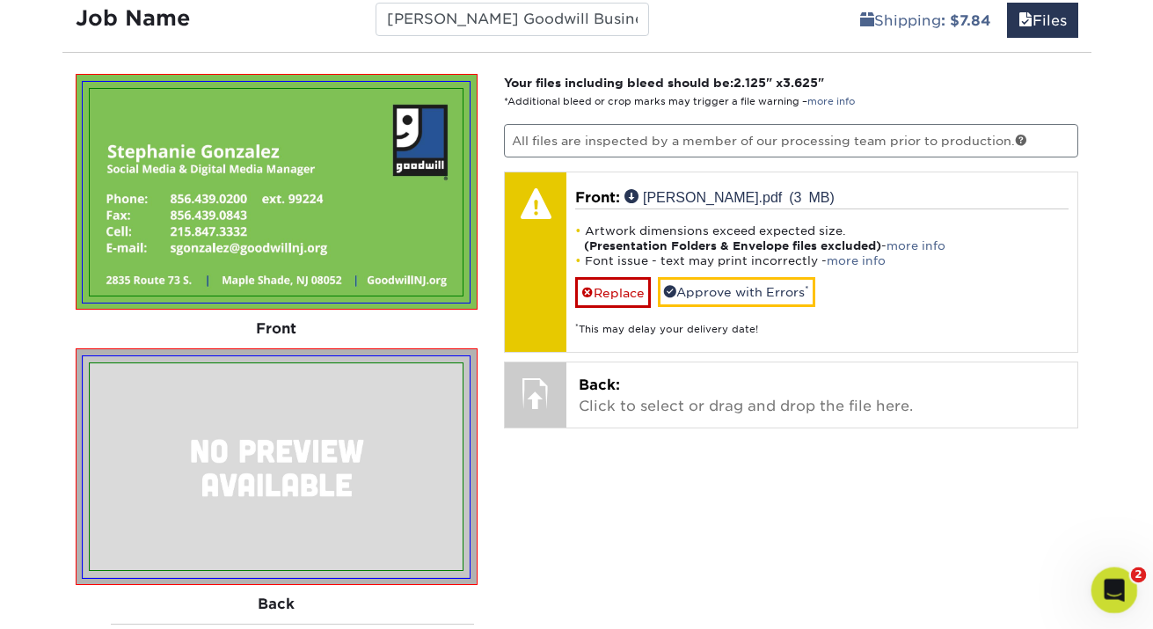
click at [1098, 573] on div "Open Intercom Messenger" at bounding box center [1112, 587] width 58 height 58
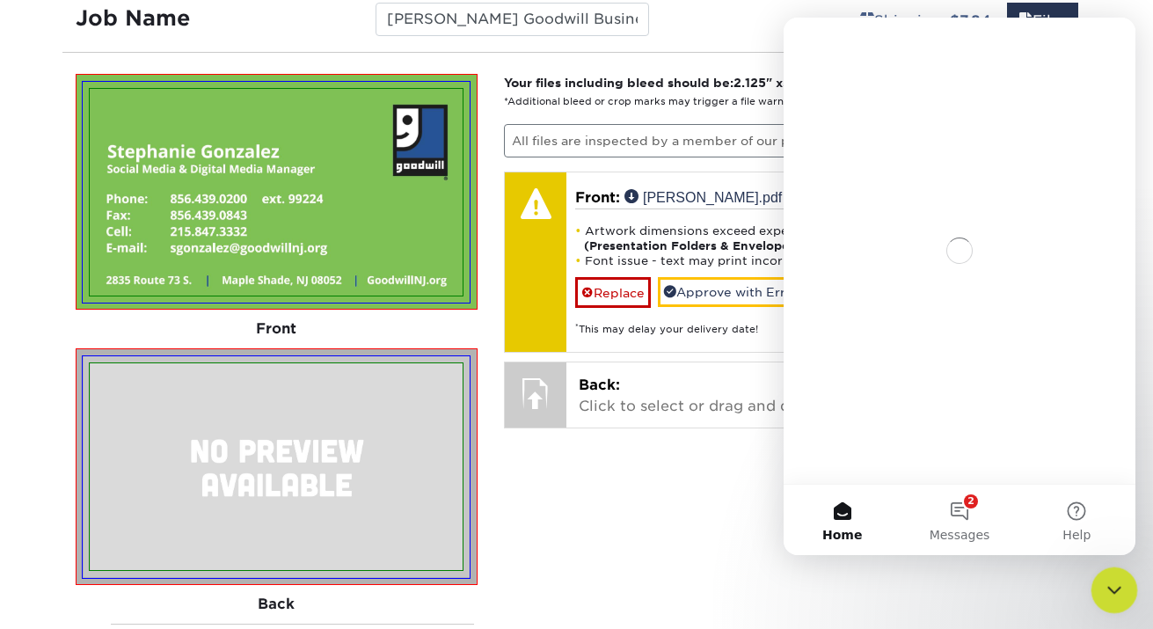
scroll to position [0, 0]
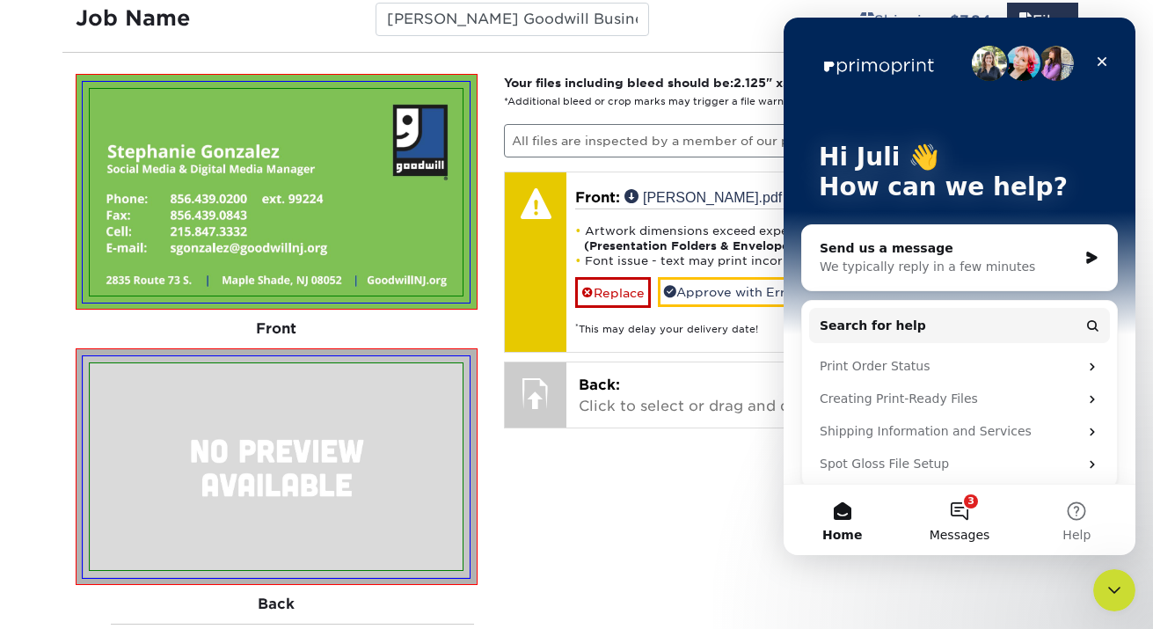
click at [974, 513] on button "3 Messages" at bounding box center [959, 520] width 117 height 70
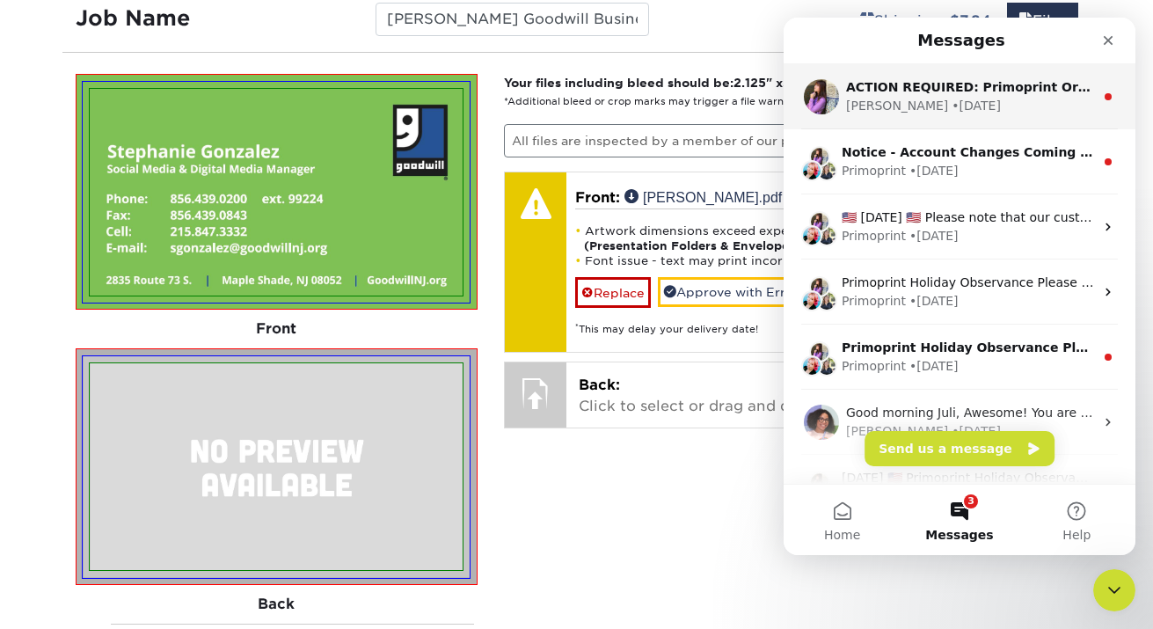
click at [1010, 100] on div "Erica • 4w ago" at bounding box center [970, 106] width 248 height 18
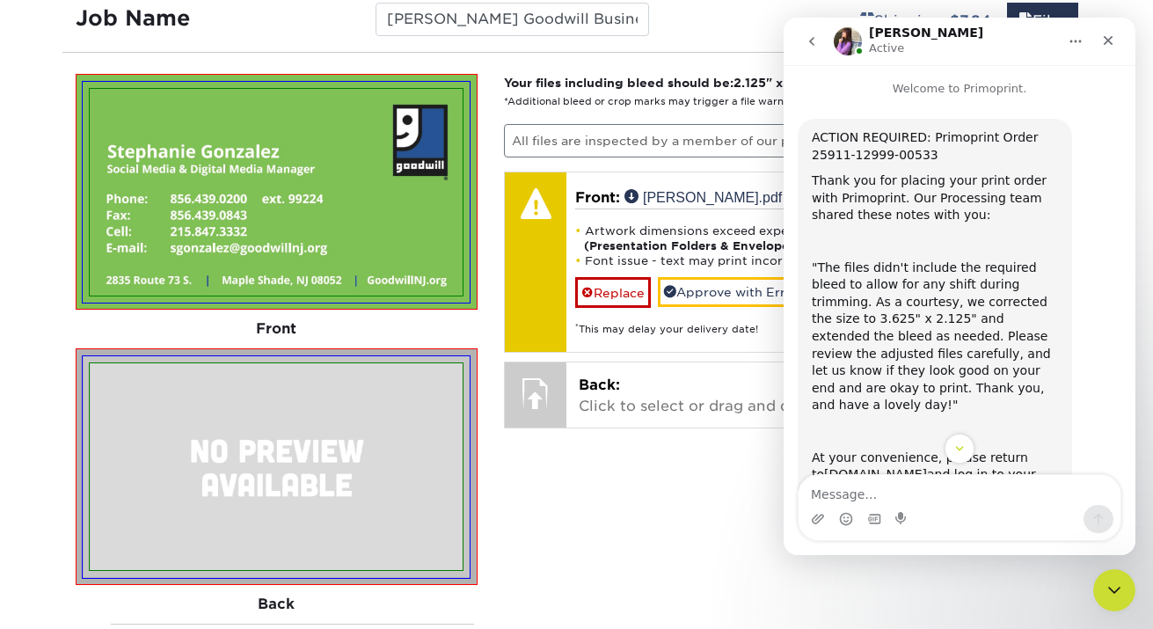
click at [816, 41] on icon "go back" at bounding box center [812, 41] width 14 height 14
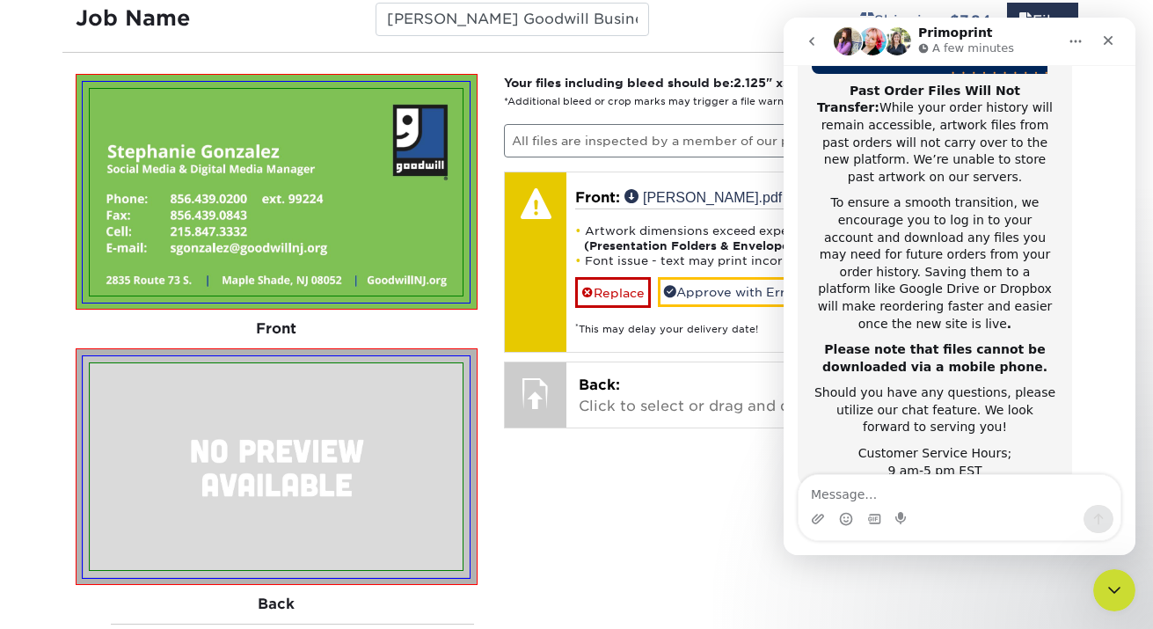
scroll to position [1115, 0]
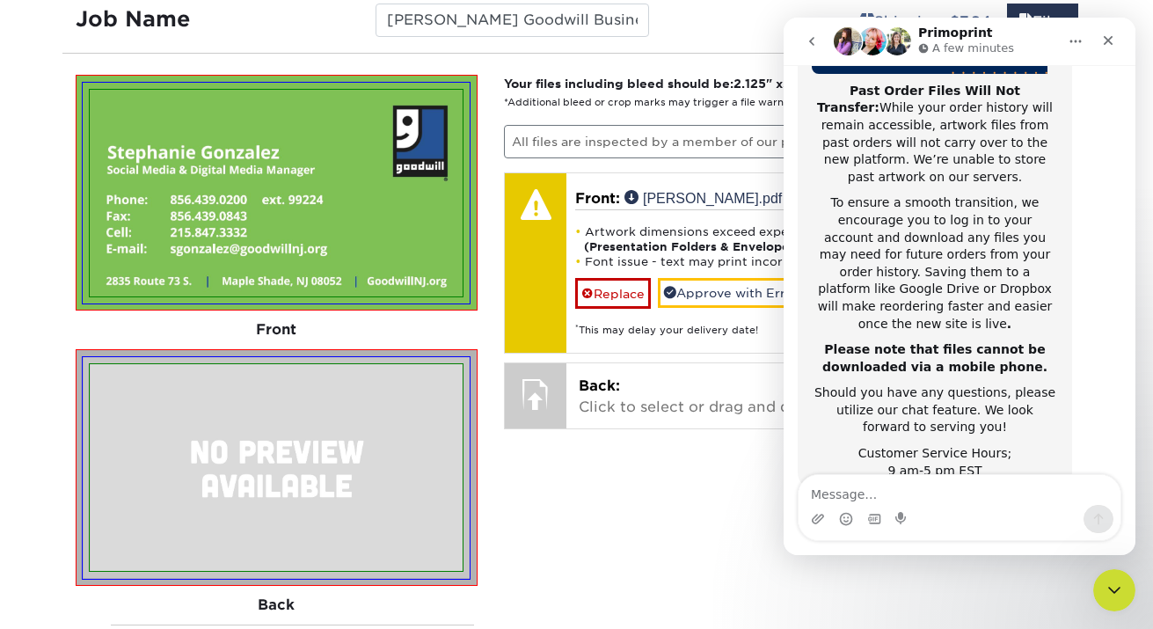
click at [806, 43] on icon "go back" at bounding box center [812, 41] width 14 height 14
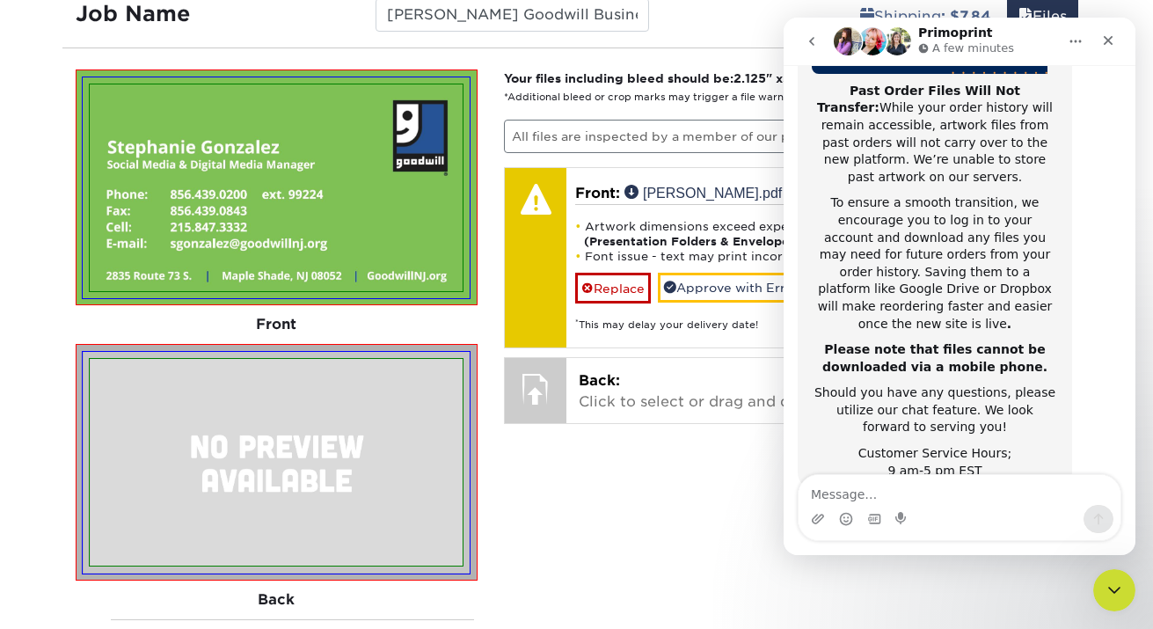
scroll to position [0, 0]
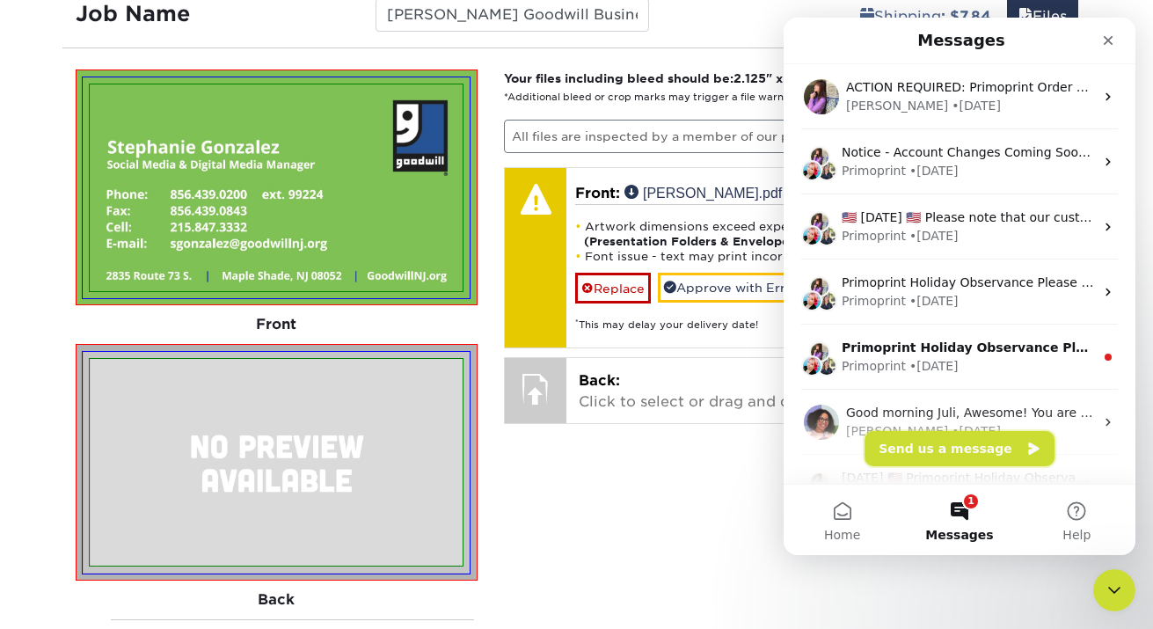
click at [1002, 446] on button "Send us a message" at bounding box center [959, 448] width 190 height 35
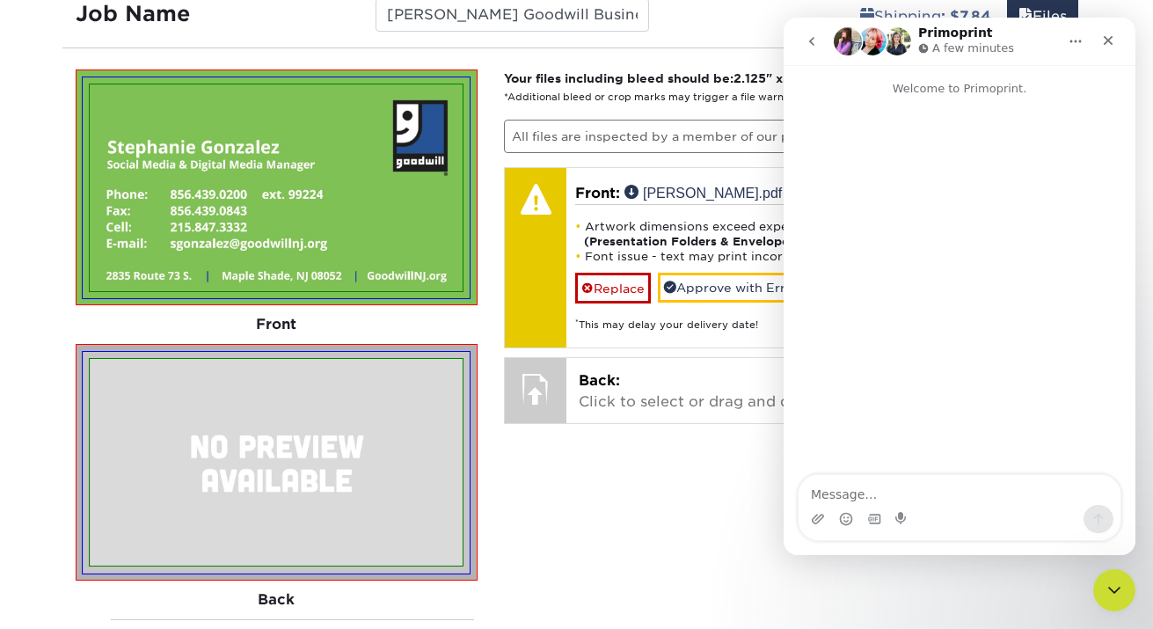
click at [937, 491] on textarea "Message…" at bounding box center [960, 490] width 322 height 30
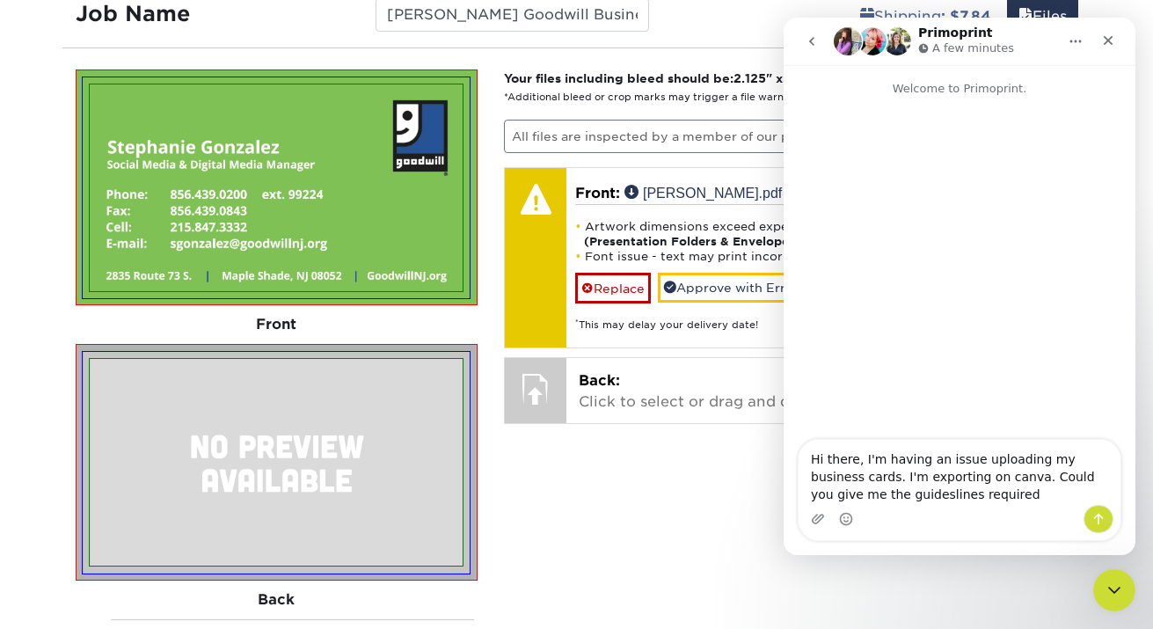
type textarea "Hi there, I'm having an issue uploading my business cards. I'm exporting on can…"
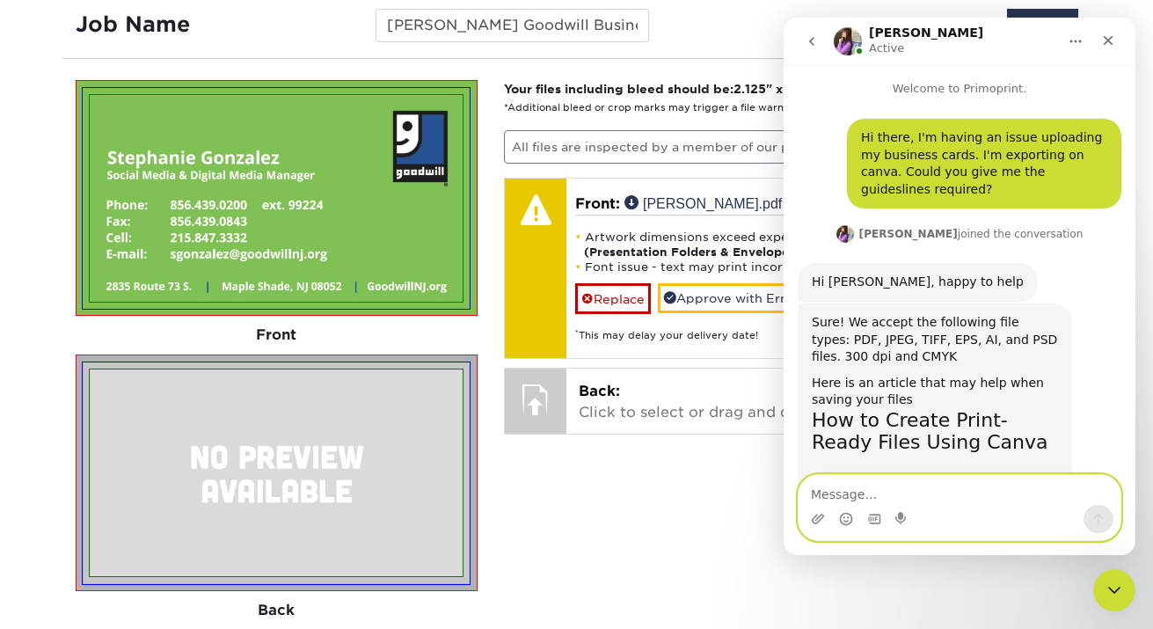
scroll to position [58, 0]
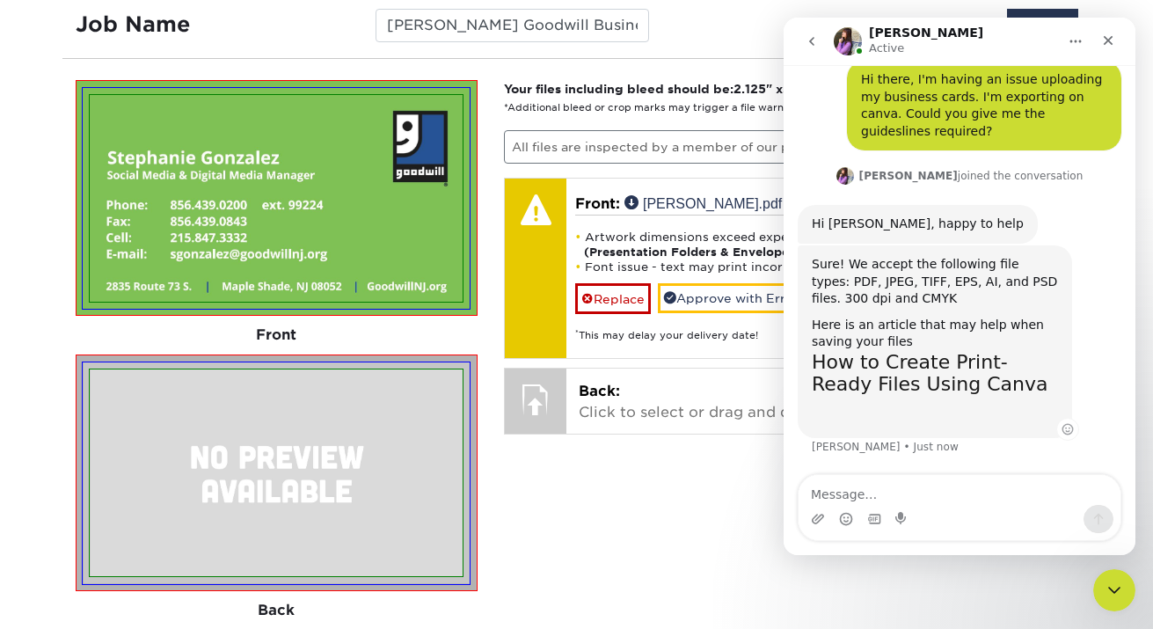
click at [935, 369] on link "How to Create Print-Ready Files Using Canva" at bounding box center [930, 373] width 236 height 44
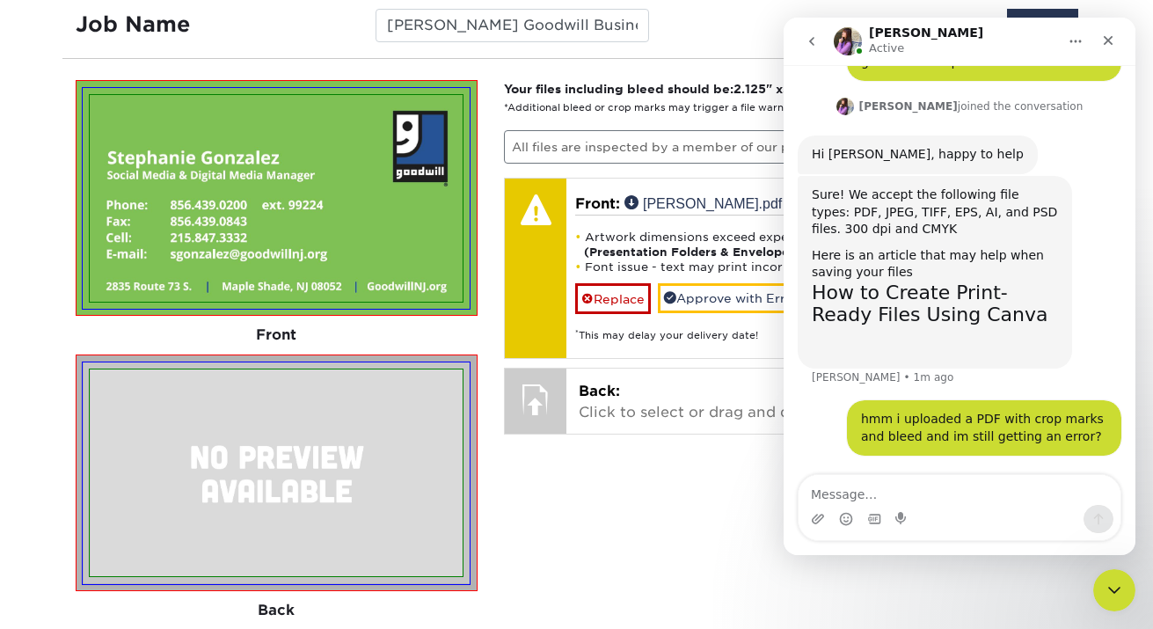
click at [806, 36] on icon "go back" at bounding box center [812, 41] width 14 height 14
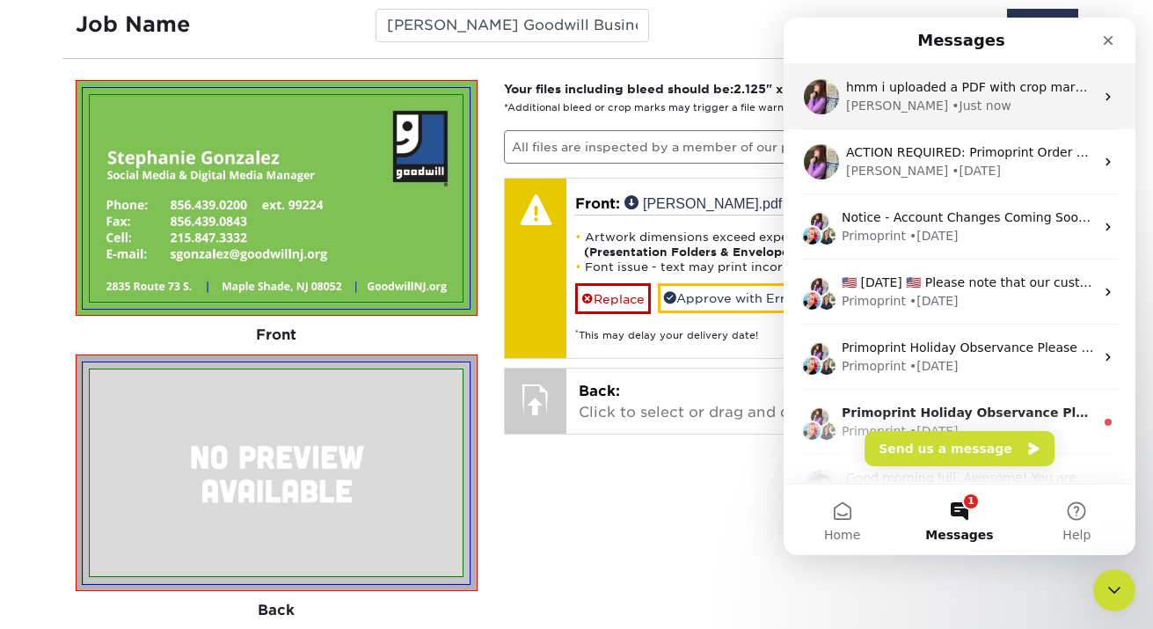
click at [1018, 99] on div "Erica • Just now" at bounding box center [970, 106] width 248 height 18
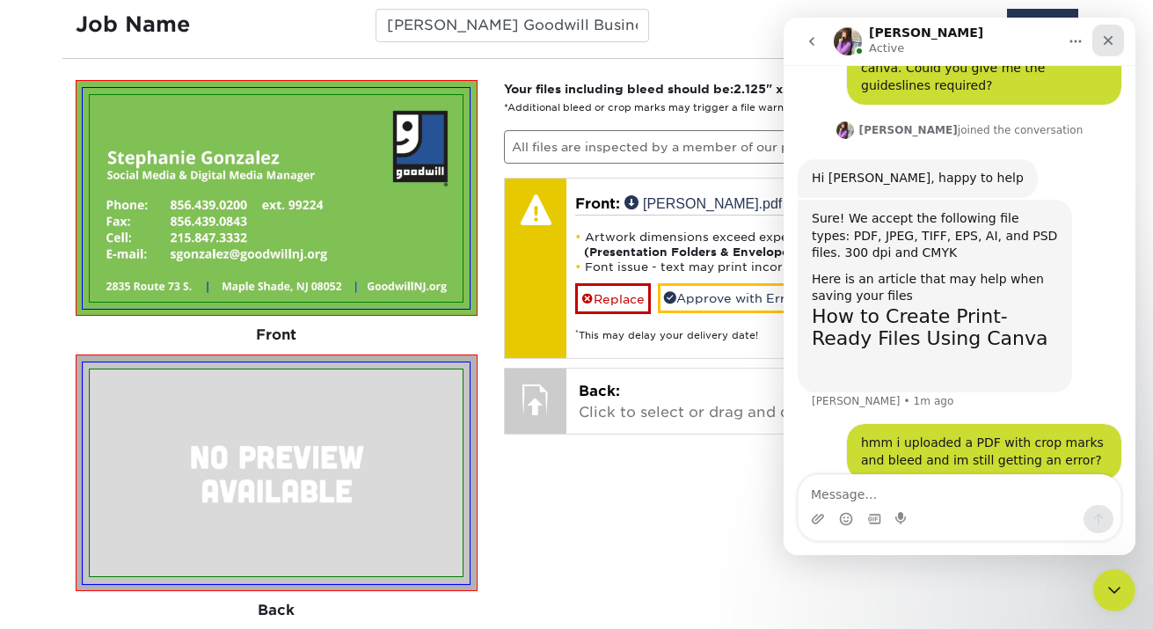
scroll to position [195, 0]
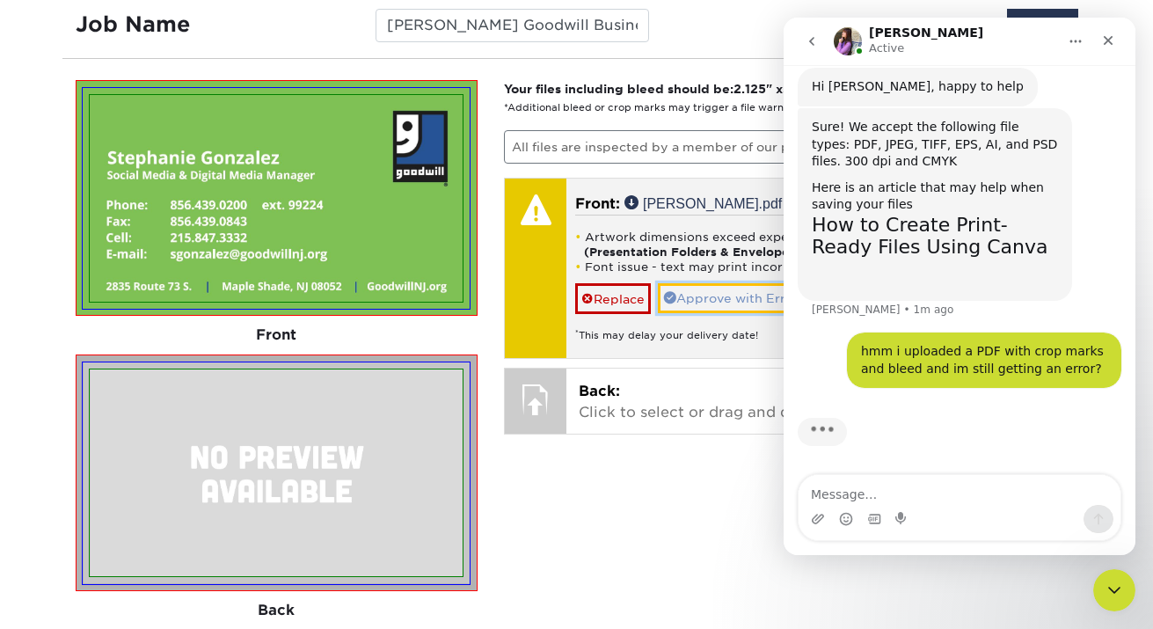
click at [688, 298] on link "Approve with Errors *" at bounding box center [736, 298] width 157 height 30
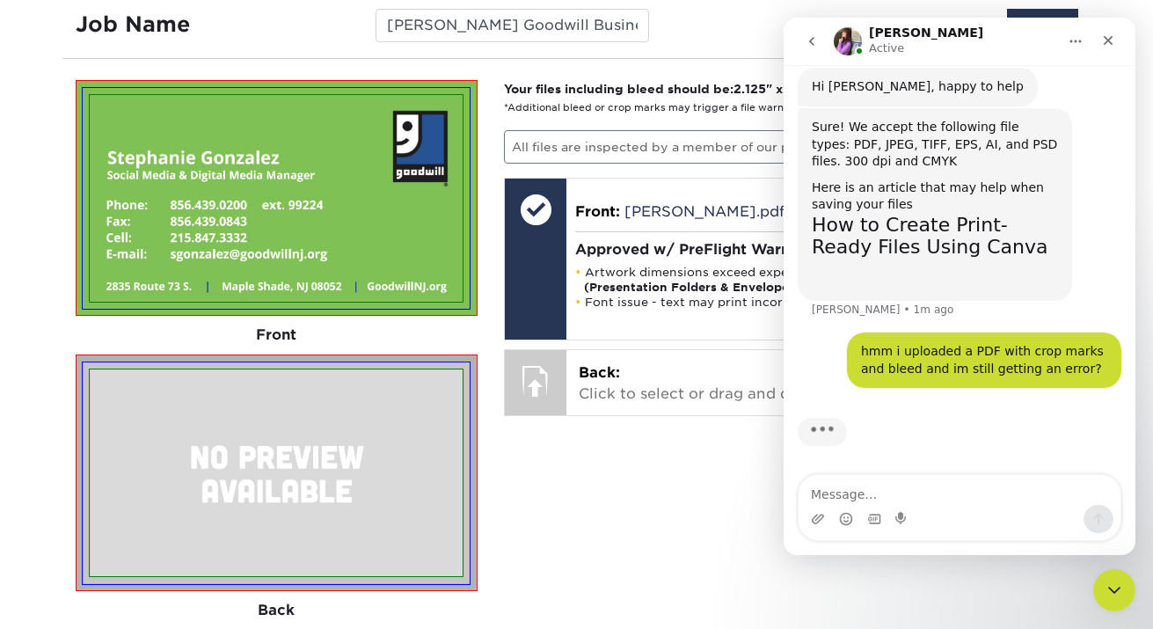
click at [1068, 40] on icon "Home" at bounding box center [1075, 41] width 14 height 14
click at [696, 500] on div "Your files including bleed should be: 2.125 " x 3.625 " *Additional bleed or cr…" at bounding box center [791, 435] width 601 height 710
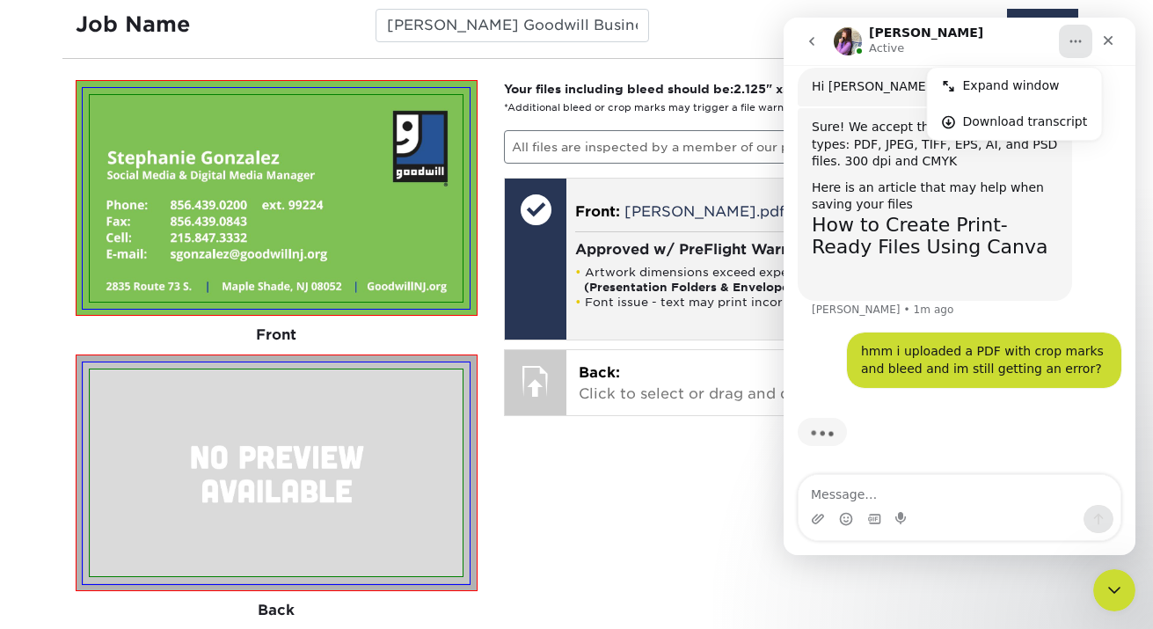
click at [544, 201] on div at bounding box center [536, 210] width 62 height 62
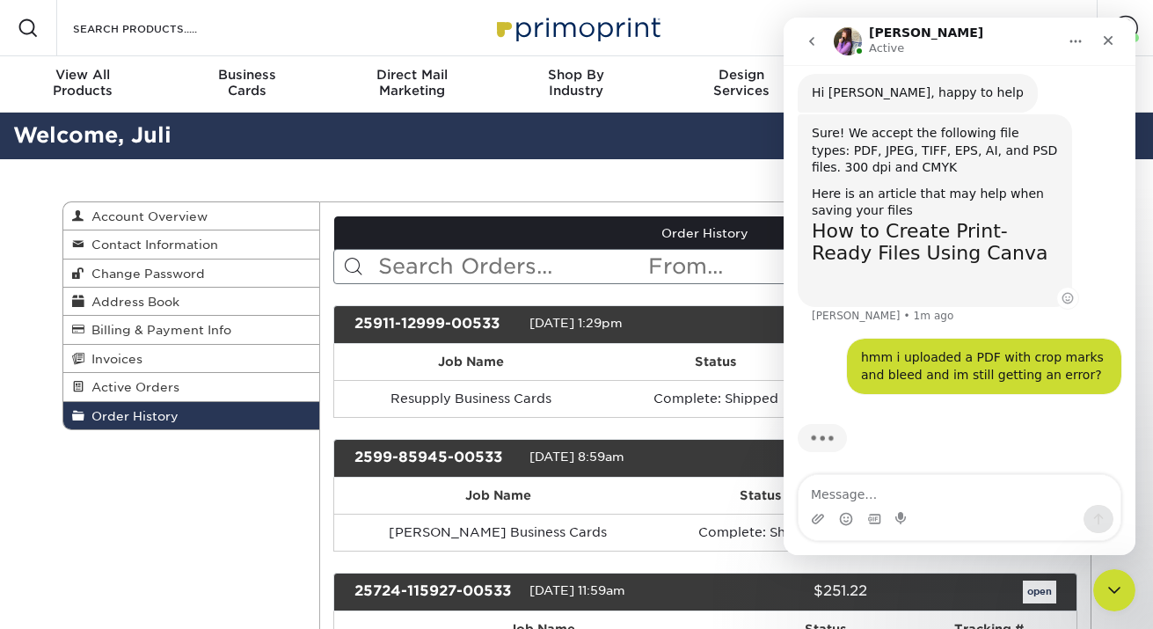
scroll to position [195, 0]
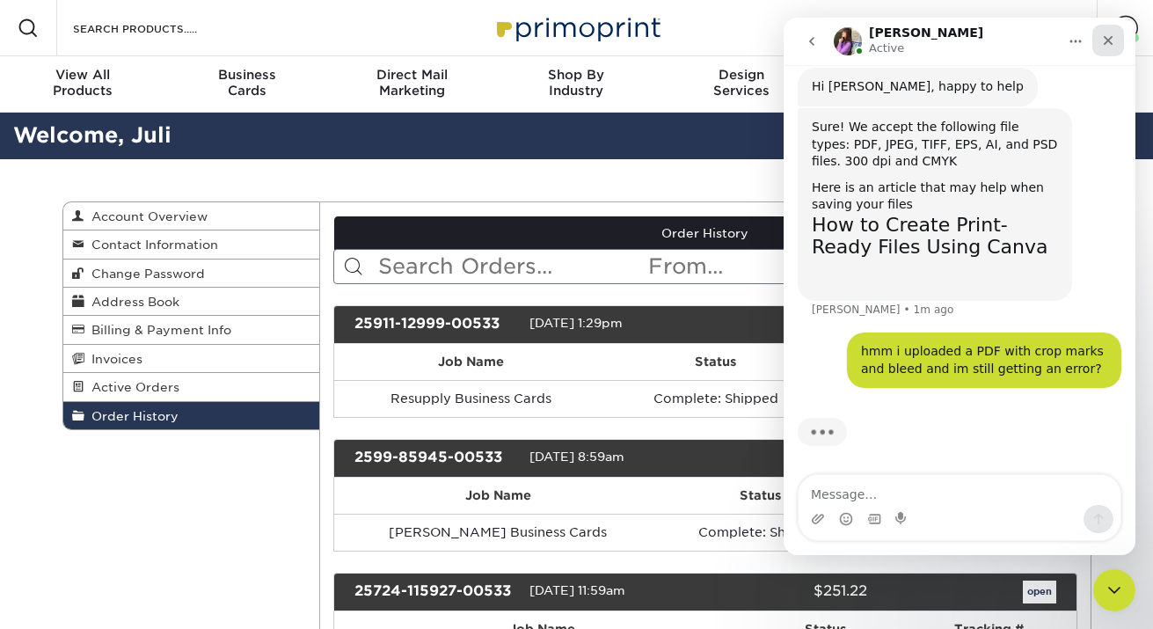
click at [1110, 45] on icon "Close" at bounding box center [1108, 40] width 14 height 14
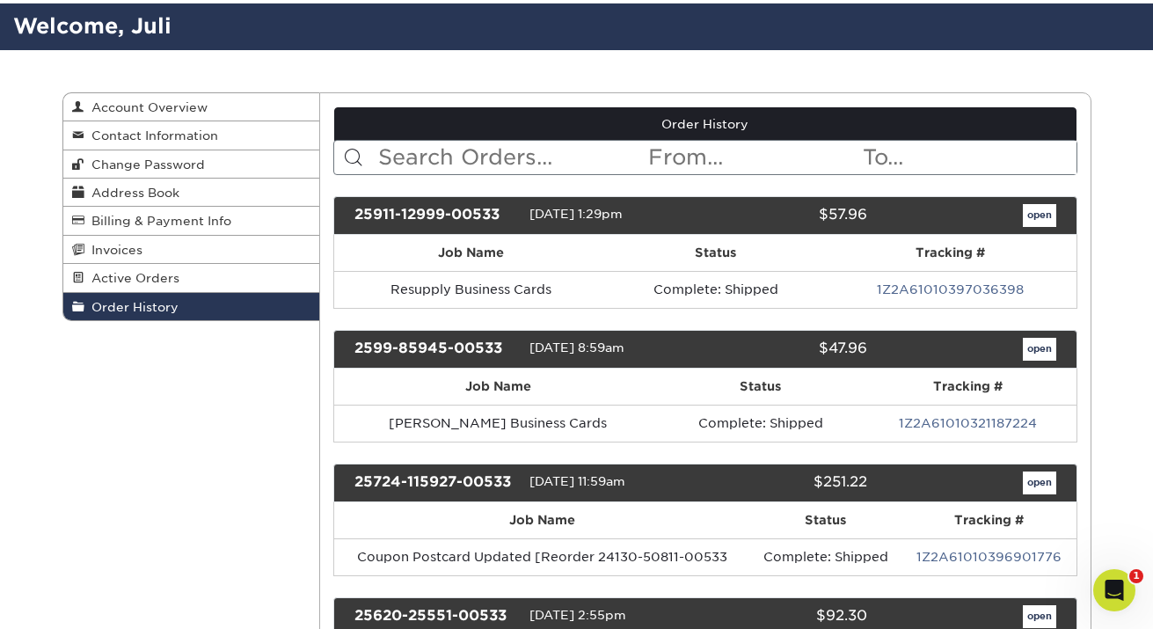
scroll to position [0, 0]
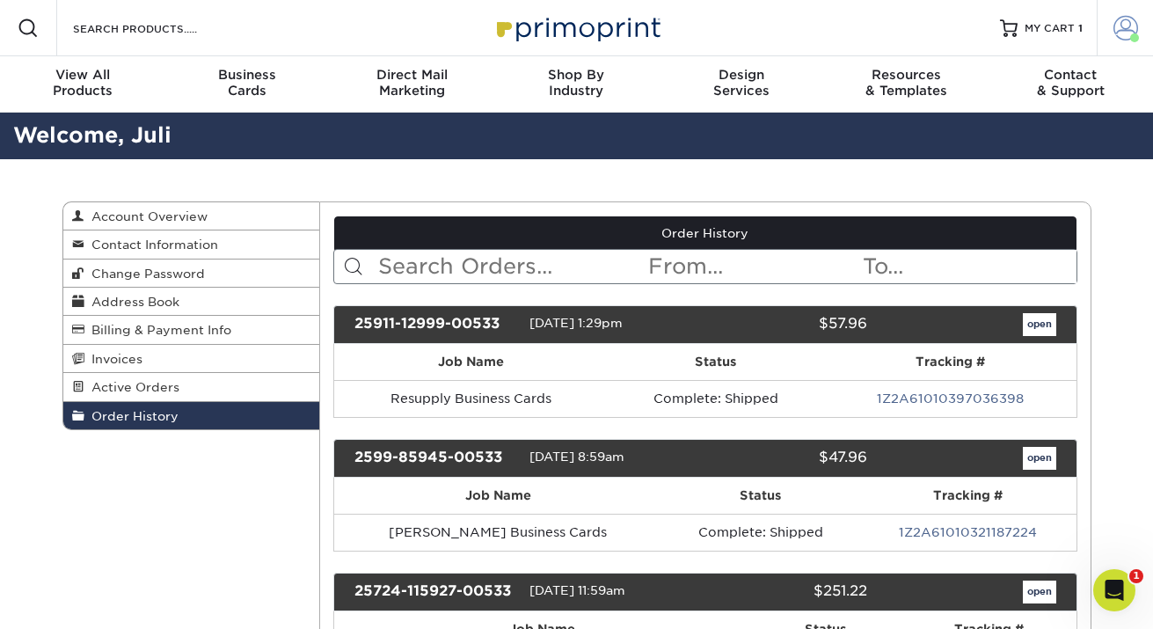
click at [1122, 31] on span at bounding box center [1125, 28] width 25 height 25
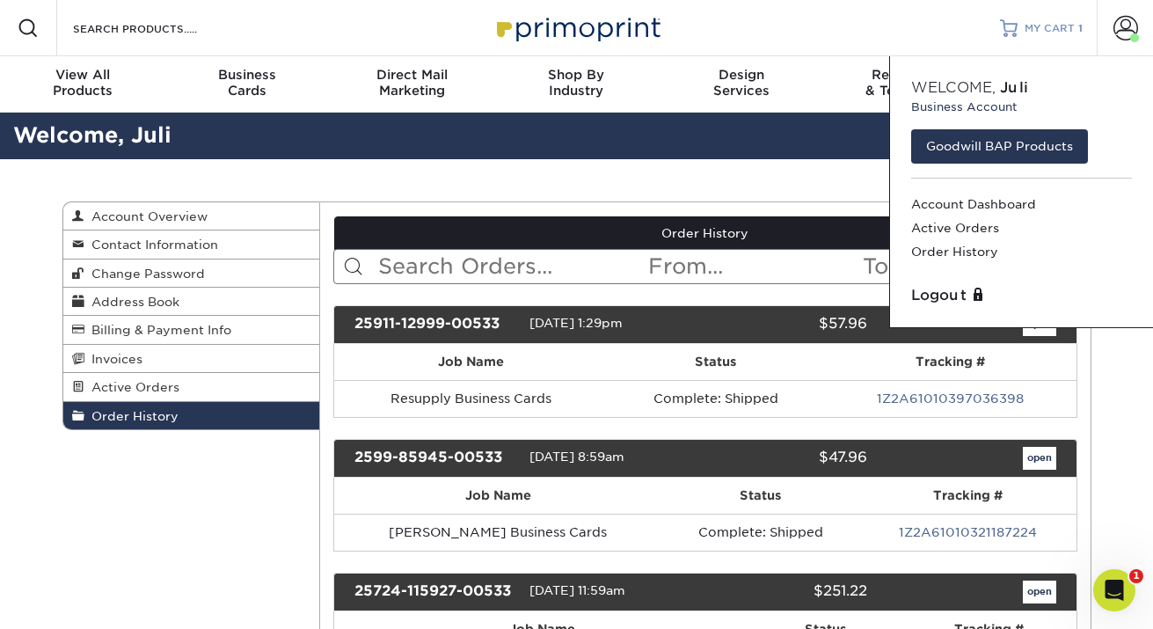
click at [1068, 29] on span "MY CART" at bounding box center [1050, 28] width 50 height 15
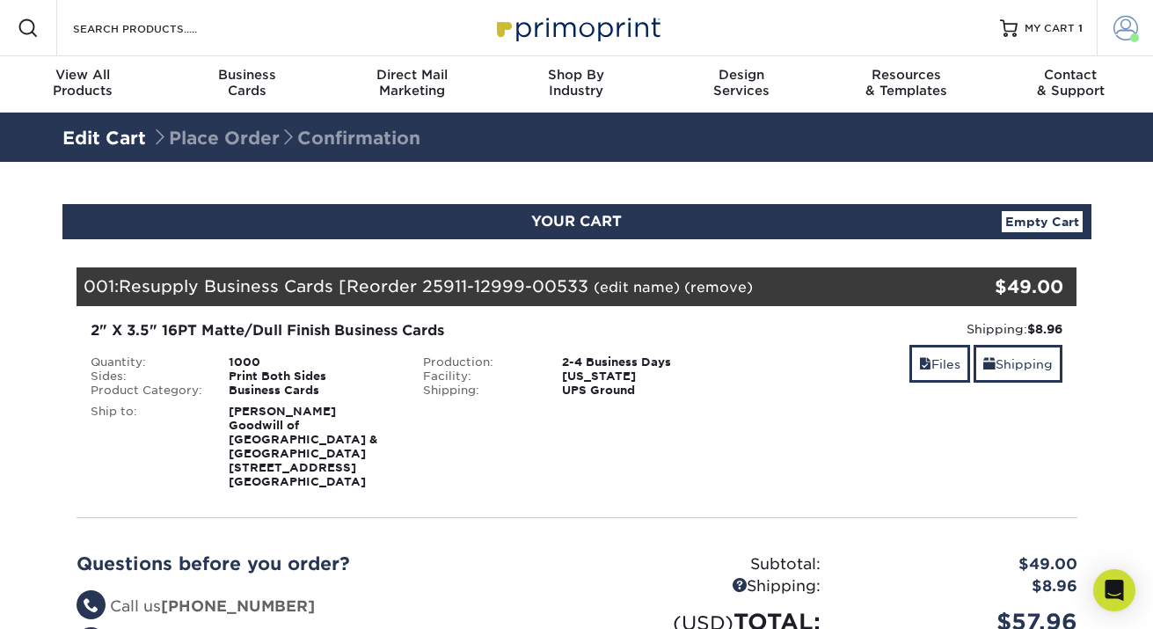
click at [1128, 40] on link "Account" at bounding box center [1125, 28] width 56 height 56
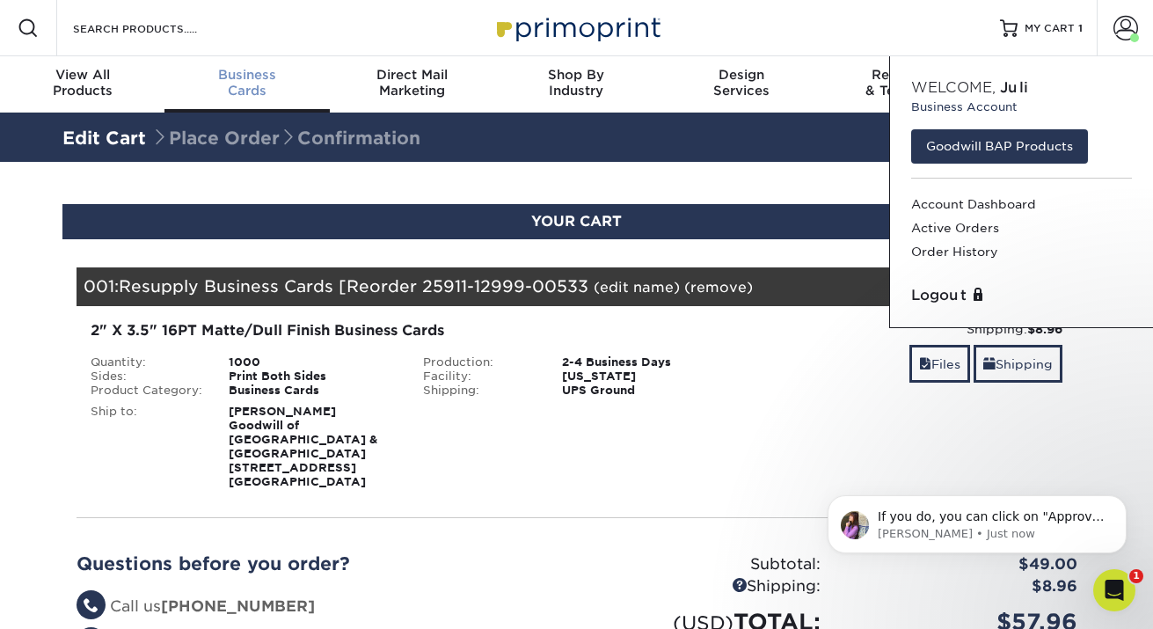
click at [247, 80] on span "Business" at bounding box center [246, 75] width 164 height 16
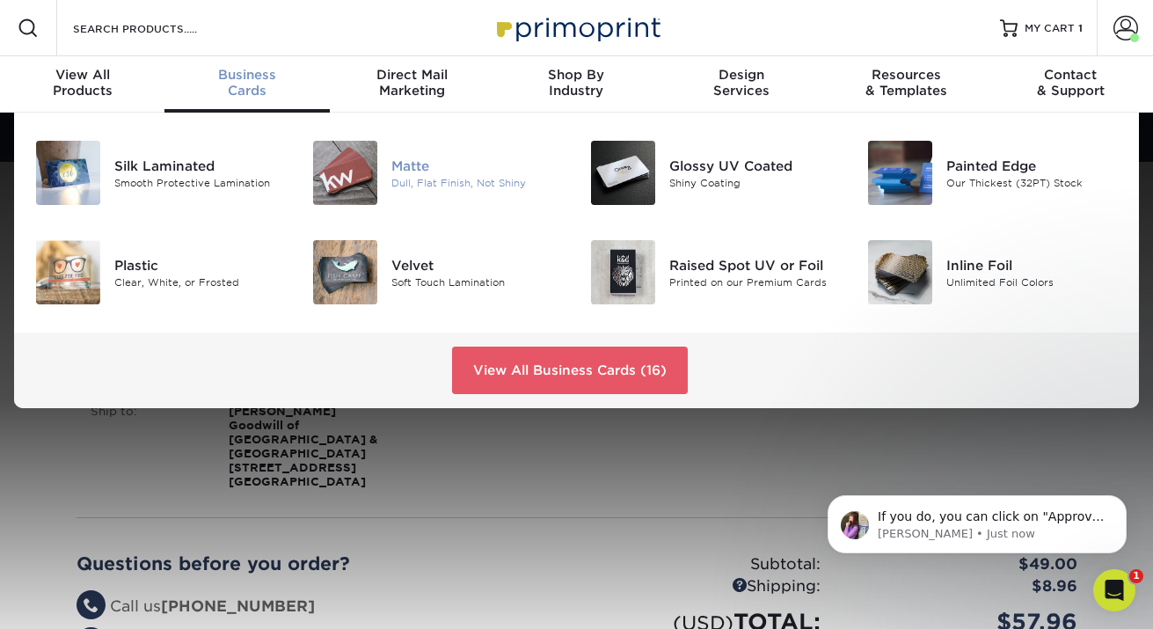
click at [349, 171] on img at bounding box center [345, 173] width 64 height 64
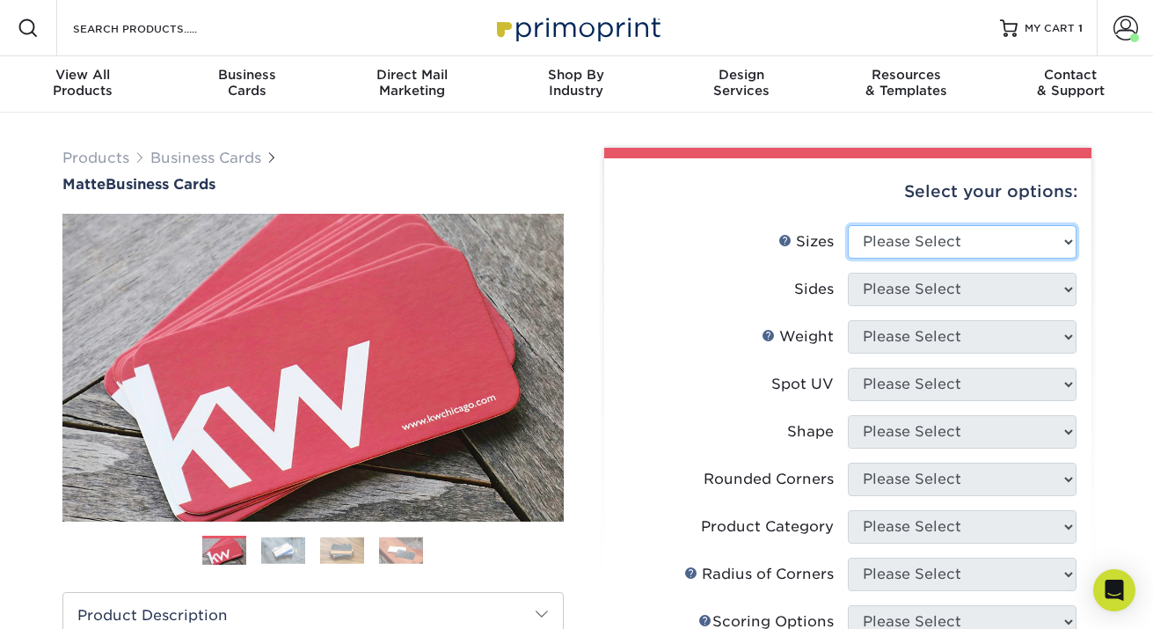
click at [871, 241] on select "Please Select 1.5" x 3.5" - Mini 1.75" x 3.5" - Mini 2" x 2" - Square 2" x 3" -…" at bounding box center [962, 241] width 229 height 33
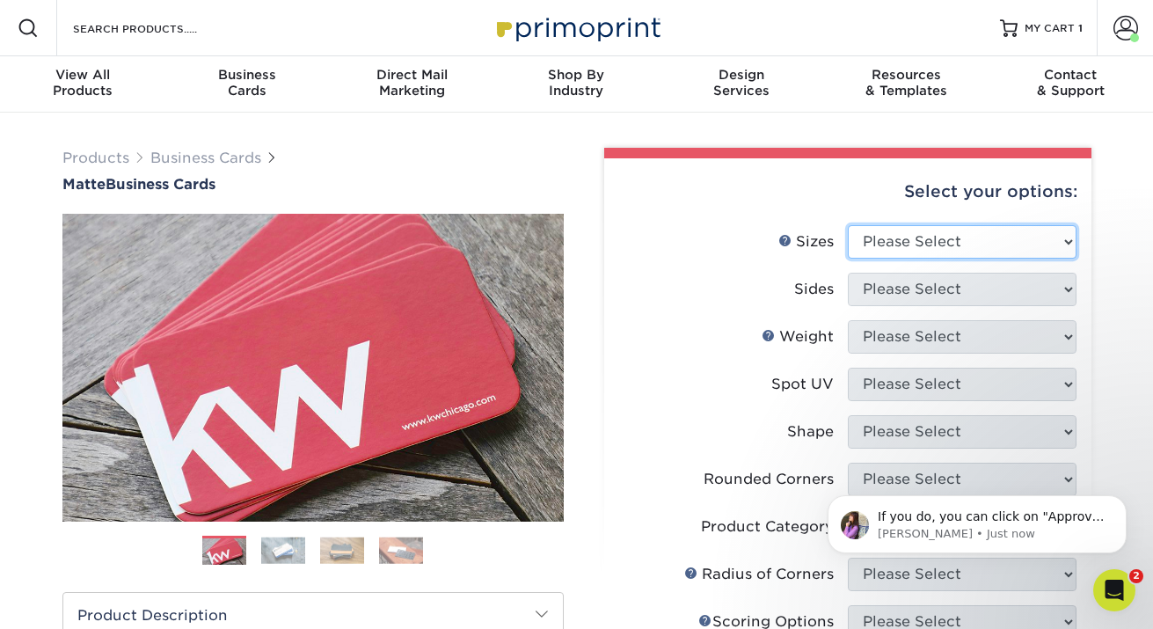
select select "2.00x3.50"
click at [848, 225] on select "Please Select 1.5" x 3.5" - Mini 1.75" x 3.5" - Mini 2" x 2" - Square 2" x 3" -…" at bounding box center [962, 241] width 229 height 33
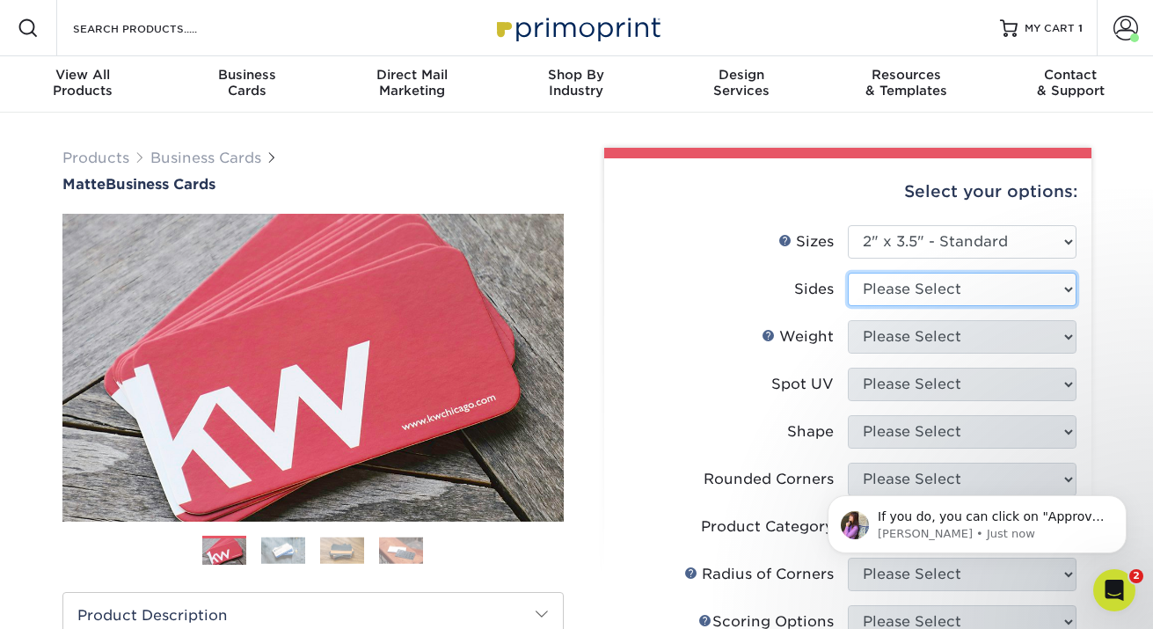
click at [920, 294] on select "Please Select Print Both Sides Print Front Only" at bounding box center [962, 289] width 229 height 33
select select "13abbda7-1d64-4f25-8bb2-c179b224825d"
click at [848, 273] on select "Please Select Print Both Sides Print Front Only" at bounding box center [962, 289] width 229 height 33
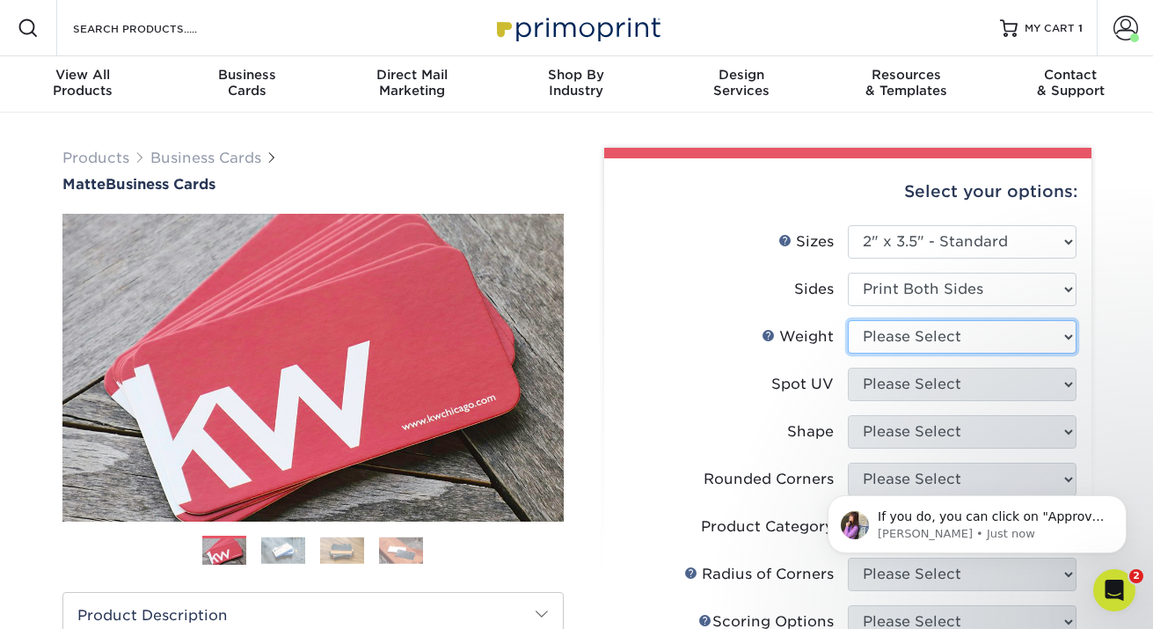
click at [933, 335] on select "Please Select 16PT 14PT" at bounding box center [962, 336] width 229 height 33
select select "16PT"
click at [848, 320] on select "Please Select 16PT 14PT" at bounding box center [962, 336] width 229 height 33
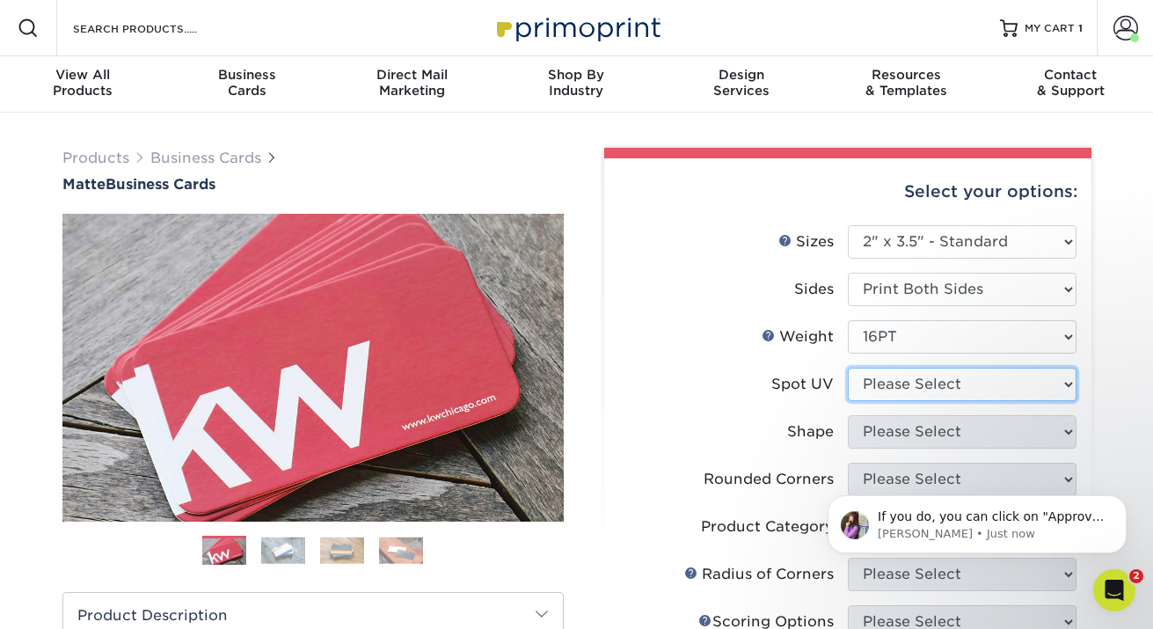
click at [930, 377] on select "Please Select No Spot UV Front and Back (Both Sides) Front Only Back Only" at bounding box center [962, 384] width 229 height 33
select select "3"
click at [848, 368] on select "Please Select No Spot UV Front and Back (Both Sides) Front Only Back Only" at bounding box center [962, 384] width 229 height 33
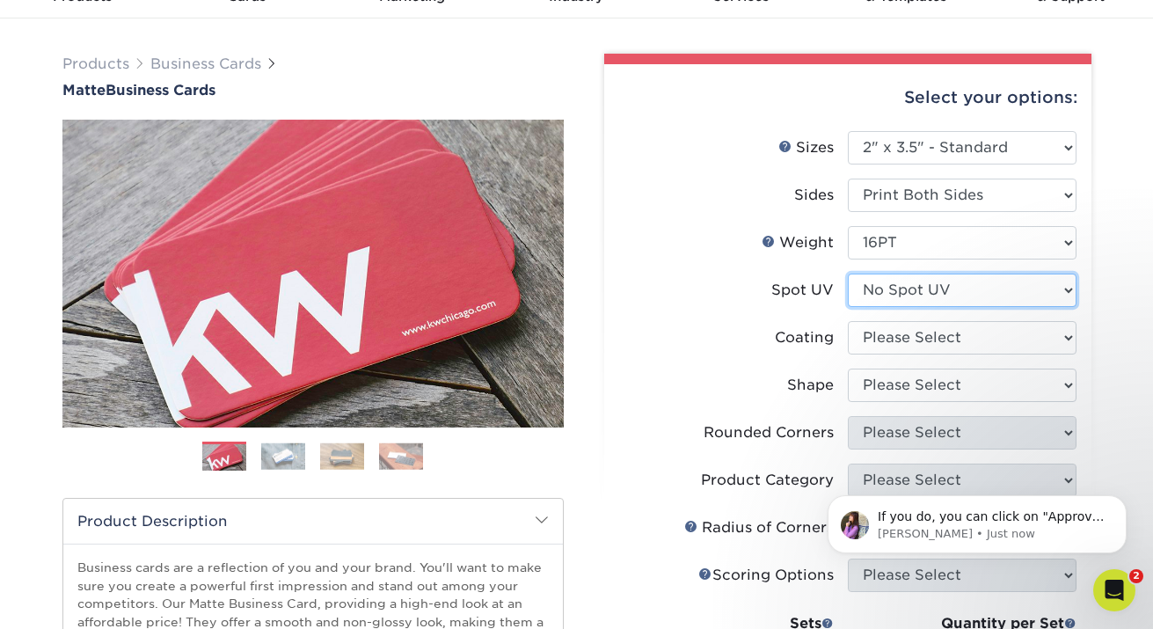
scroll to position [102, 0]
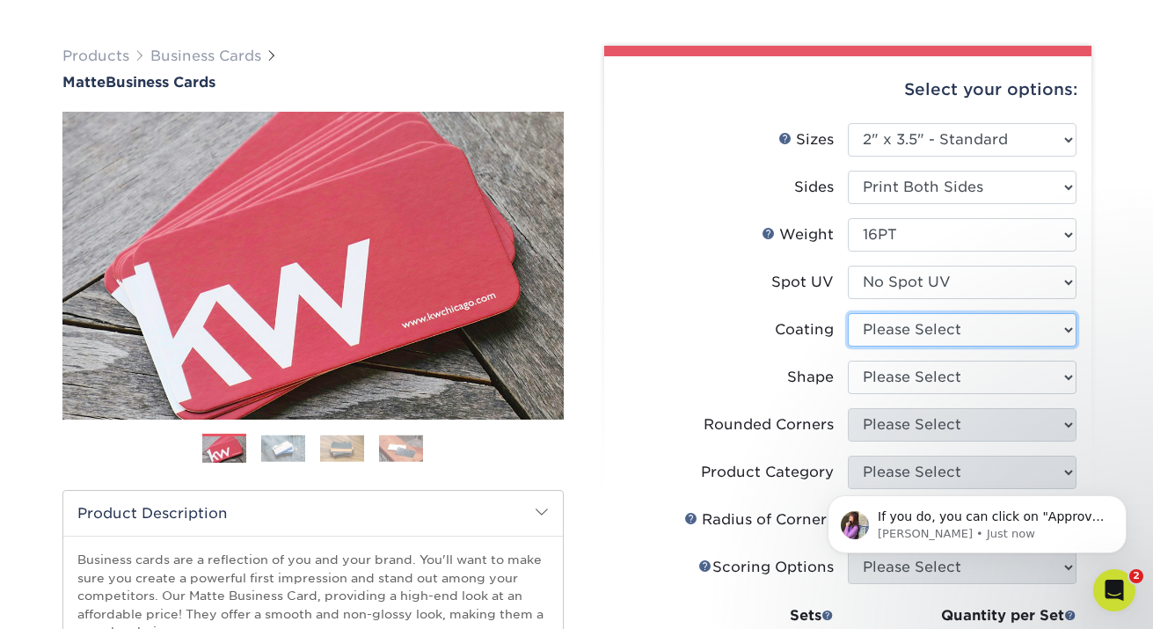
click at [952, 334] on select at bounding box center [962, 329] width 229 height 33
select select "121bb7b5-3b4d-429f-bd8d-bbf80e953313"
click at [848, 313] on select at bounding box center [962, 329] width 229 height 33
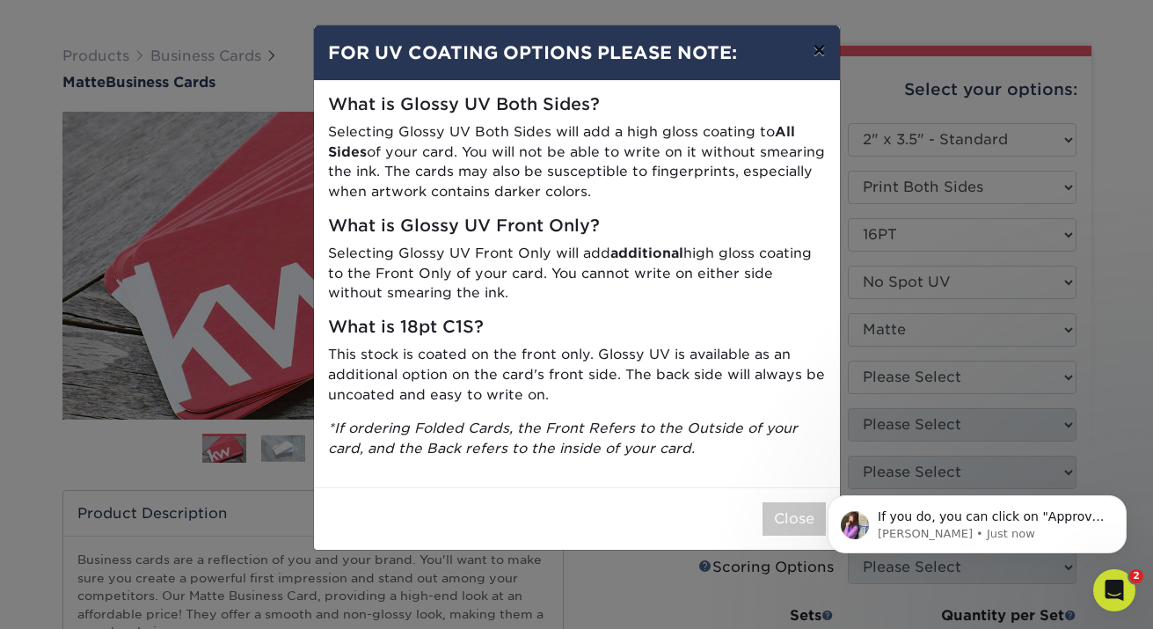
click at [815, 54] on button "×" at bounding box center [819, 50] width 40 height 49
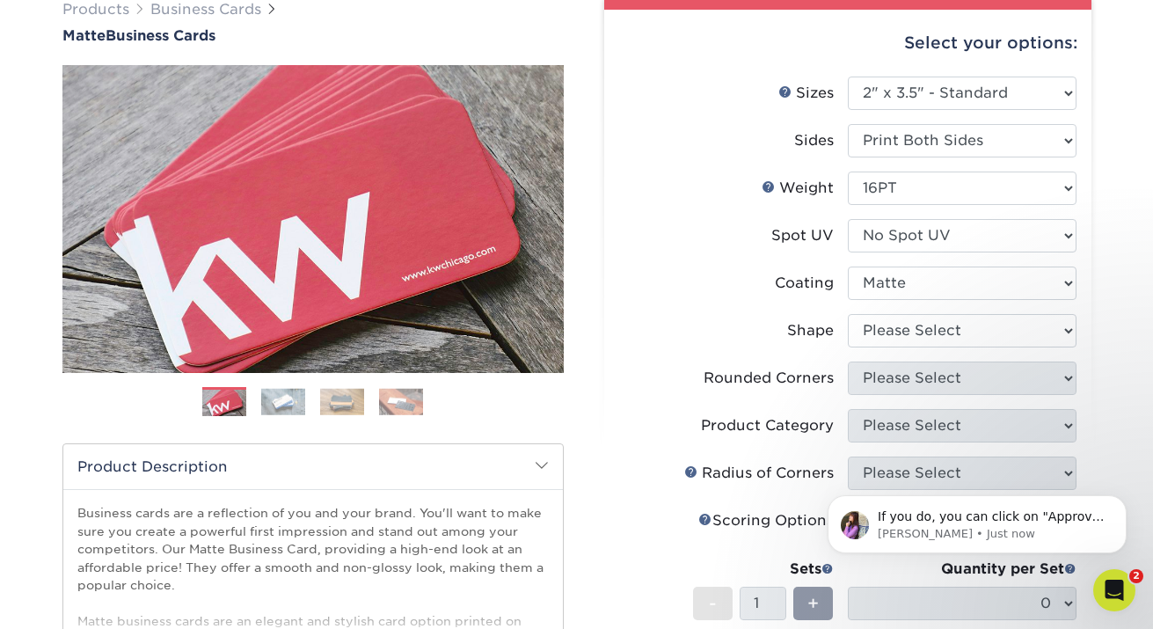
scroll to position [164, 0]
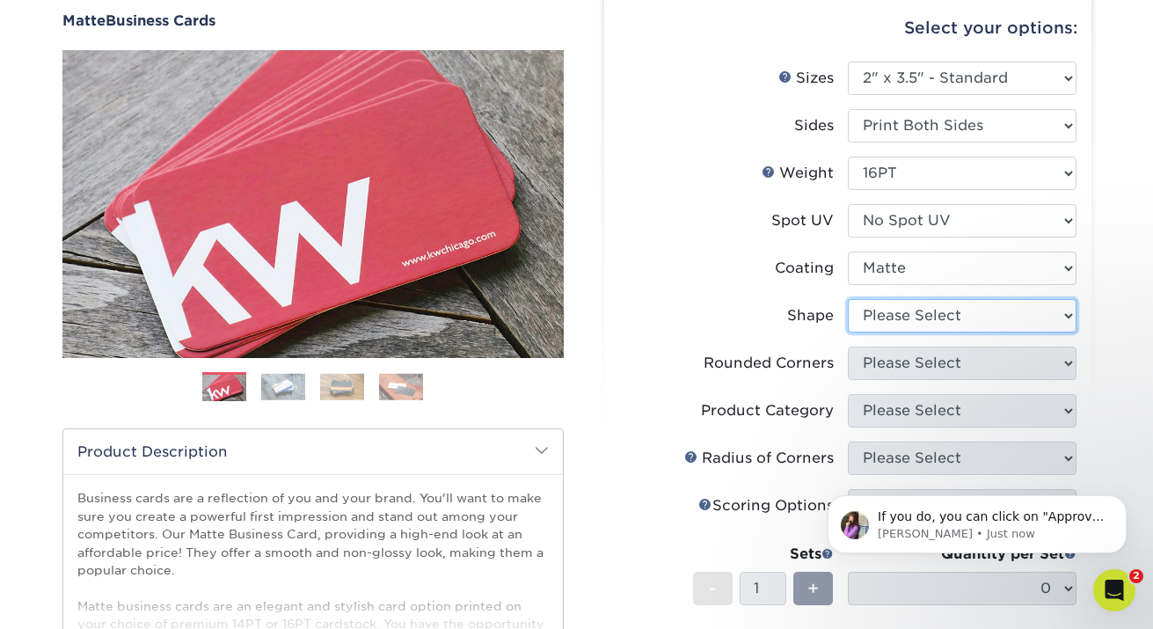
click at [952, 317] on select "Please Select Standard Oval" at bounding box center [962, 315] width 229 height 33
select select "standard"
click at [848, 299] on select "Please Select Standard Oval" at bounding box center [962, 315] width 229 height 33
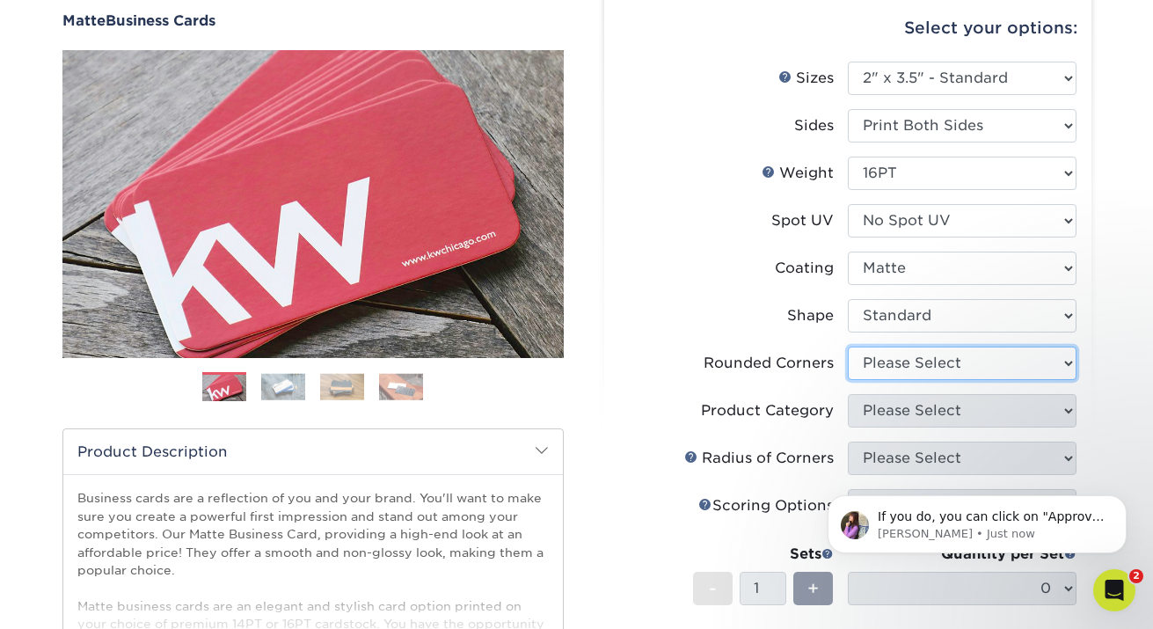
click at [944, 369] on select "Please Select Yes - Round 2 Corners Yes - Round 4 Corners No" at bounding box center [962, 362] width 229 height 33
select select "0"
click at [848, 346] on select "Please Select Yes - Round 2 Corners Yes - Round 4 Corners No" at bounding box center [962, 362] width 229 height 33
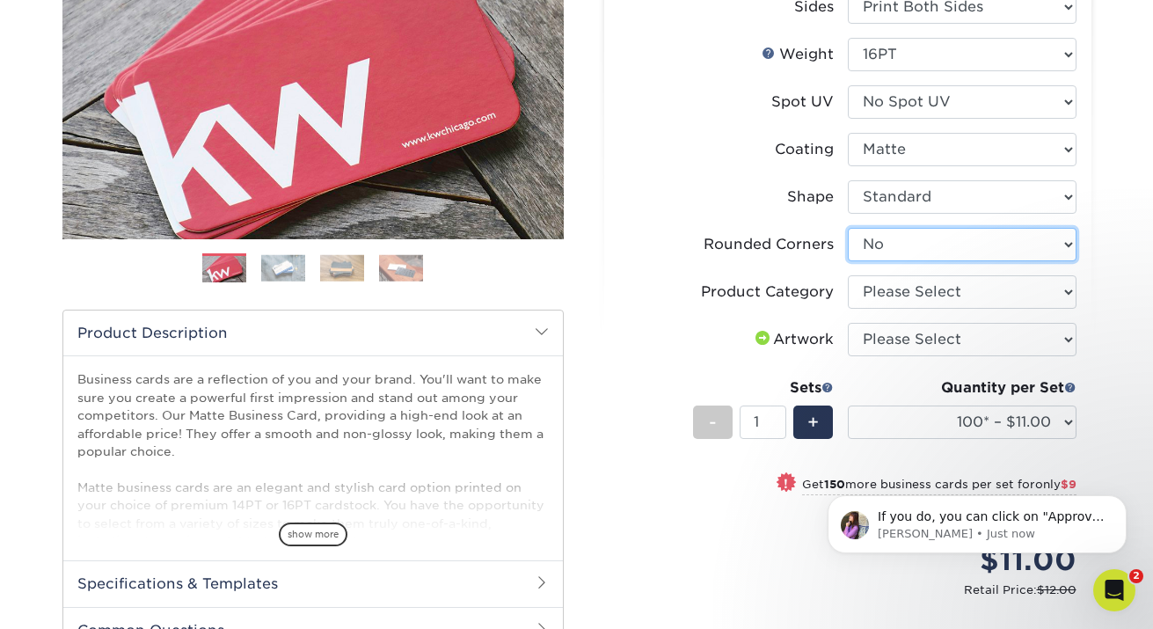
scroll to position [283, 0]
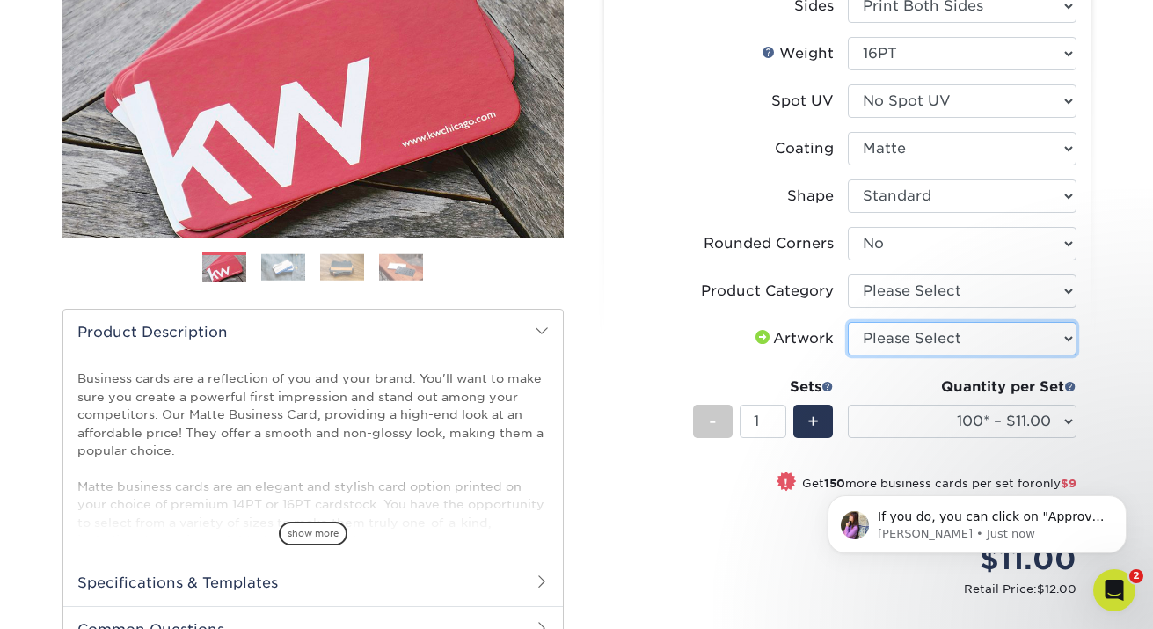
click at [980, 340] on select "Please Select I will upload files I need a design - $100" at bounding box center [962, 338] width 229 height 33
select select "upload"
click at [848, 322] on select "Please Select I will upload files I need a design - $100" at bounding box center [962, 338] width 229 height 33
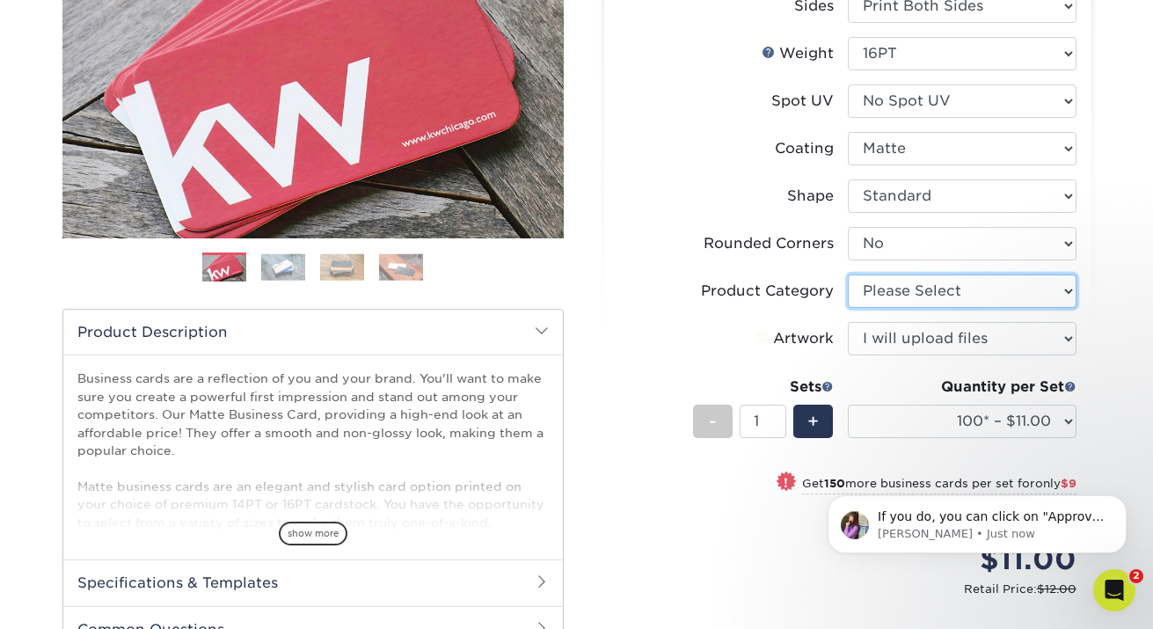
click at [982, 293] on select "Please Select Business Cards" at bounding box center [962, 290] width 229 height 33
select select "3b5148f1-0588-4f88-a218-97bcfdce65c1"
click at [848, 274] on select "Please Select Business Cards" at bounding box center [962, 290] width 229 height 33
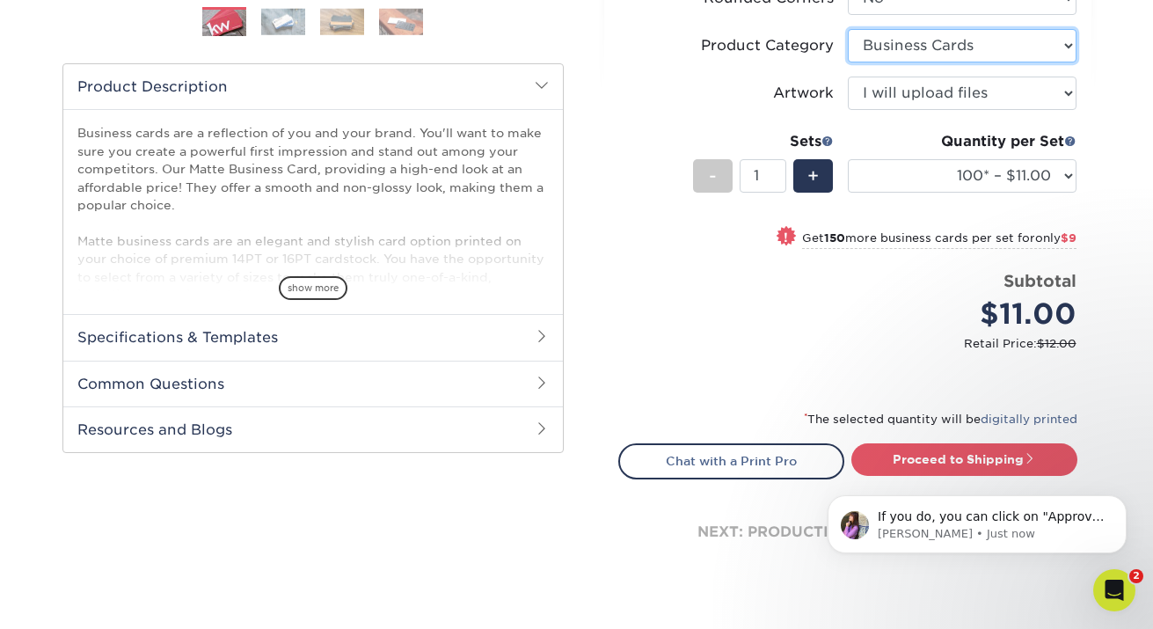
scroll to position [556, 0]
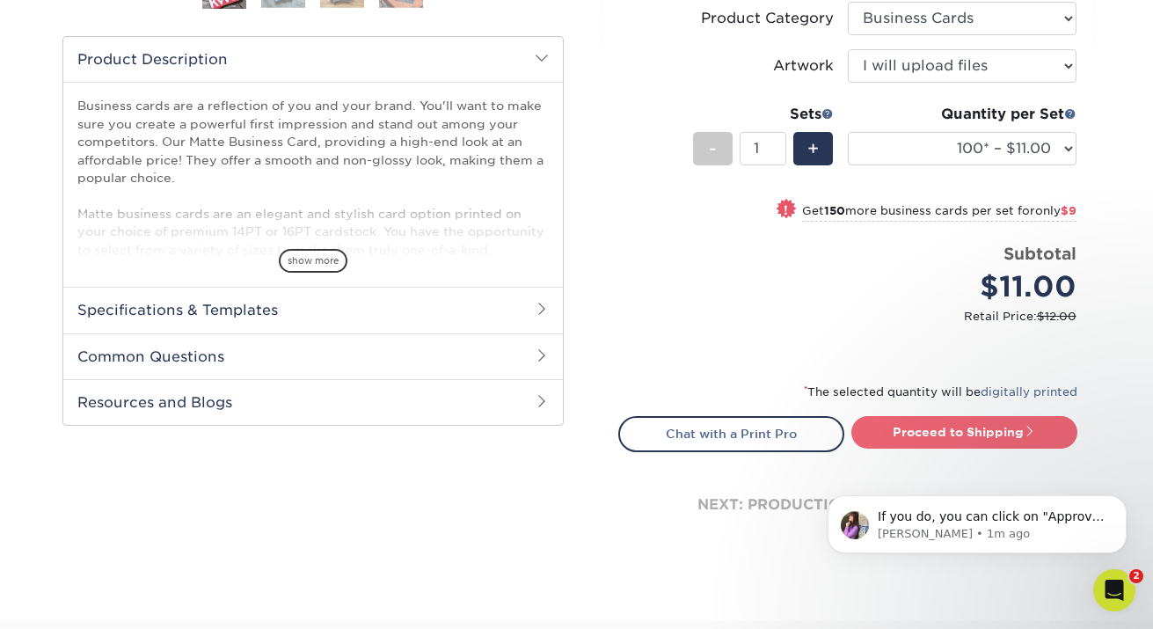
click at [966, 437] on link "Proceed to Shipping" at bounding box center [964, 432] width 226 height 32
type input "Set 1"
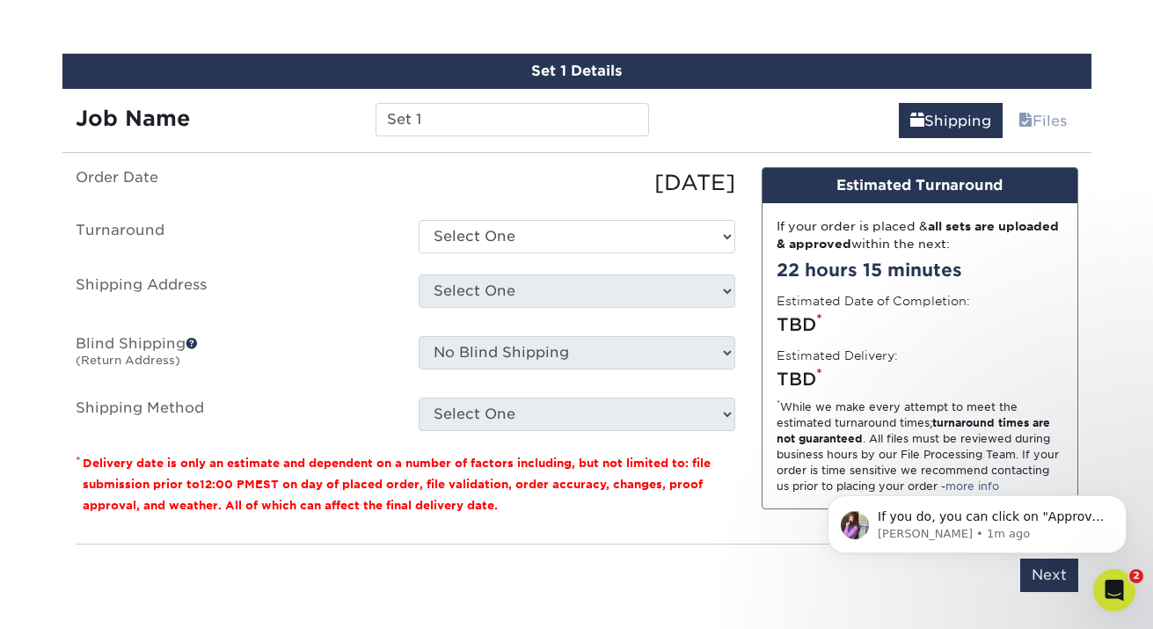
scroll to position [1019, 0]
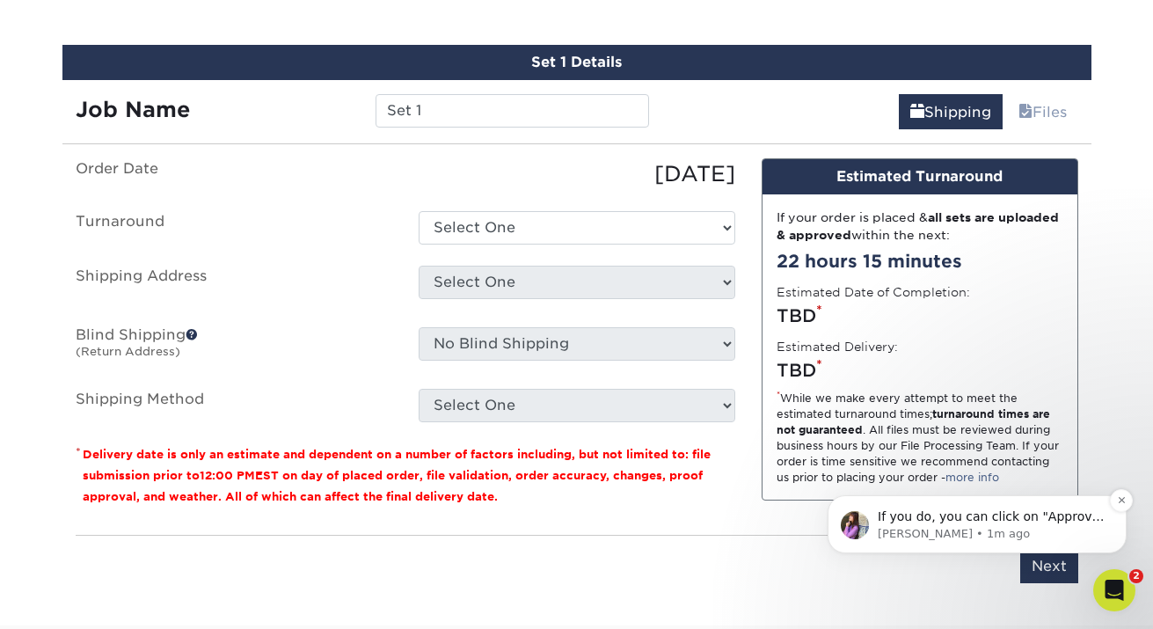
click at [966, 513] on span "If you do, you can click on "Approve with Errors" and place the order. Our Proc…" at bounding box center [991, 568] width 227 height 119
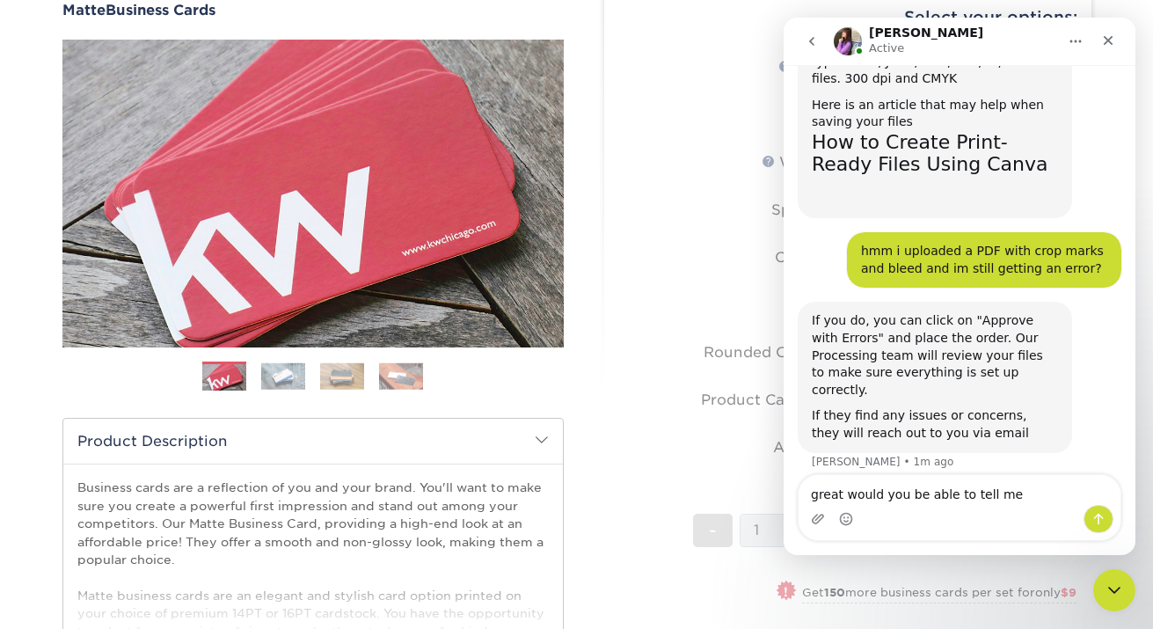
scroll to position [0, 0]
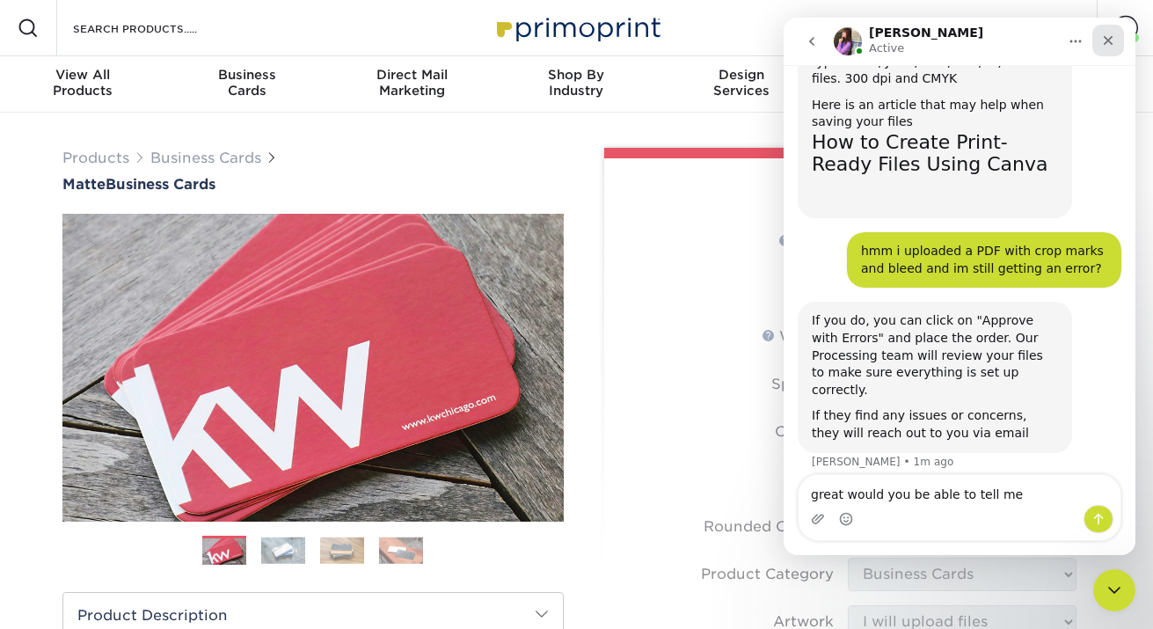
type textarea "great would you be able to tell me"
click at [1107, 43] on icon "Close" at bounding box center [1108, 40] width 14 height 14
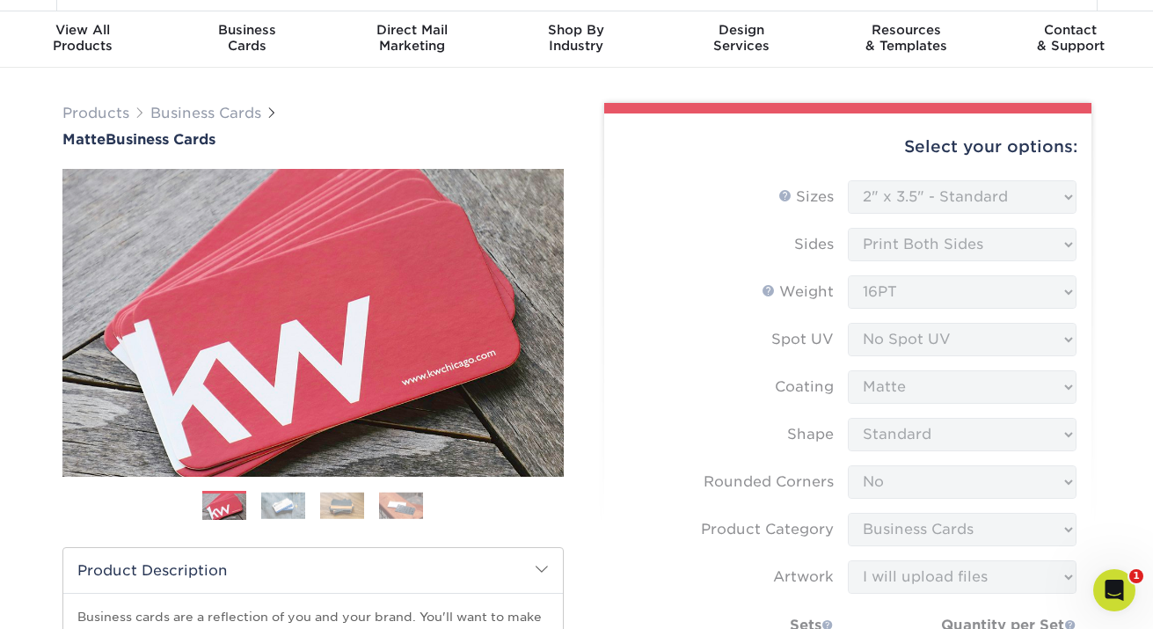
scroll to position [46, 0]
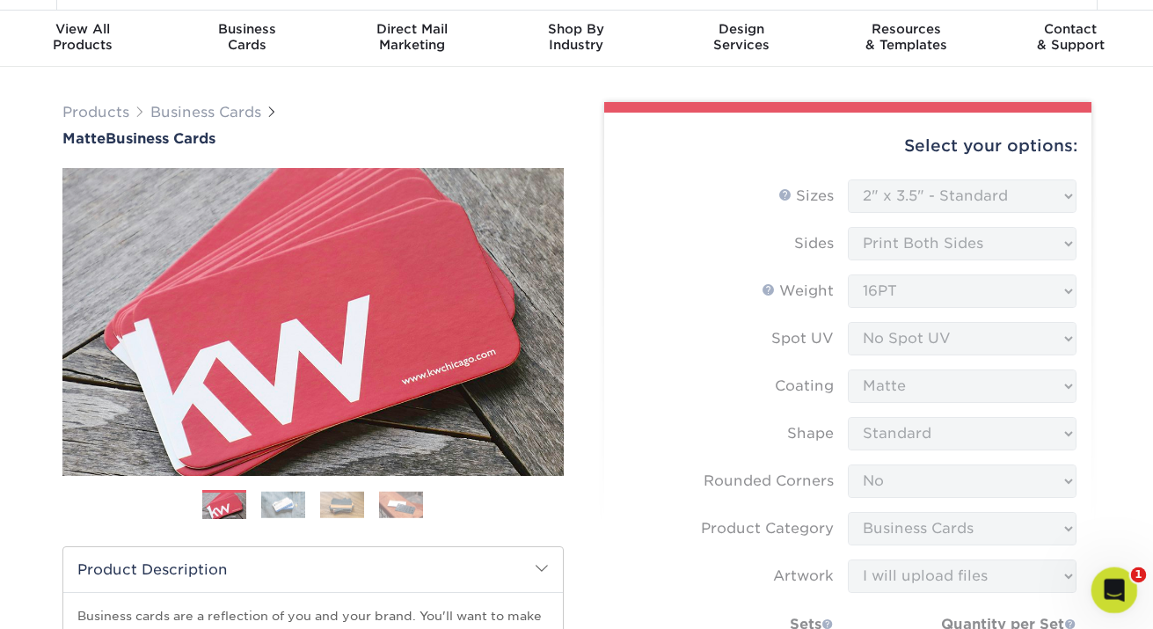
click at [1105, 585] on icon "Open Intercom Messenger" at bounding box center [1112, 587] width 29 height 29
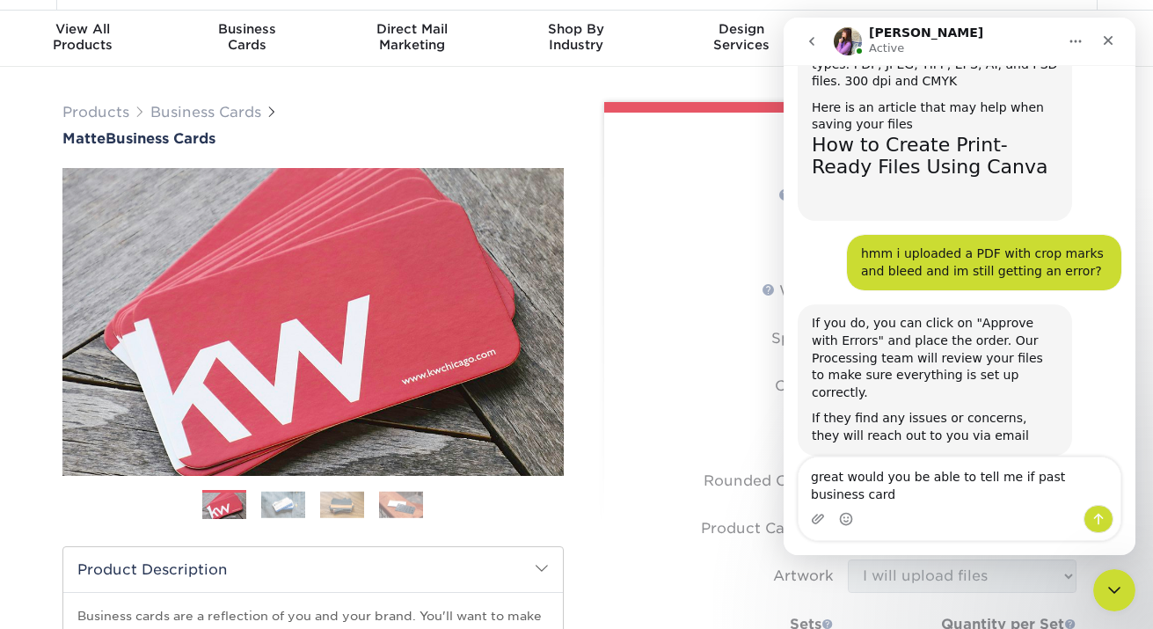
scroll to position [293, 0]
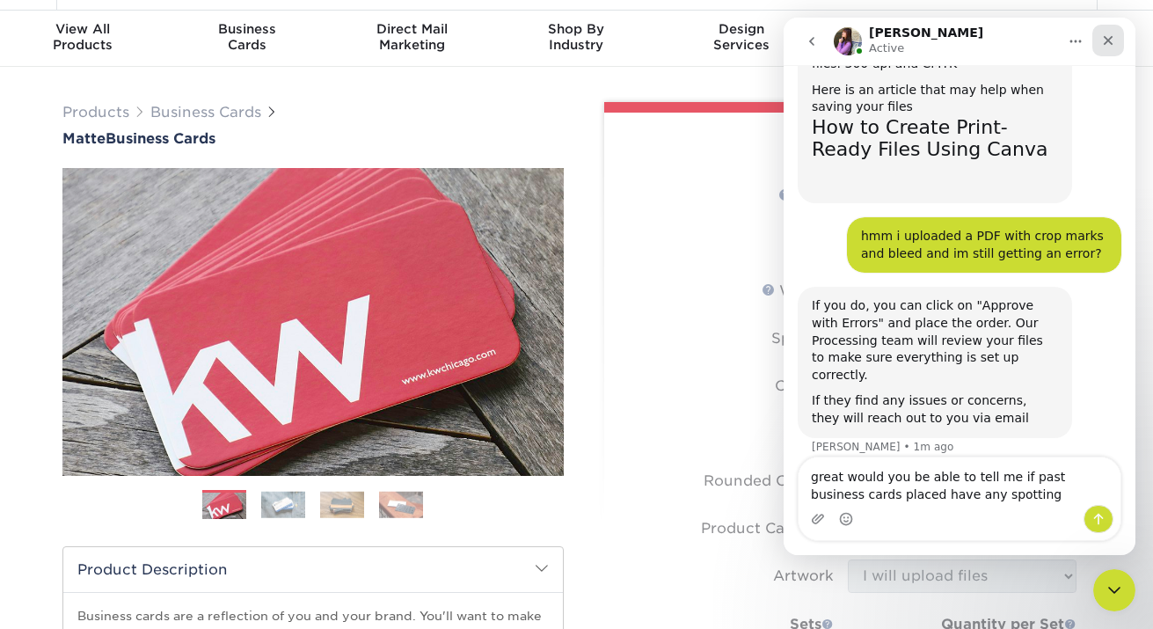
type textarea "great would you be able to tell me if past business cards placed have any spott…"
click at [1112, 37] on icon "Close" at bounding box center [1109, 41] width 10 height 10
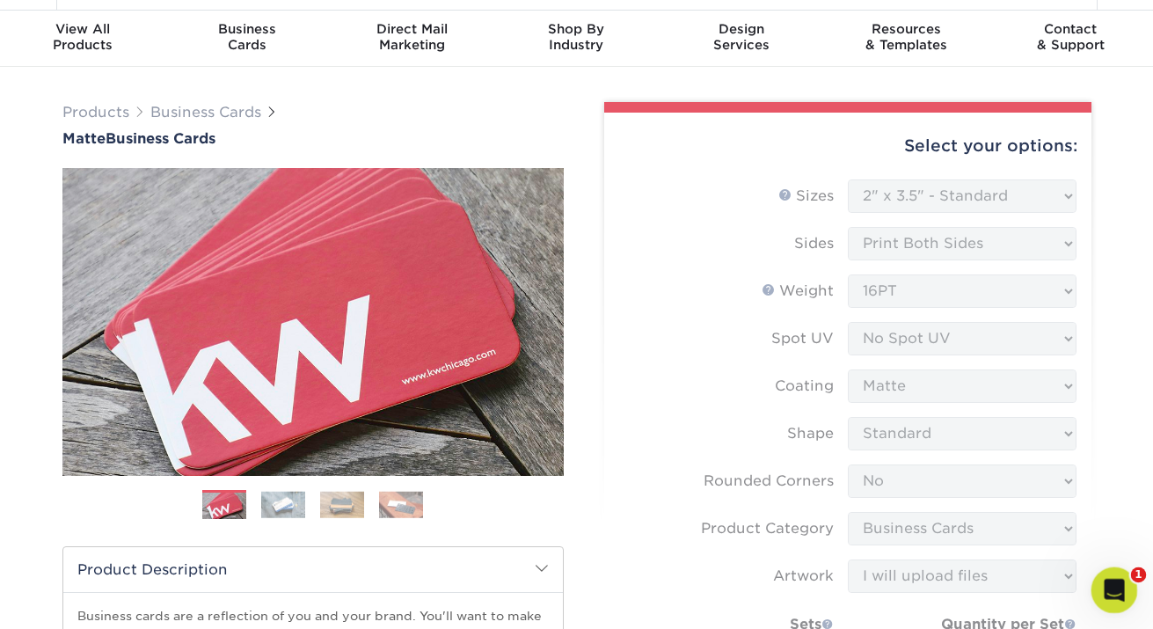
click at [1107, 580] on icon "Open Intercom Messenger" at bounding box center [1112, 587] width 29 height 29
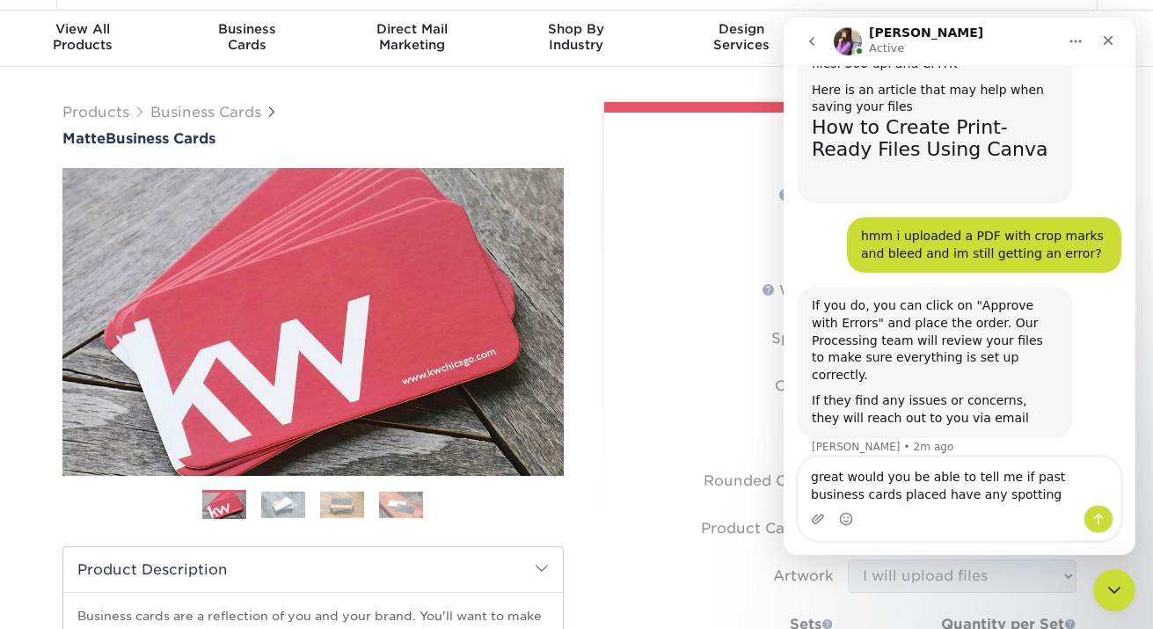
drag, startPoint x: 1008, startPoint y: 496, endPoint x: 944, endPoint y: 499, distance: 63.4
click at [944, 498] on textarea "great would you be able to tell me if past business cards placed have any spott…" at bounding box center [960, 480] width 322 height 47
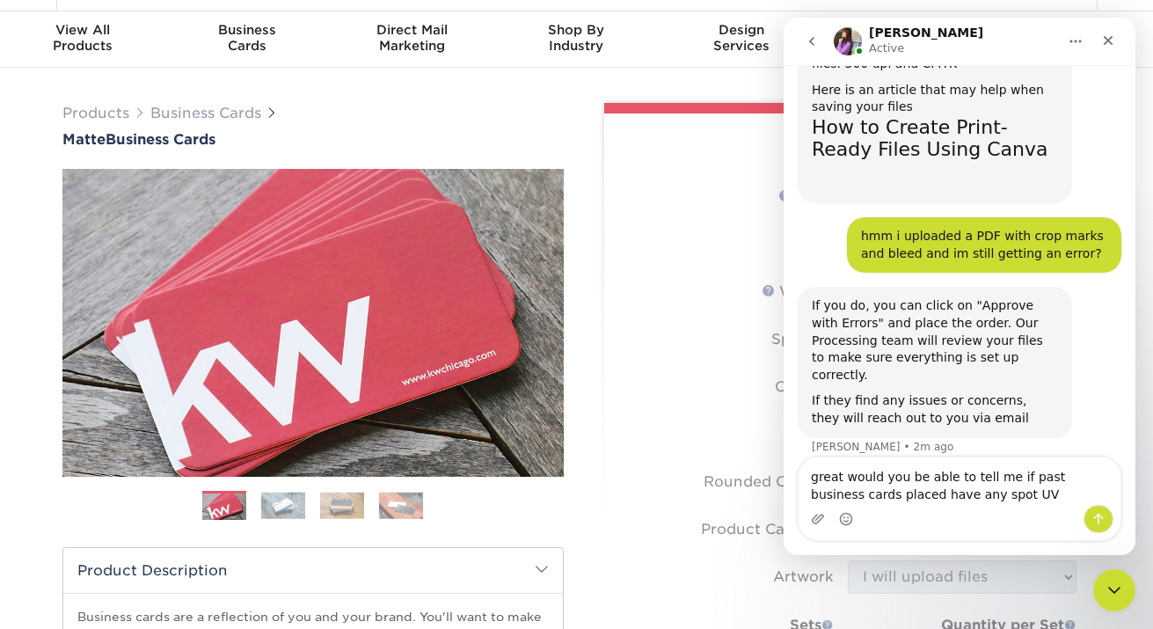
click at [887, 496] on textarea "great would you be able to tell me if past business cards placed have any spot …" at bounding box center [960, 480] width 322 height 47
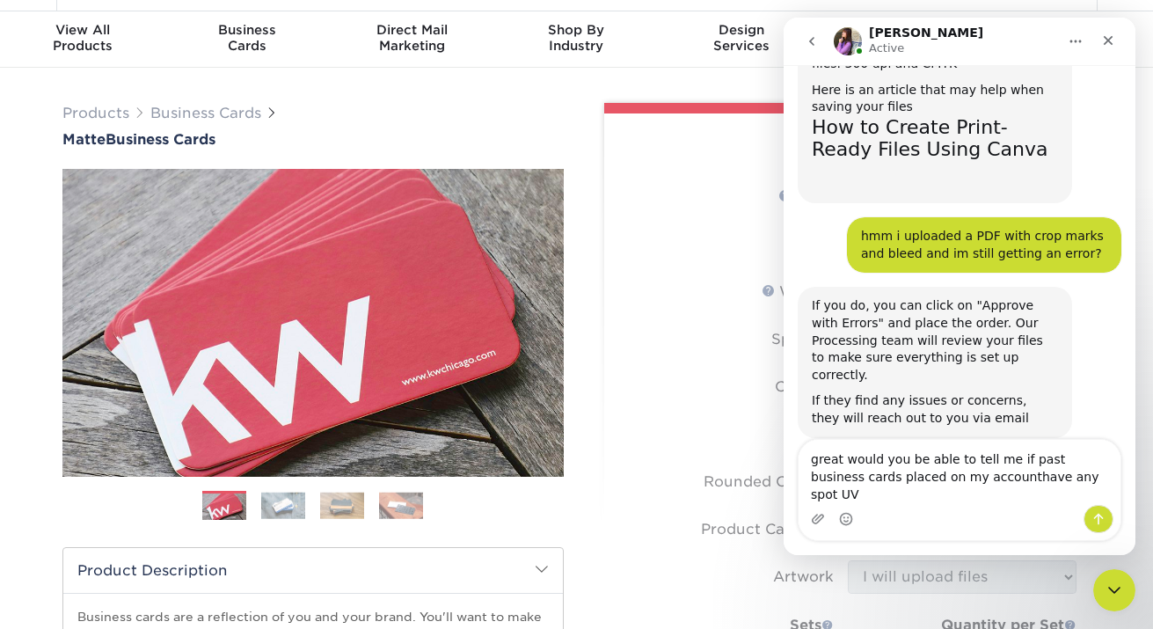
type textarea "great would you be able to tell me if past business cards placed on my account …"
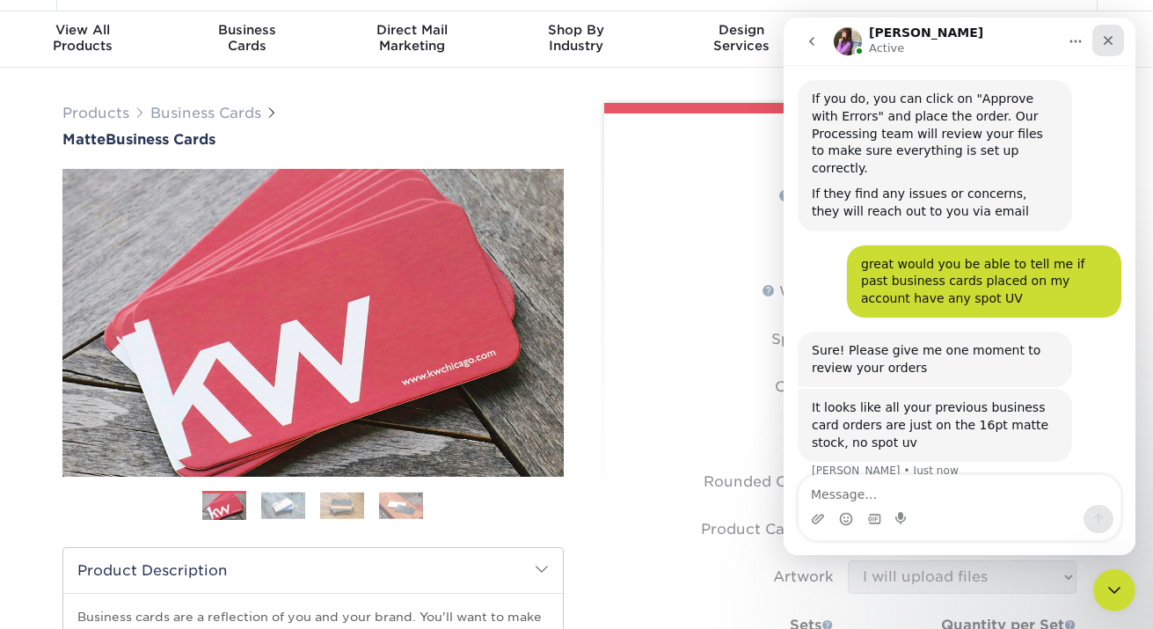
scroll to position [506, 0]
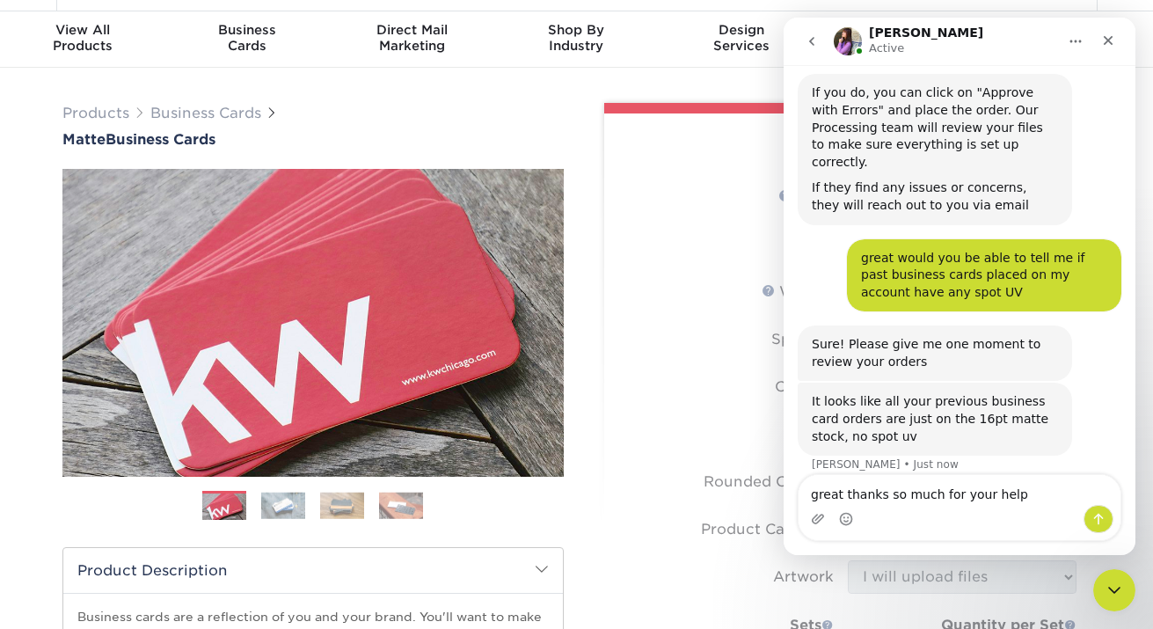
type textarea "great thanks so much for your help!"
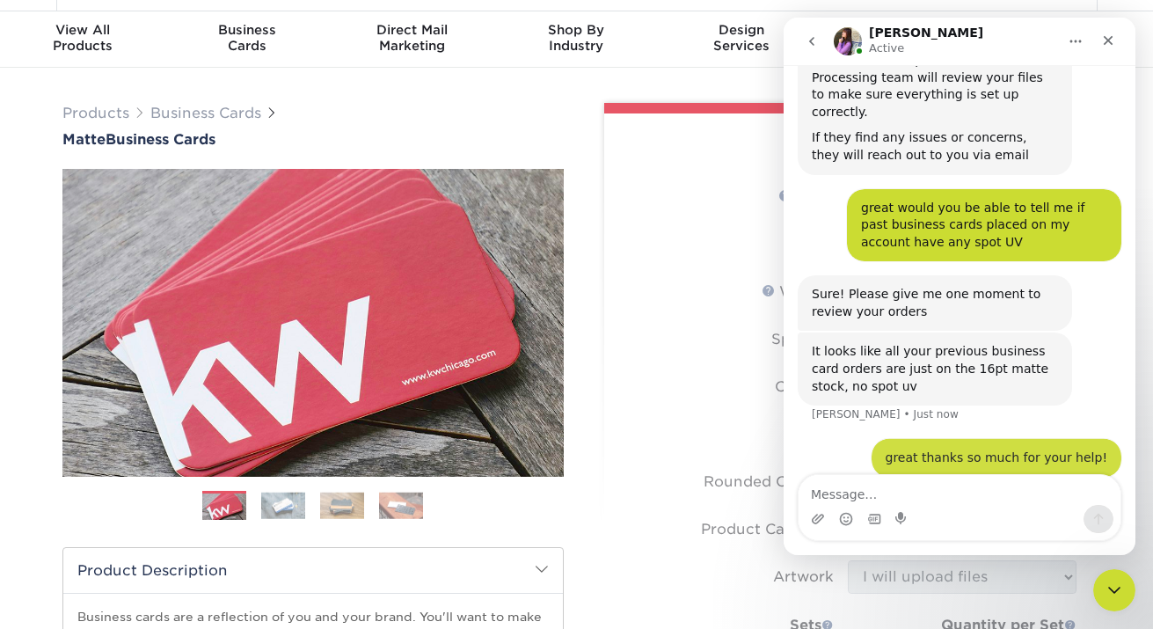
scroll to position [558, 0]
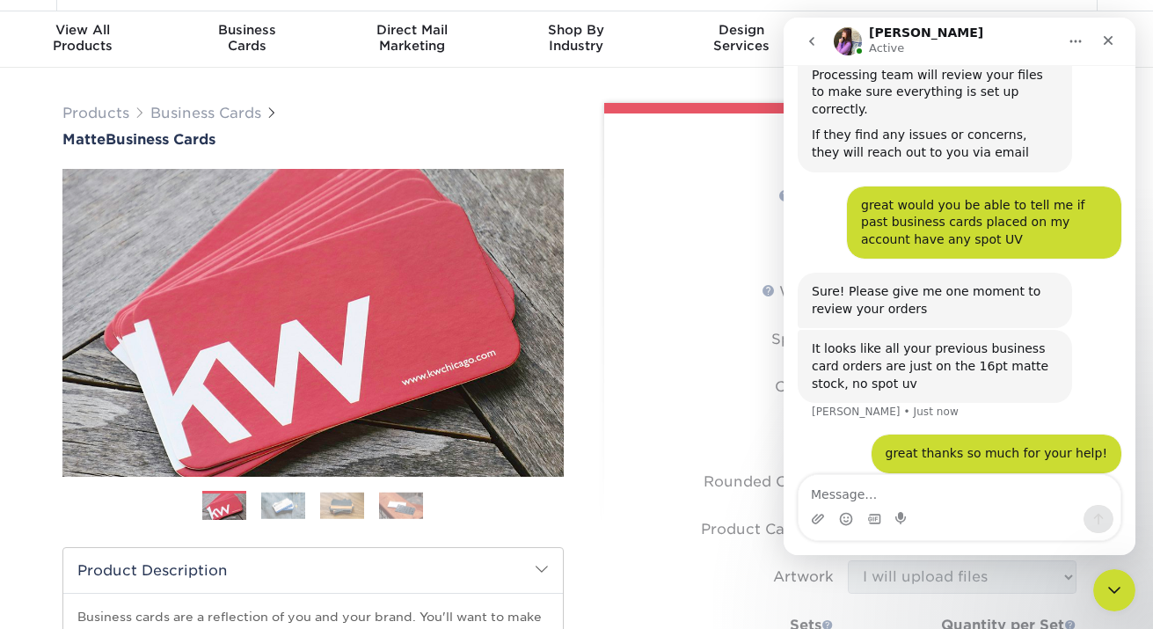
click at [847, 39] on img "Intercom messenger" at bounding box center [848, 41] width 28 height 28
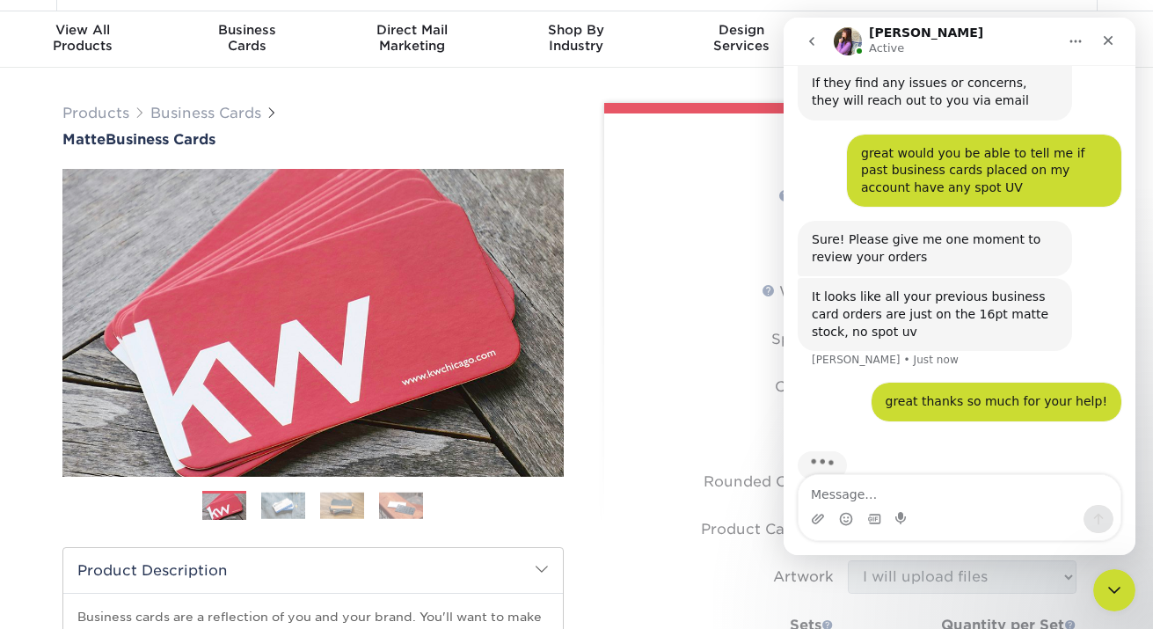
scroll to position [626, 0]
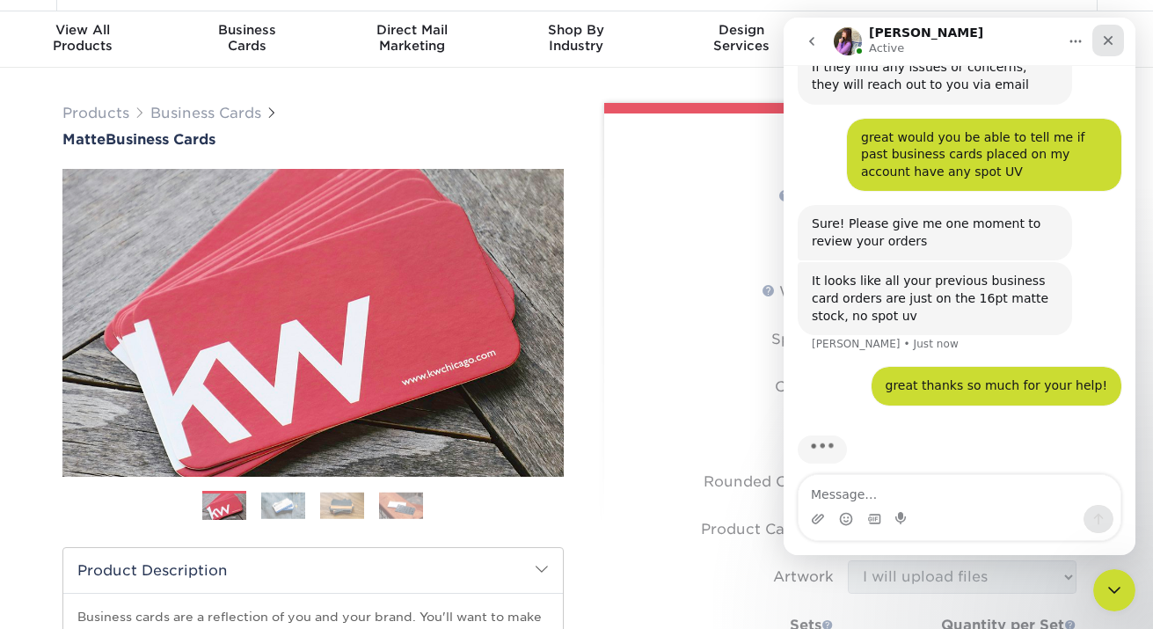
click at [1112, 35] on icon "Close" at bounding box center [1108, 40] width 14 height 14
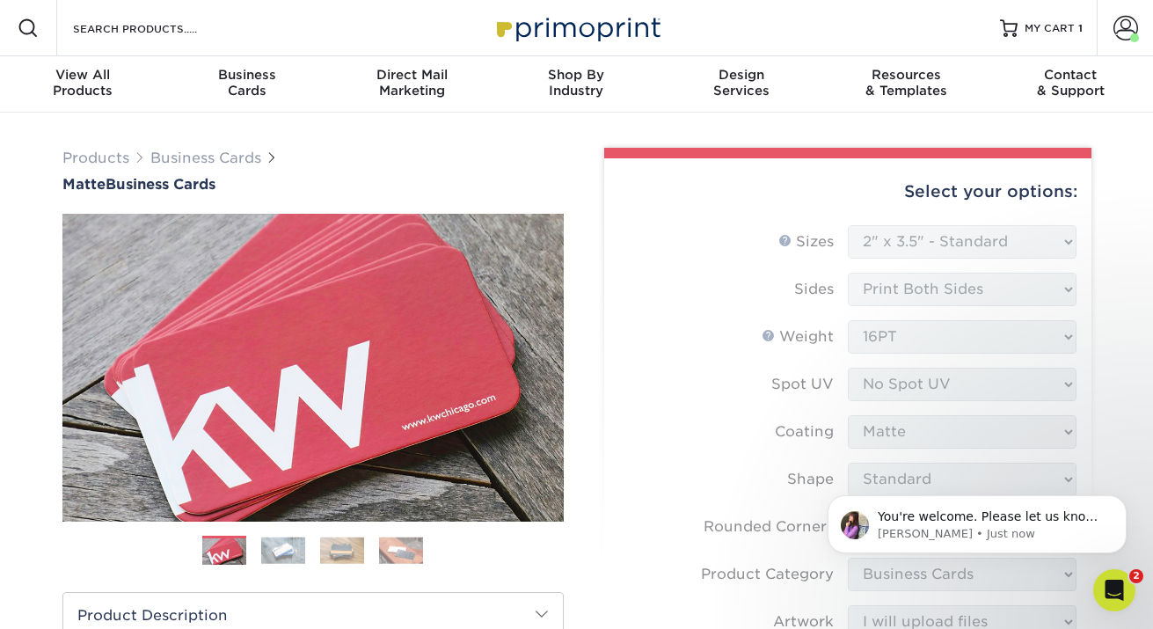
scroll to position [645, 0]
click at [1016, 522] on span "You're welcome. Please let us know if you have any questions. Have a great day!" at bounding box center [988, 533] width 220 height 49
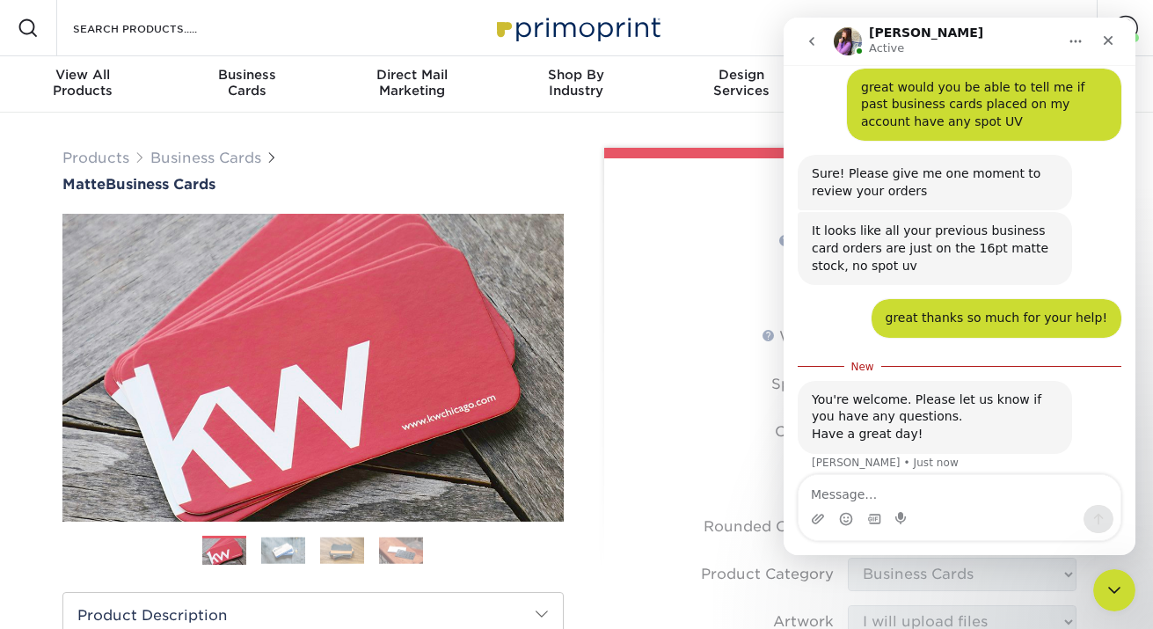
scroll to position [675, 0]
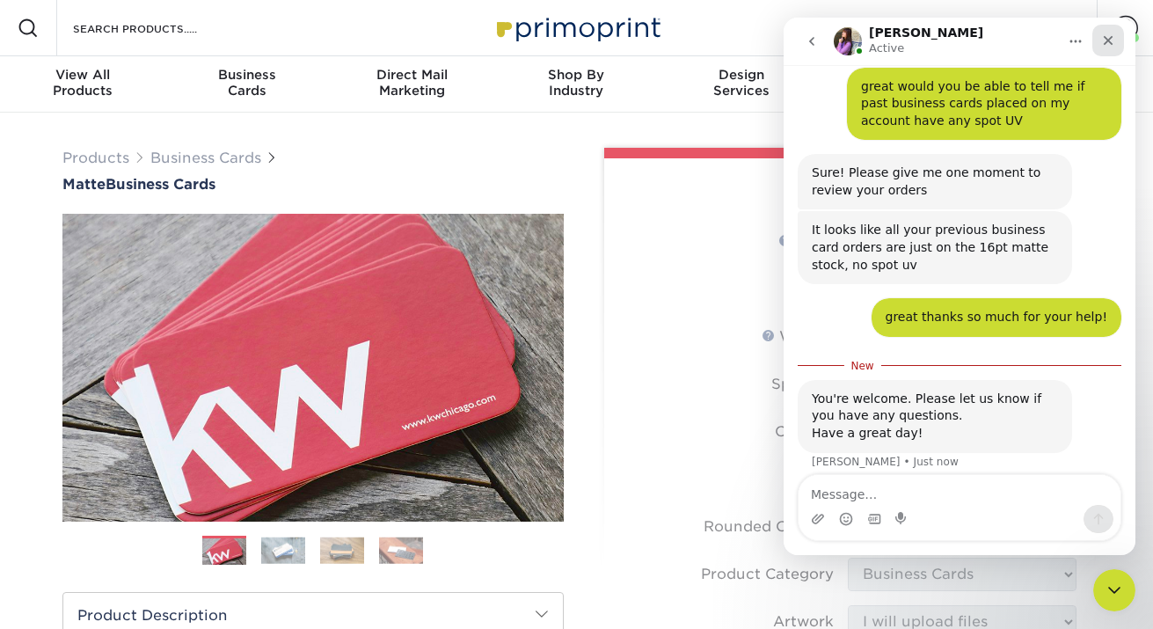
click at [1107, 41] on icon "Close" at bounding box center [1109, 41] width 10 height 10
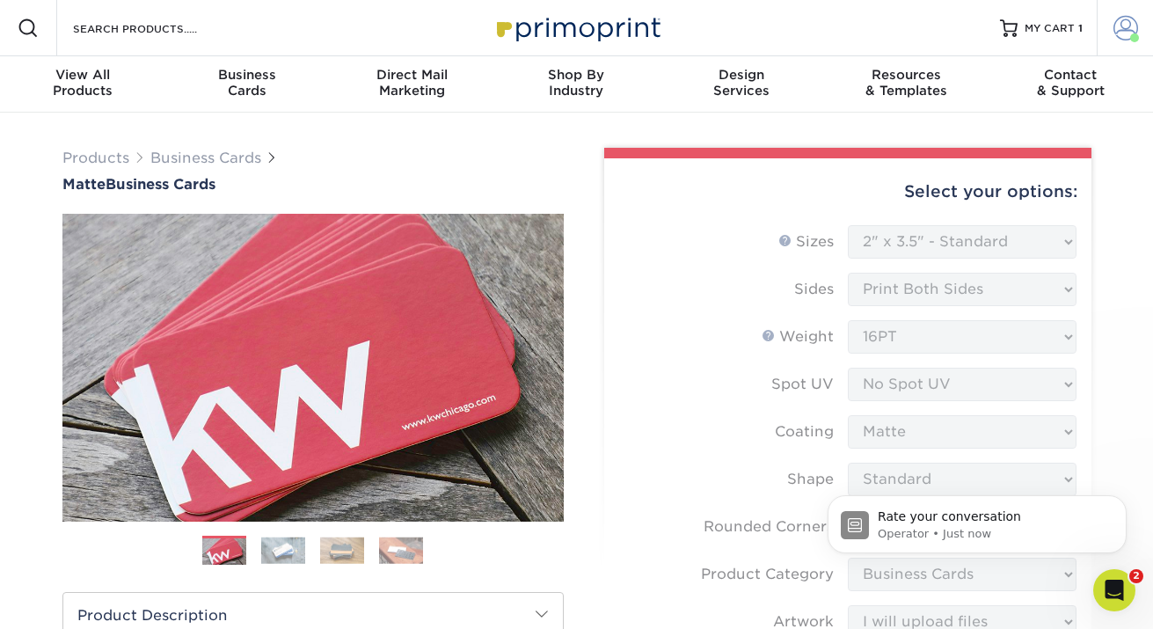
scroll to position [0, 0]
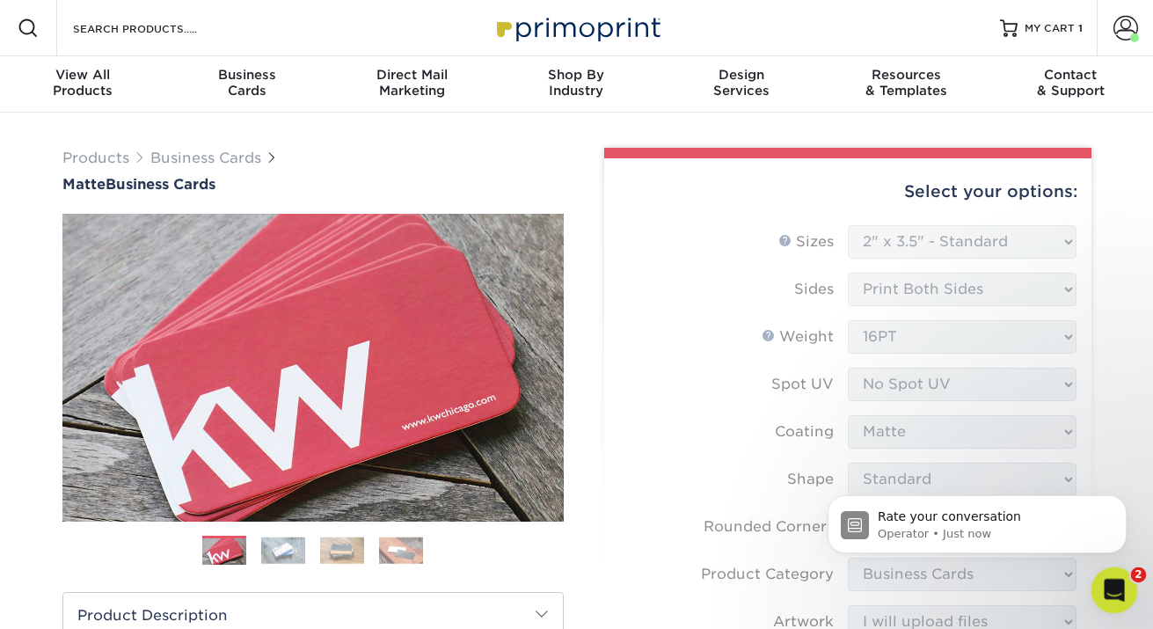
click at [1110, 580] on icon "Open Intercom Messenger" at bounding box center [1112, 587] width 29 height 29
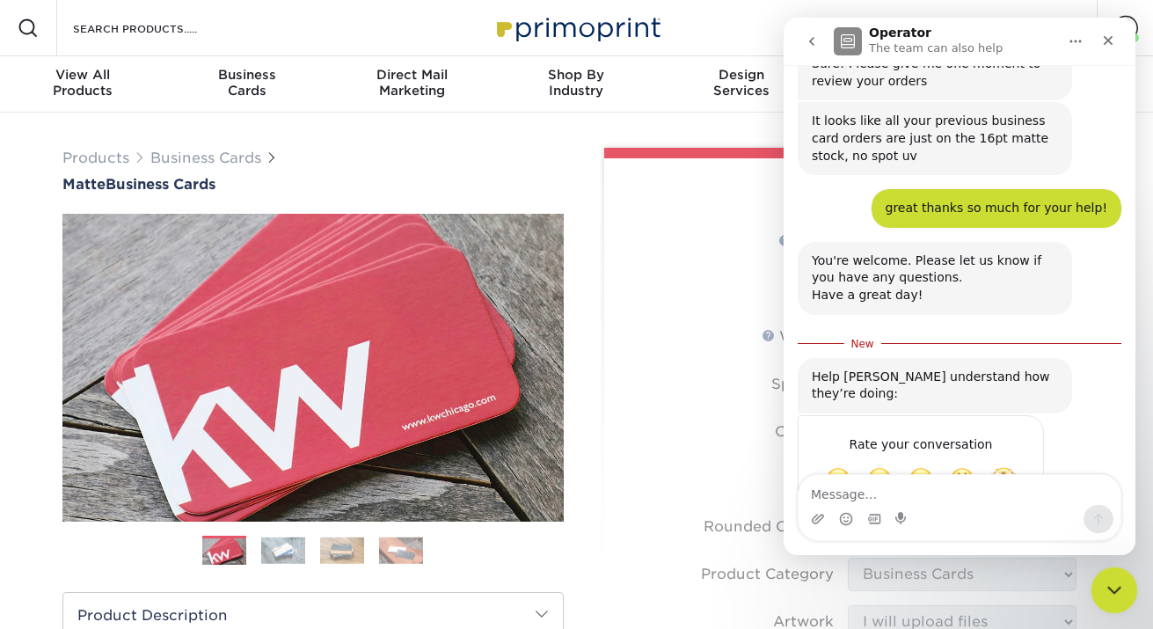
scroll to position [814, 0]
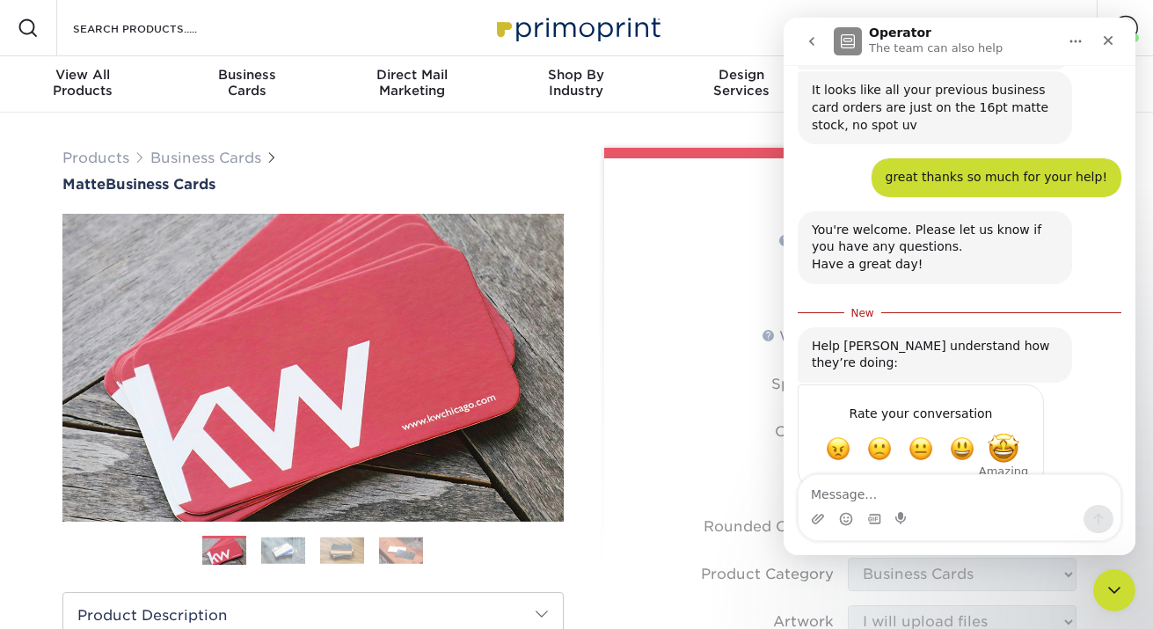
click at [998, 433] on span "Amazing" at bounding box center [1004, 449] width 32 height 32
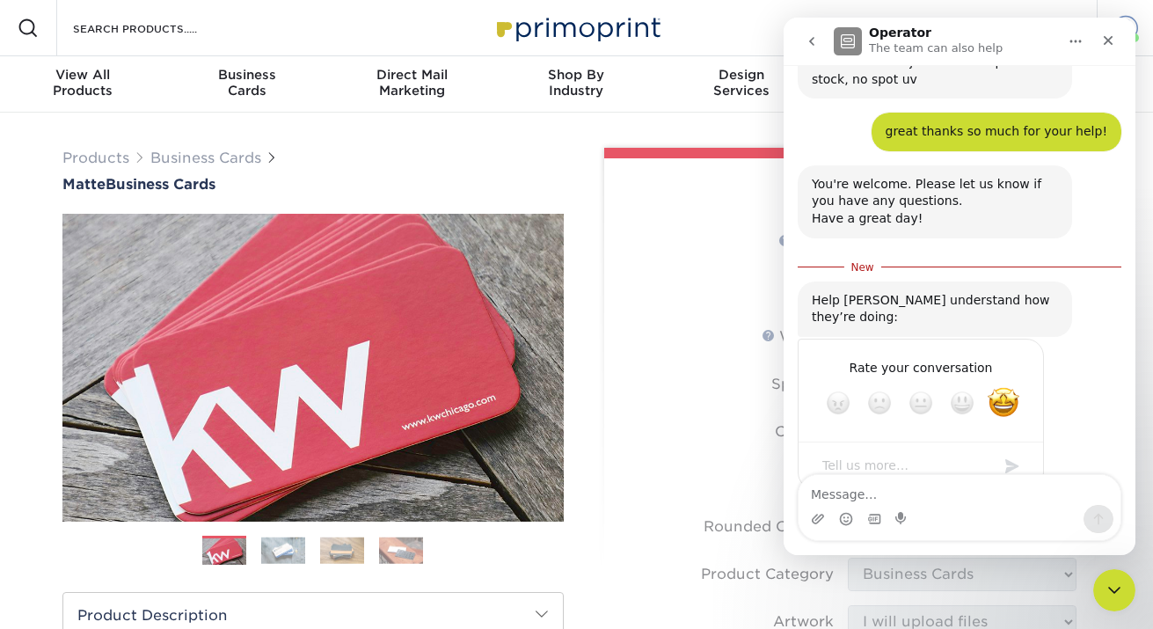
scroll to position [862, 0]
click at [1101, 45] on icon "Close" at bounding box center [1108, 40] width 14 height 14
